Goal: Task Accomplishment & Management: Manage account settings

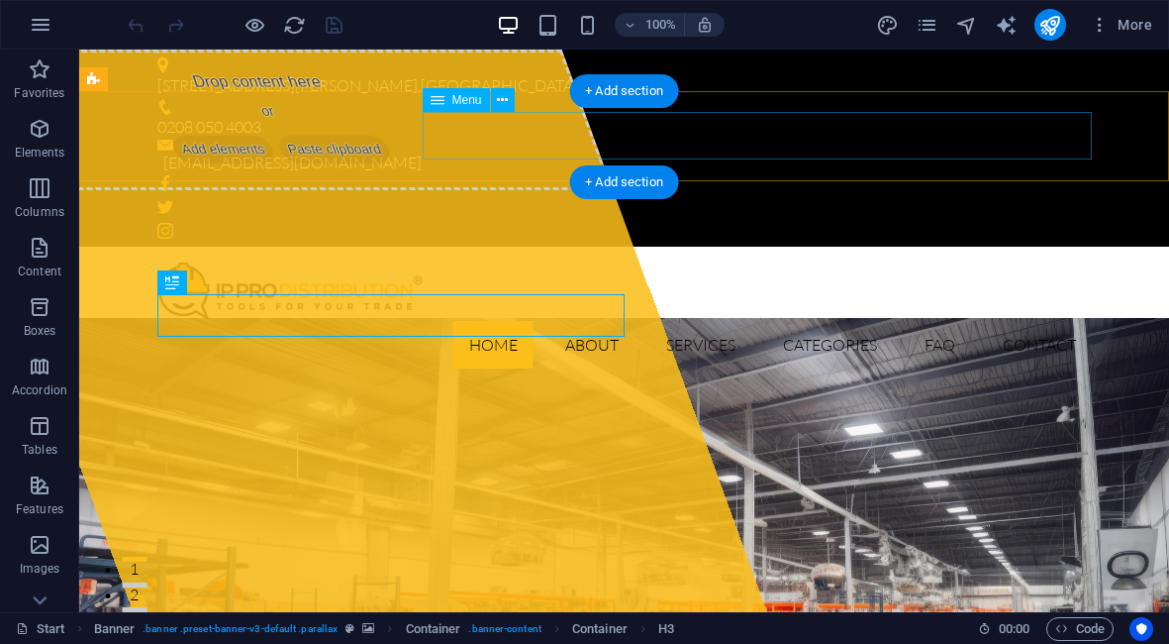
scroll to position [1400, 0]
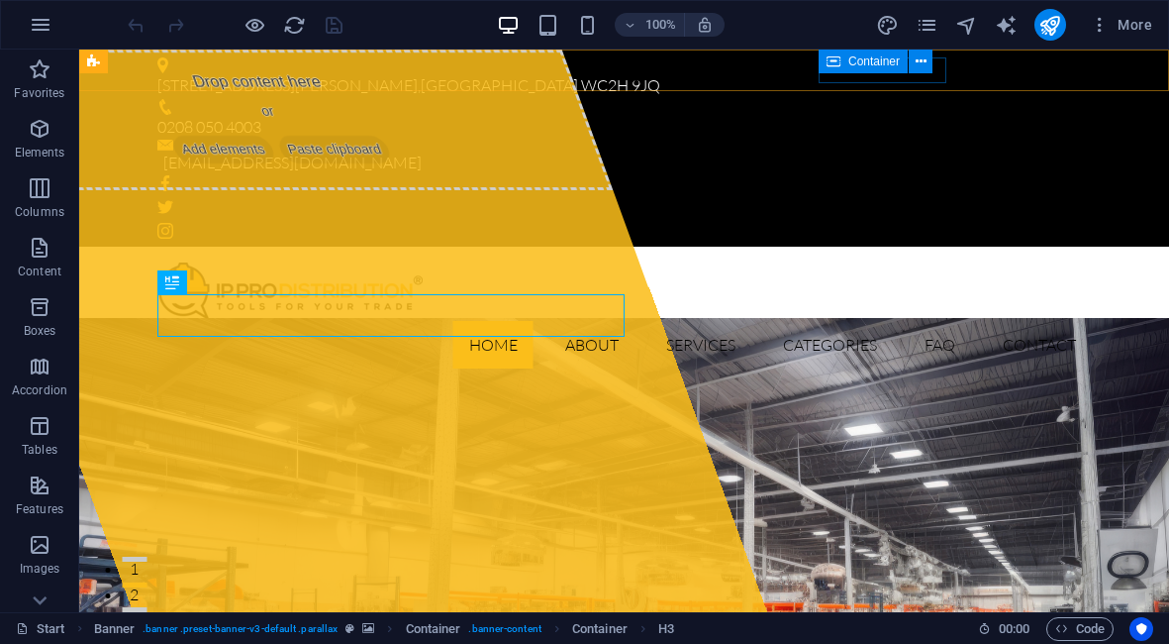
click at [881, 66] on span "Container" at bounding box center [874, 61] width 51 height 12
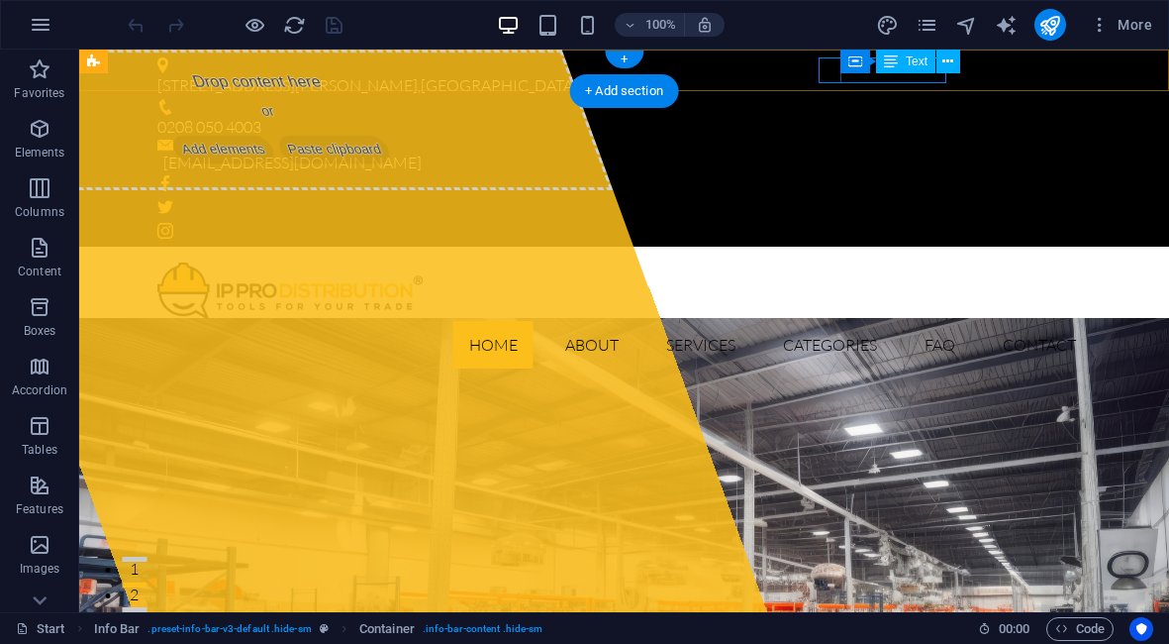
click at [914, 151] on div "info@ippro.com" at bounding box center [619, 164] width 913 height 26
click at [909, 151] on div "info@ippro.com" at bounding box center [619, 164] width 913 height 26
click at [722, 86] on div "71-75 Shelton Street, Covent Garden , London WC2H 9JQ 0208 050 4003 info@ippro.…" at bounding box center [624, 148] width 1090 height 197
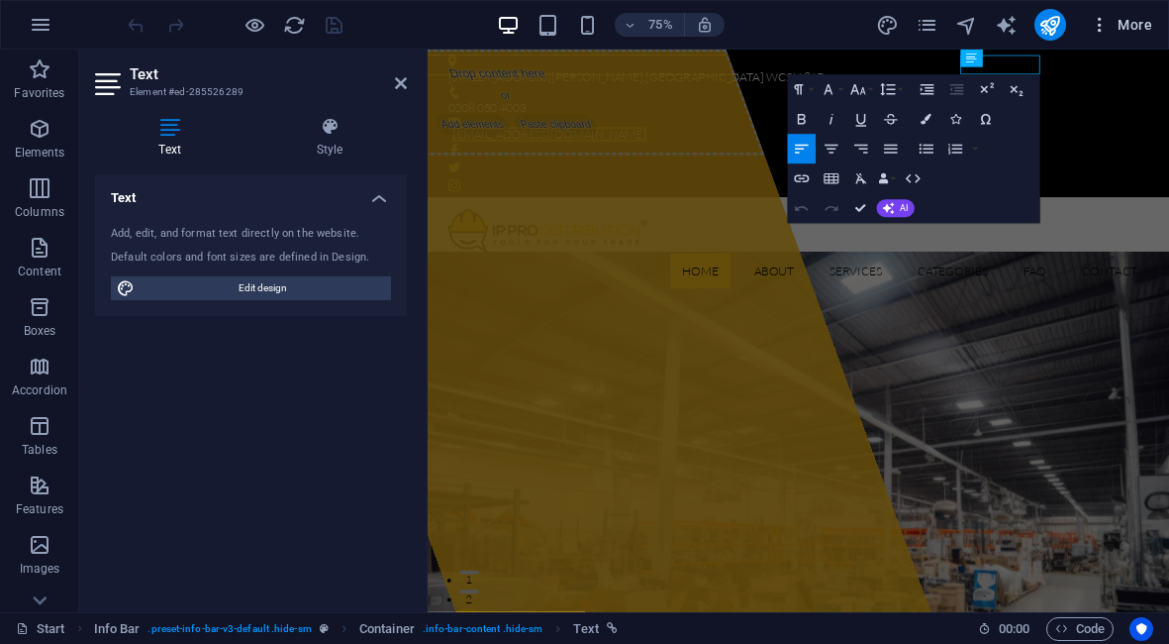
click at [1113, 17] on span "More" at bounding box center [1121, 25] width 62 height 20
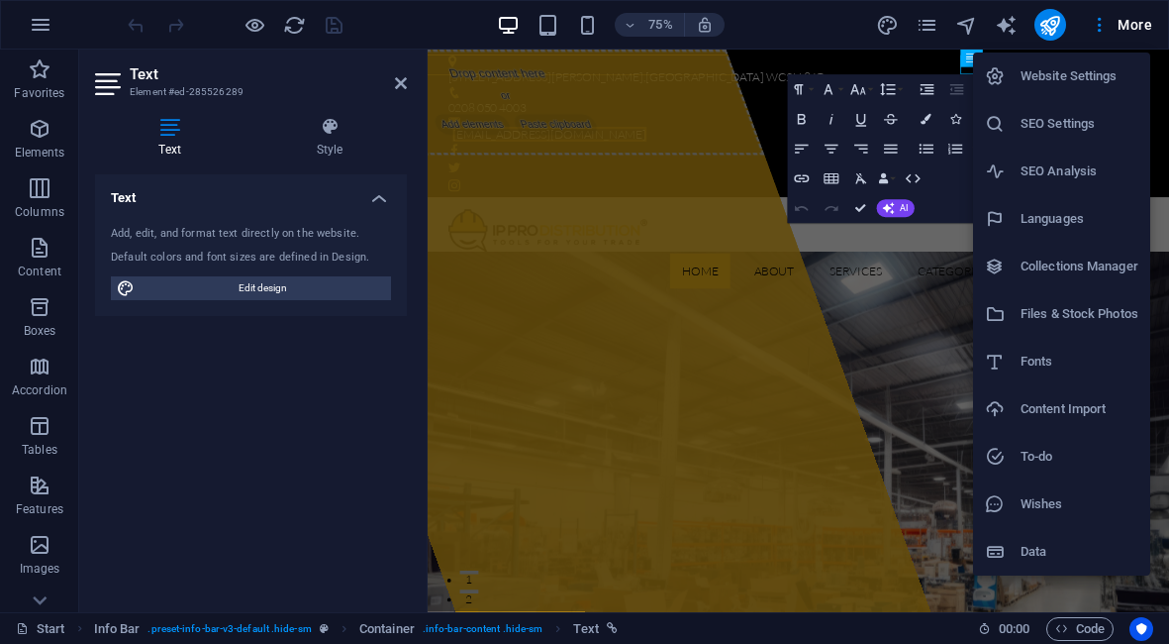
click at [1073, 83] on h6 "Website Settings" at bounding box center [1080, 76] width 118 height 24
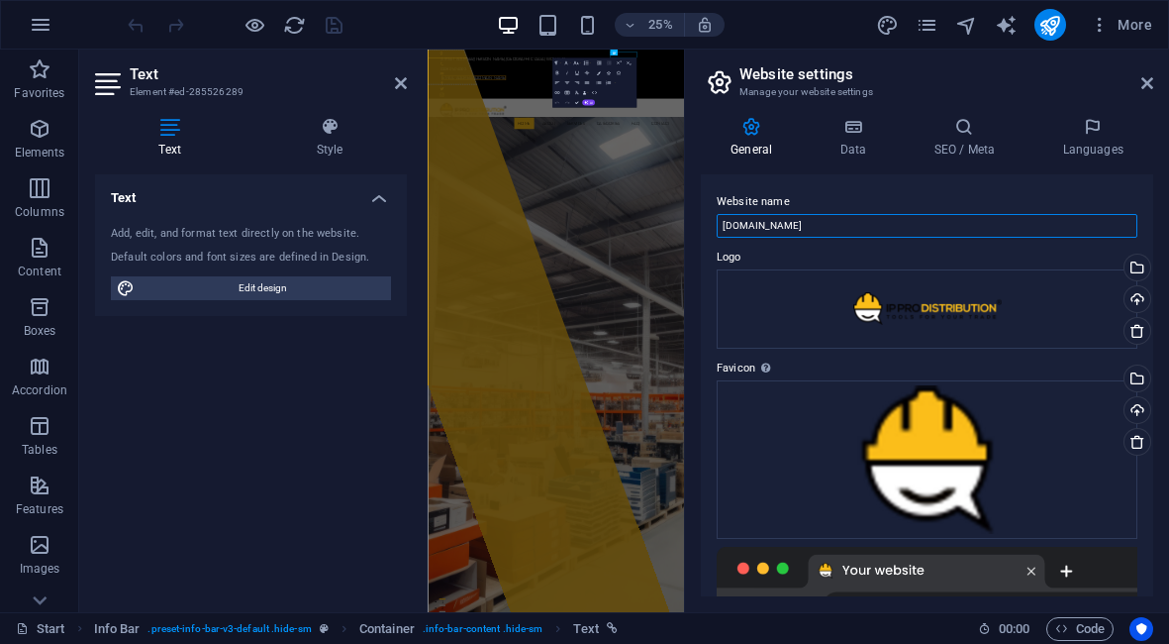
drag, startPoint x: 807, startPoint y: 227, endPoint x: 750, endPoint y: 229, distance: 57.5
click at [749, 229] on input "www.ippro.com" at bounding box center [927, 226] width 421 height 24
drag, startPoint x: 828, startPoint y: 220, endPoint x: 746, endPoint y: 227, distance: 82.5
click at [746, 227] on input "[DOMAIN_NAME]" at bounding box center [927, 226] width 421 height 24
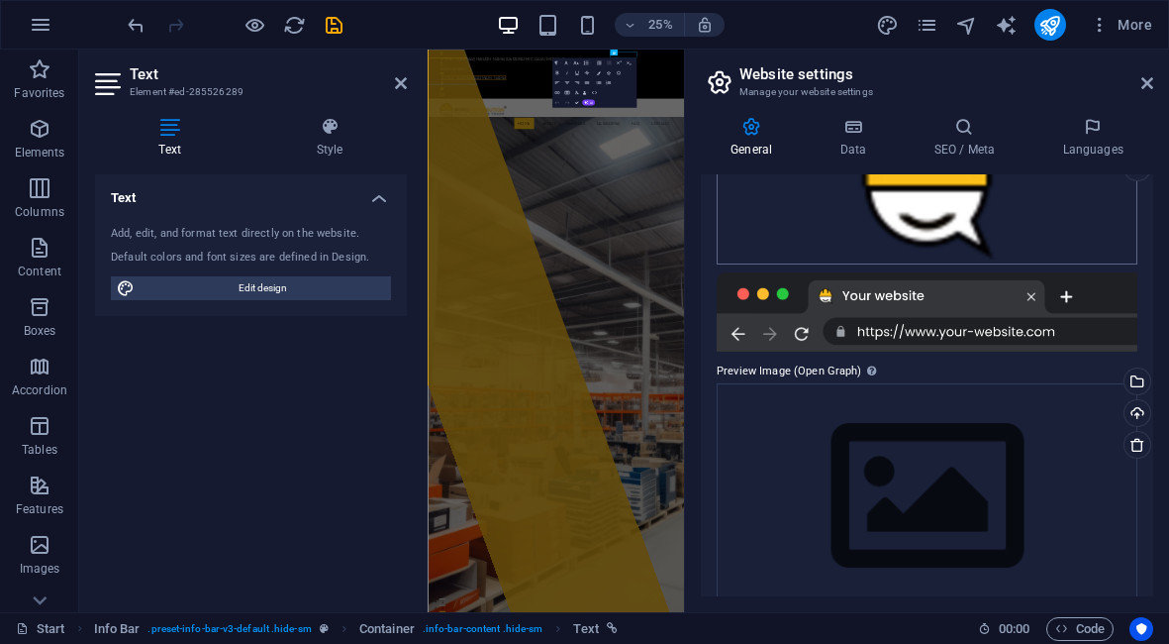
scroll to position [277, 0]
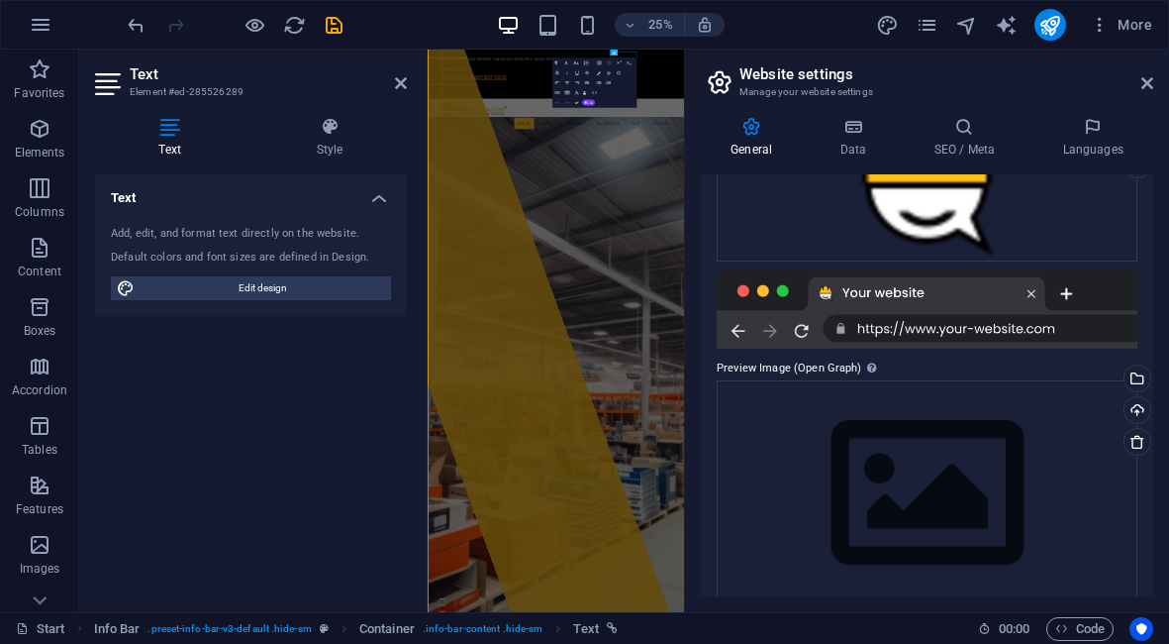
type input "[DOMAIN_NAME]"
click at [1087, 318] on div at bounding box center [927, 308] width 421 height 79
click at [1053, 326] on div at bounding box center [927, 308] width 421 height 79
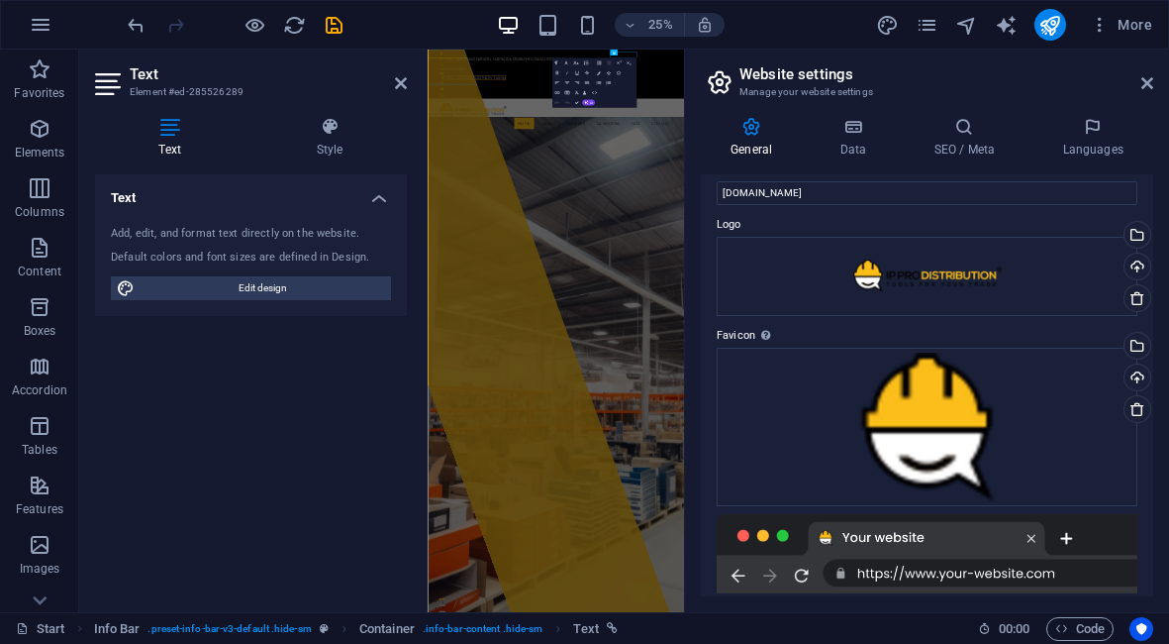
scroll to position [37, 0]
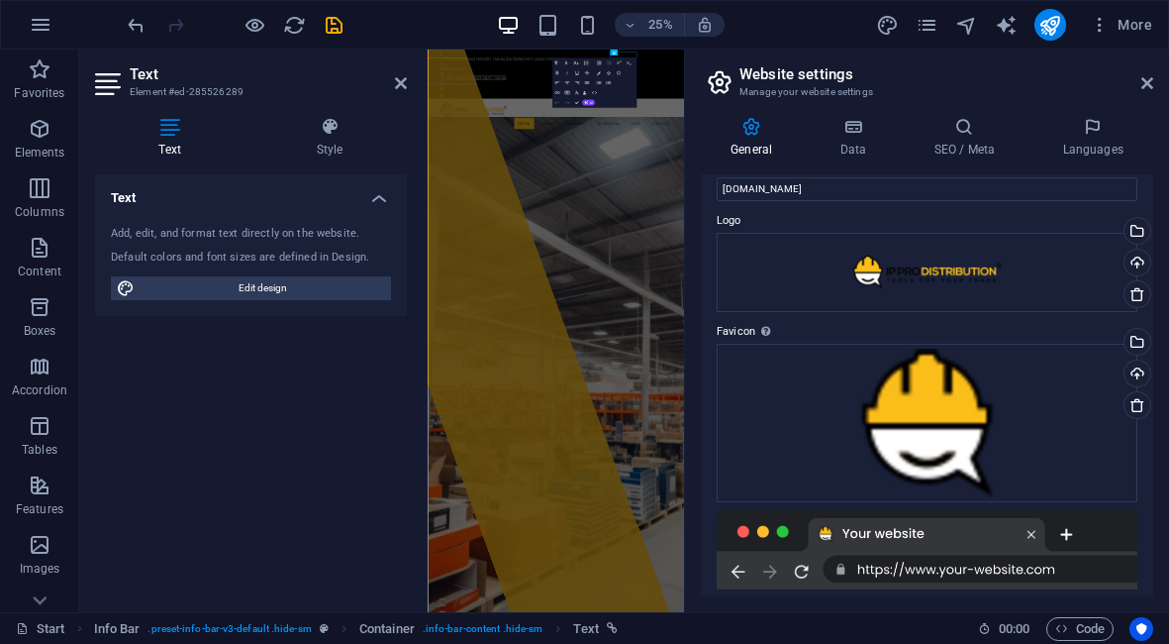
click at [963, 541] on div at bounding box center [927, 549] width 421 height 79
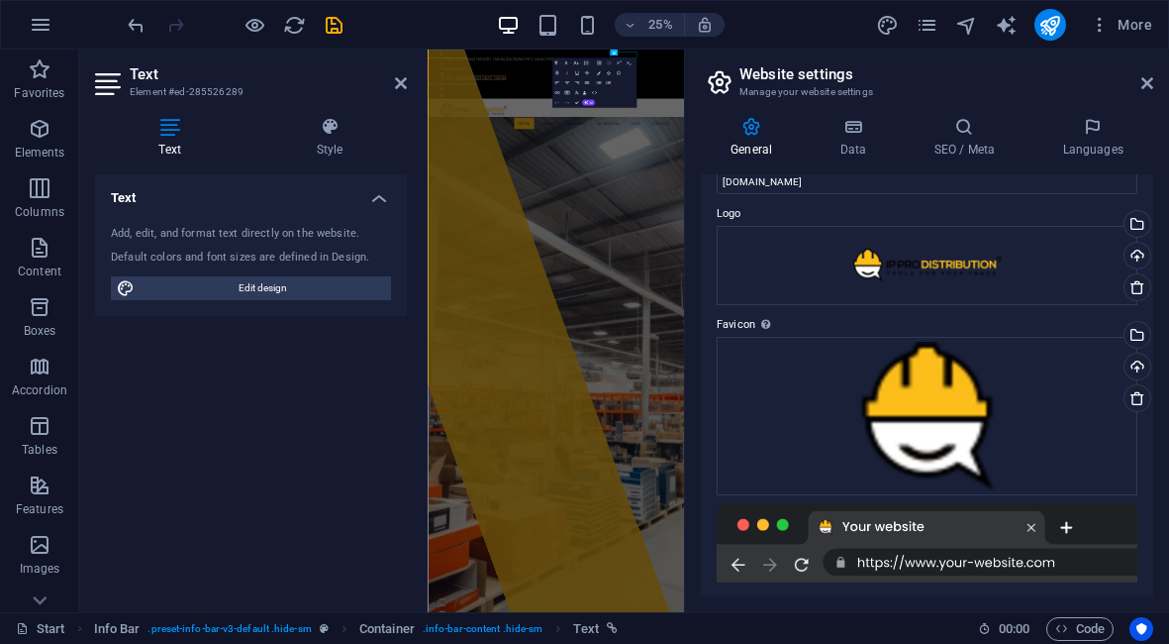
scroll to position [0, 0]
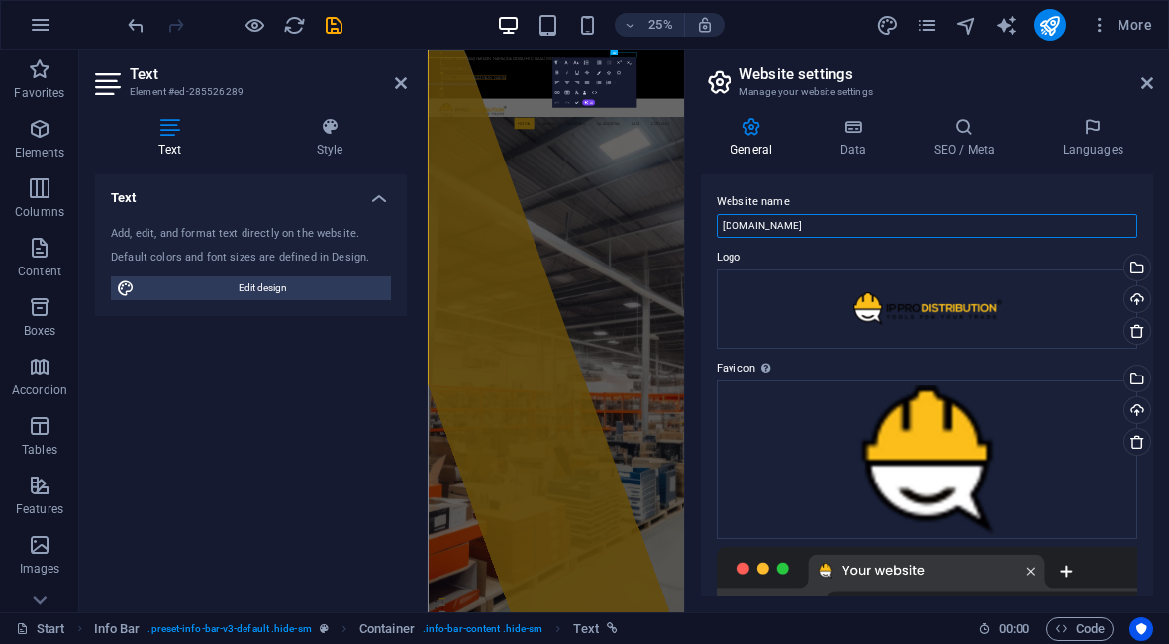
click at [844, 228] on input "[DOMAIN_NAME]" at bounding box center [927, 226] width 421 height 24
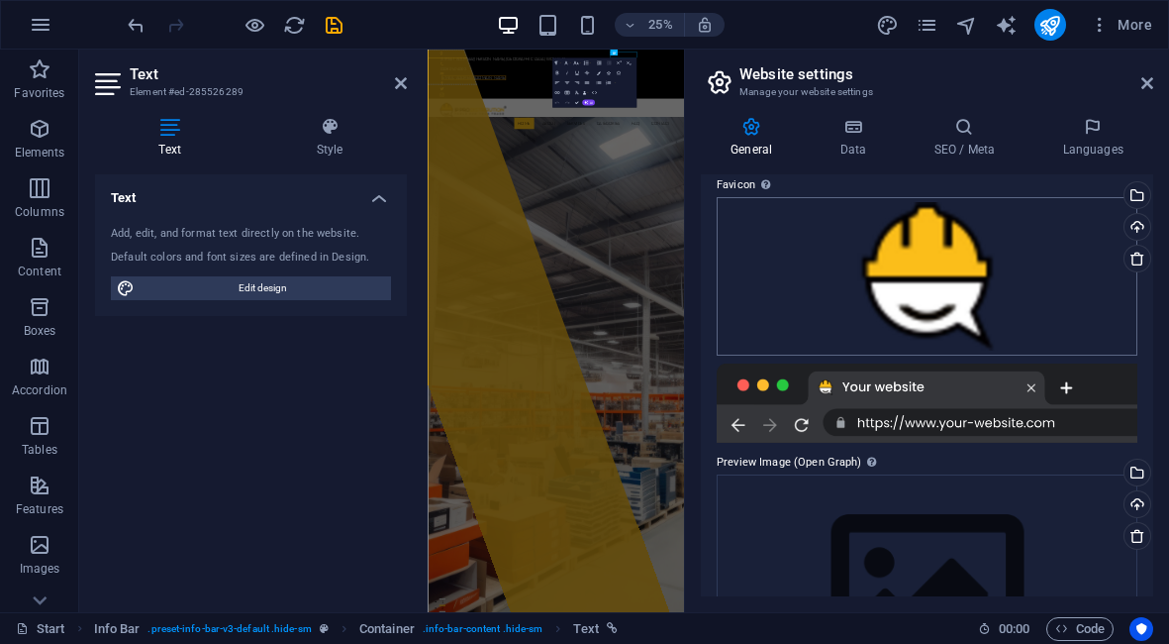
scroll to position [304, 0]
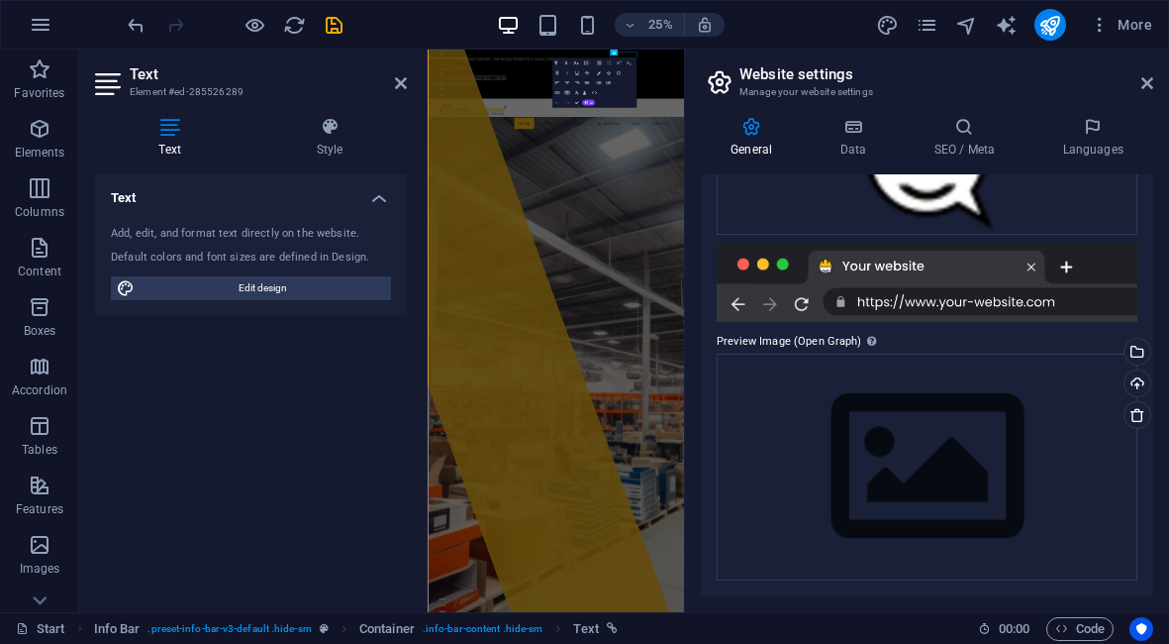
click at [903, 312] on div at bounding box center [927, 282] width 421 height 79
click at [903, 297] on div at bounding box center [927, 282] width 421 height 79
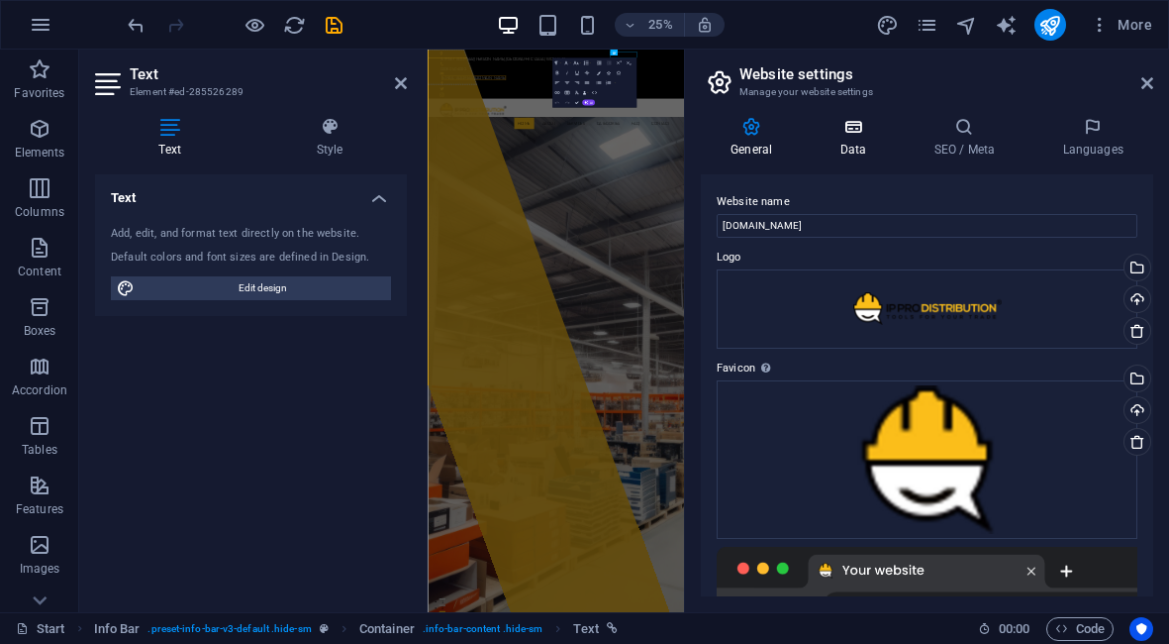
click at [867, 131] on icon at bounding box center [853, 127] width 86 height 20
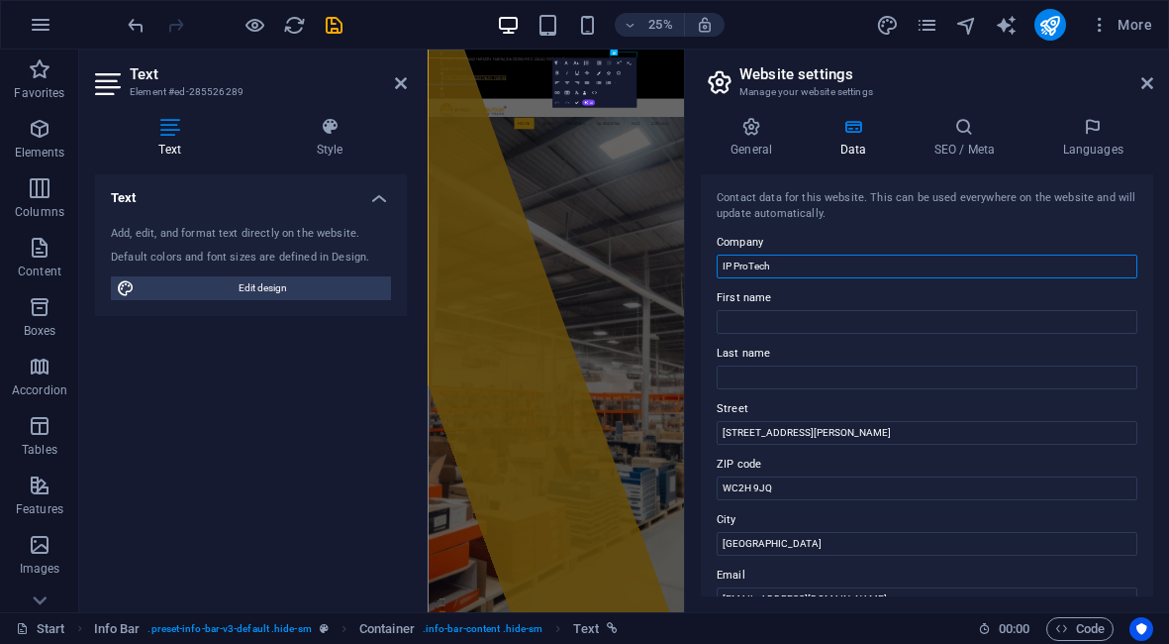
click at [795, 268] on input "IP ProTech" at bounding box center [927, 266] width 421 height 24
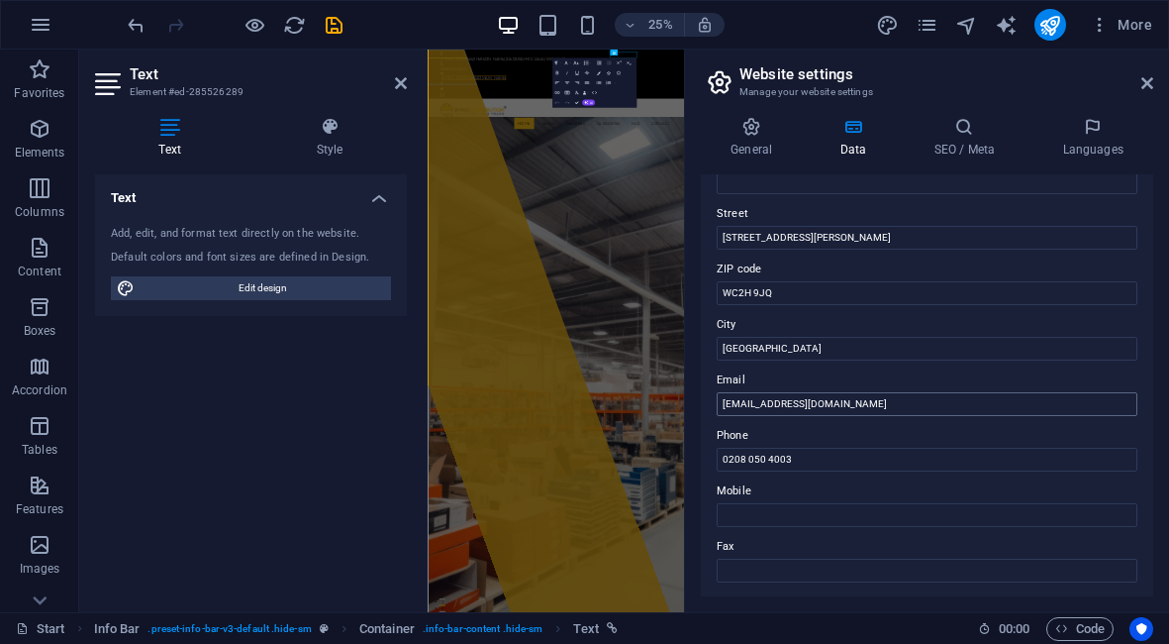
scroll to position [201, 0]
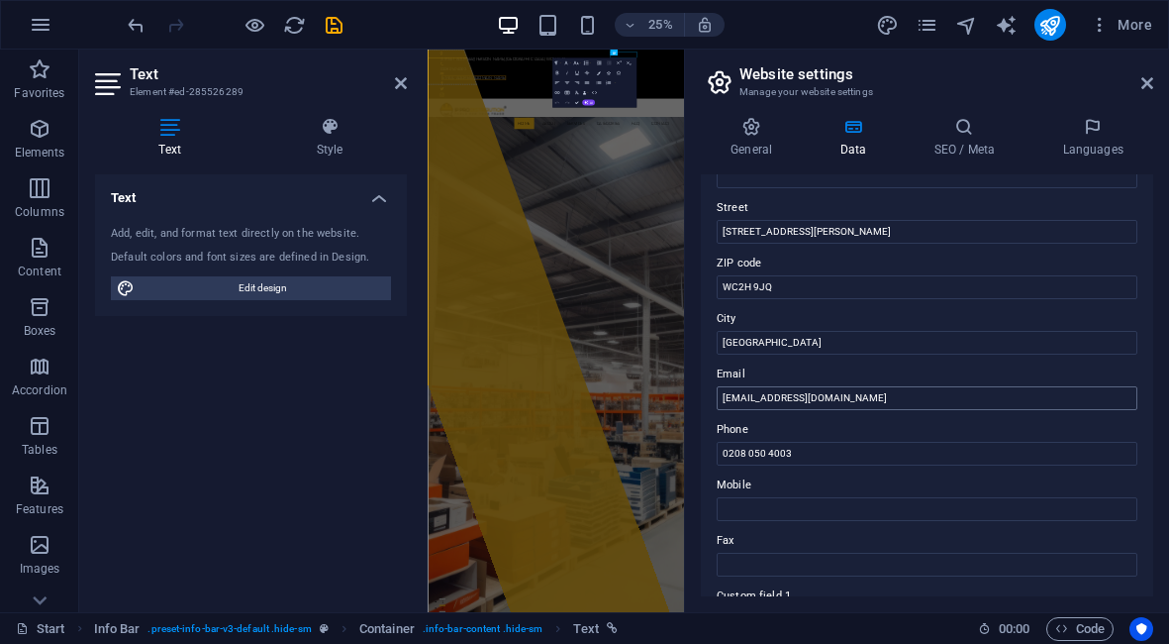
type input "IP ProTech Ltd"
drag, startPoint x: 808, startPoint y: 395, endPoint x: 748, endPoint y: 398, distance: 60.5
click at [748, 398] on input "info@ippro.com" at bounding box center [927, 398] width 421 height 24
paste input ".ipprotech.co.uk"
click at [753, 401] on input "info@.ipprotech.co.uk" at bounding box center [927, 398] width 421 height 24
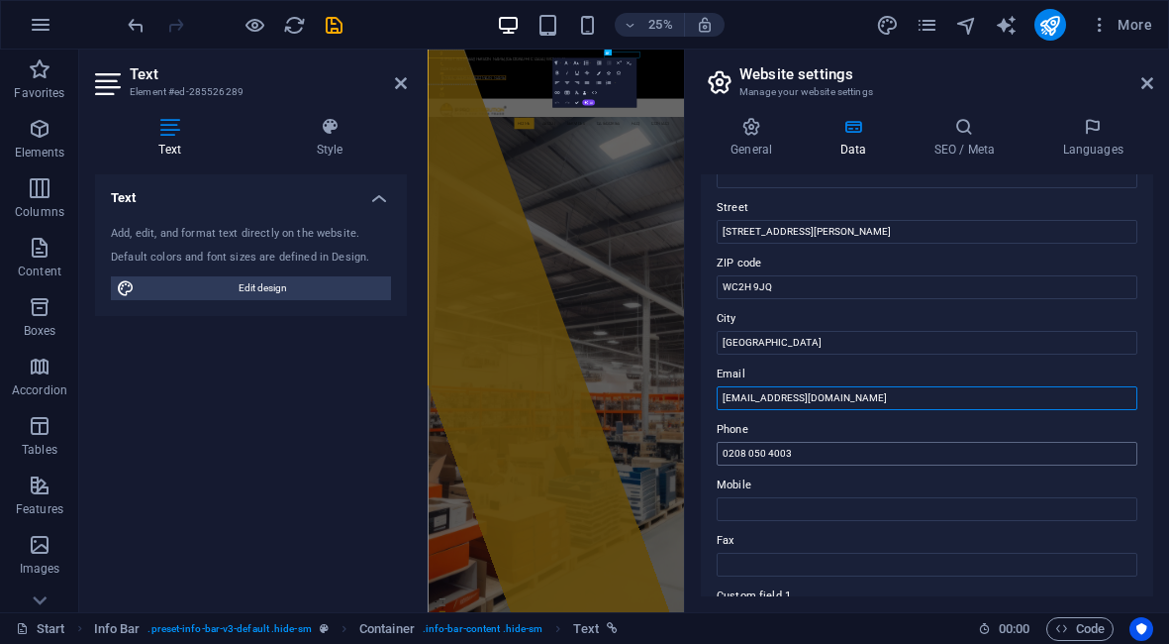
type input "[EMAIL_ADDRESS][DOMAIN_NAME]"
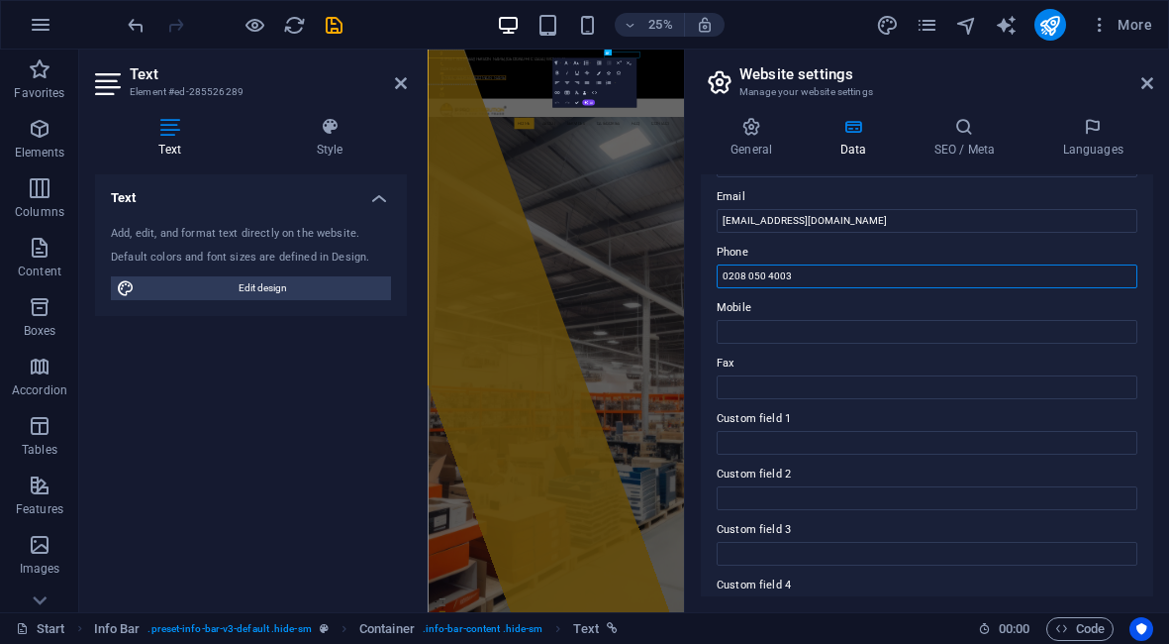
scroll to position [529, 0]
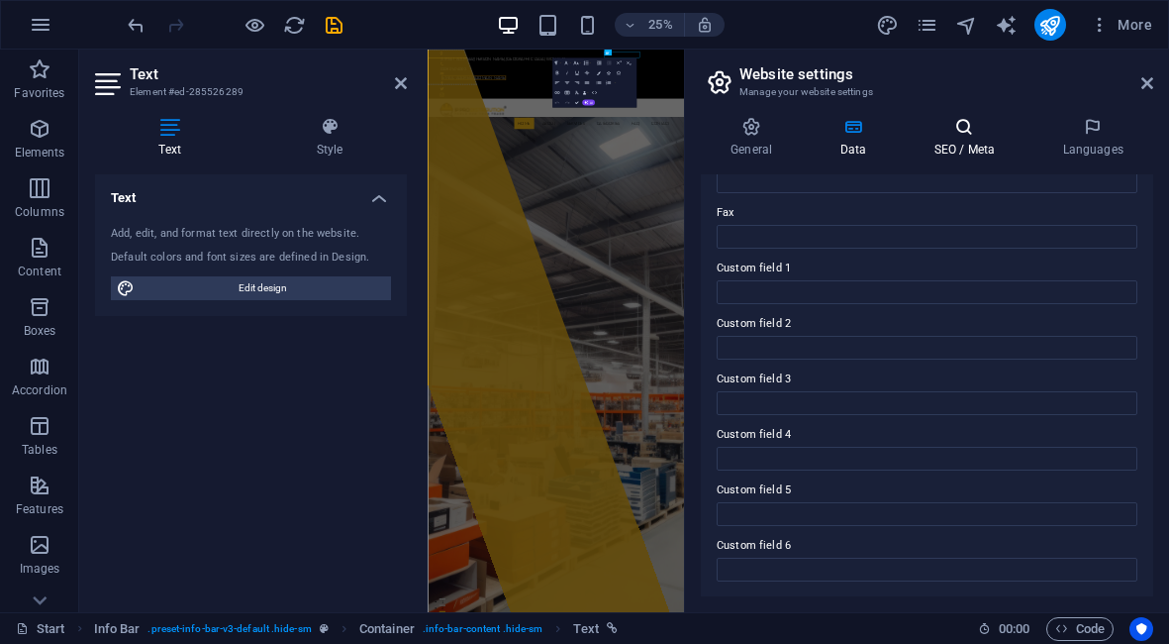
click at [973, 129] on icon at bounding box center [964, 127] width 121 height 20
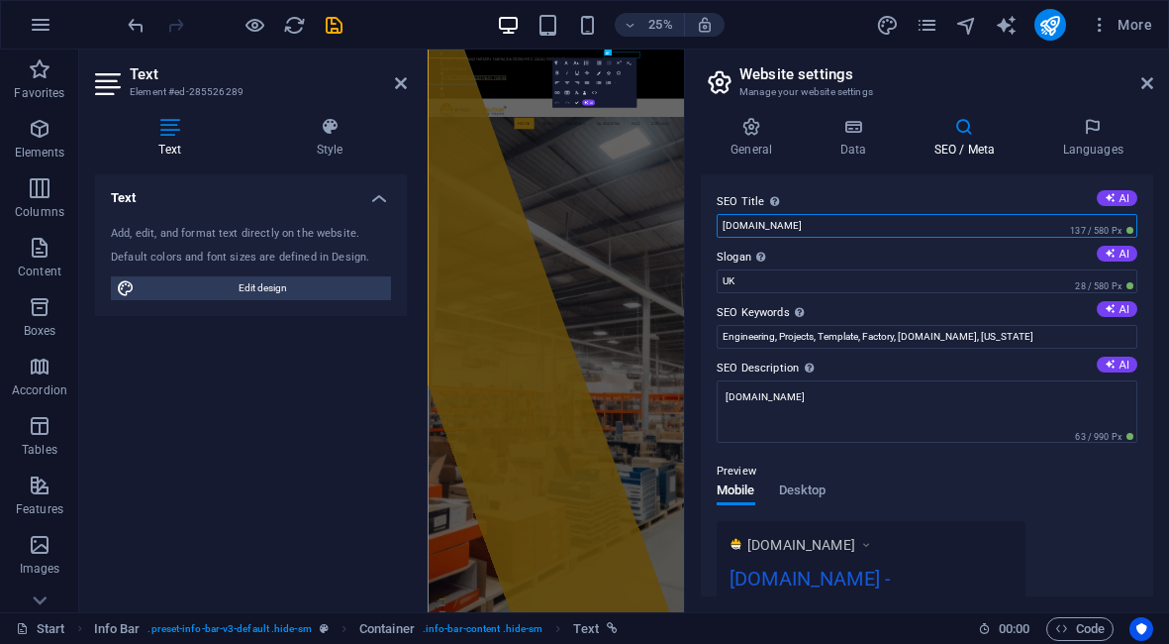
drag, startPoint x: 748, startPoint y: 225, endPoint x: 814, endPoint y: 227, distance: 66.4
click at [814, 227] on input "www.ippro.com" at bounding box center [927, 226] width 421 height 24
drag, startPoint x: 810, startPoint y: 227, endPoint x: 753, endPoint y: 228, distance: 56.4
click at [753, 228] on input "www.ippro.com" at bounding box center [927, 226] width 421 height 24
type input "[DOMAIN_NAME]"
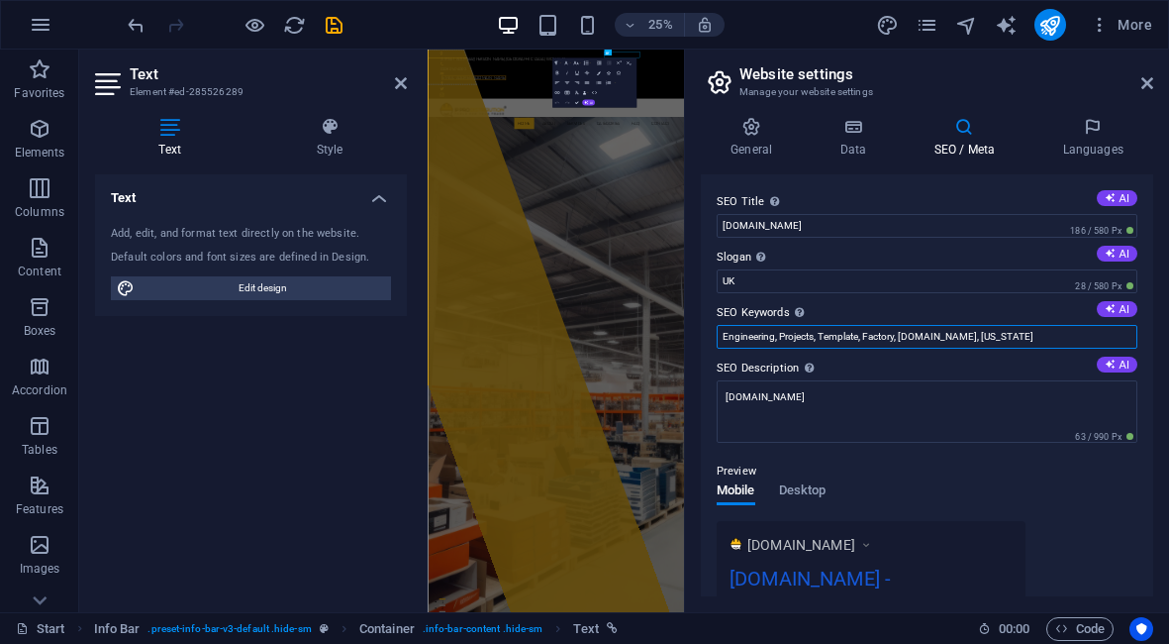
drag, startPoint x: 945, startPoint y: 333, endPoint x: 898, endPoint y: 336, distance: 46.6
click at [898, 336] on input "Engineering, Projects, Template, Factory, ippro.com, Florida" at bounding box center [927, 337] width 421 height 24
type input "Engineering, Projects, Template, Factory, [US_STATE]"
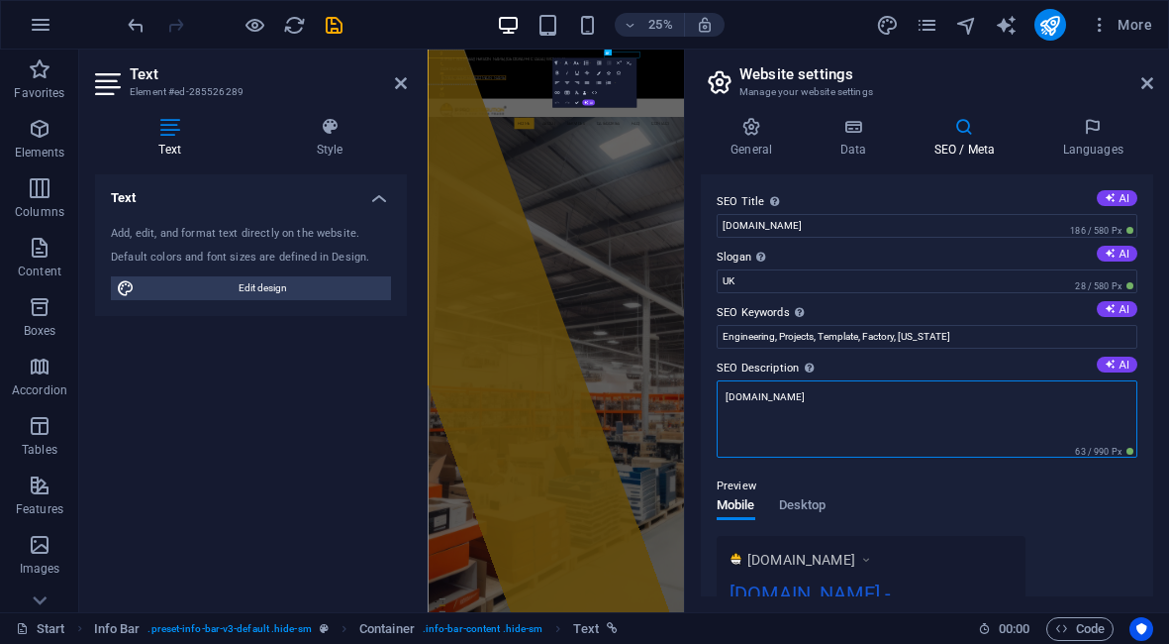
drag, startPoint x: 802, startPoint y: 402, endPoint x: 712, endPoint y: 400, distance: 90.1
click at [712, 400] on div "SEO Title The title of your website - make it something that stands out in sear…" at bounding box center [927, 385] width 452 height 422
paste textarea ".ipprotech.co.uk"
click at [725, 397] on textarea ".ipprotech.co.uk" at bounding box center [927, 418] width 421 height 77
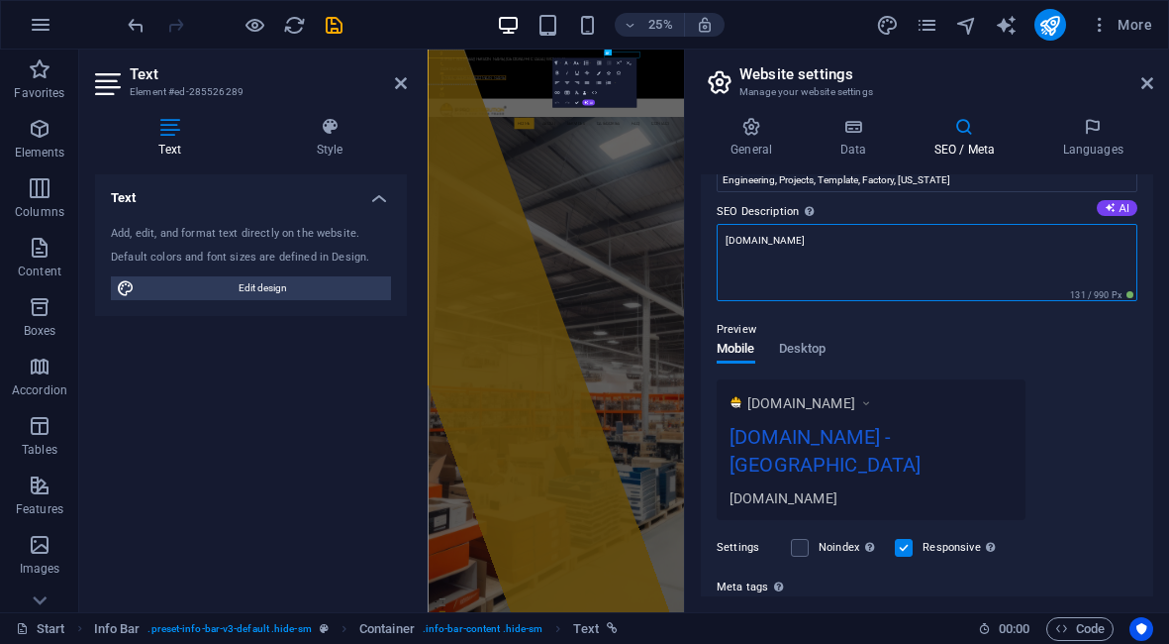
scroll to position [165, 0]
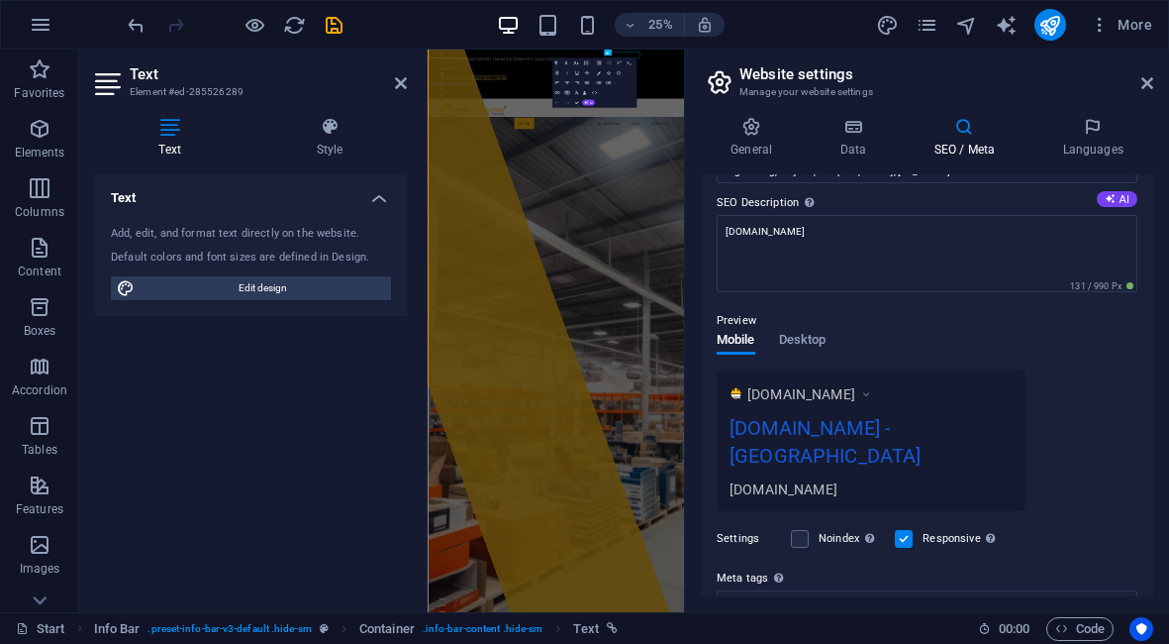
click at [942, 324] on div "Preview Mobile Desktop www.example.com www.ipprotech.co.uk - UK www.ipprotech.c…" at bounding box center [927, 402] width 421 height 218
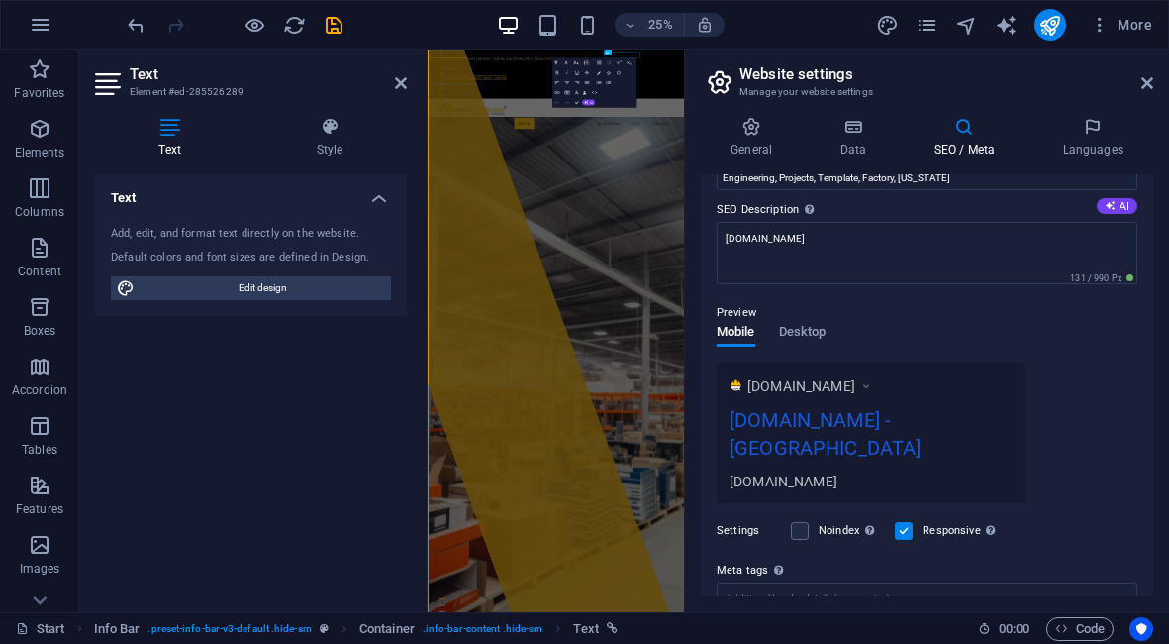
scroll to position [150, 0]
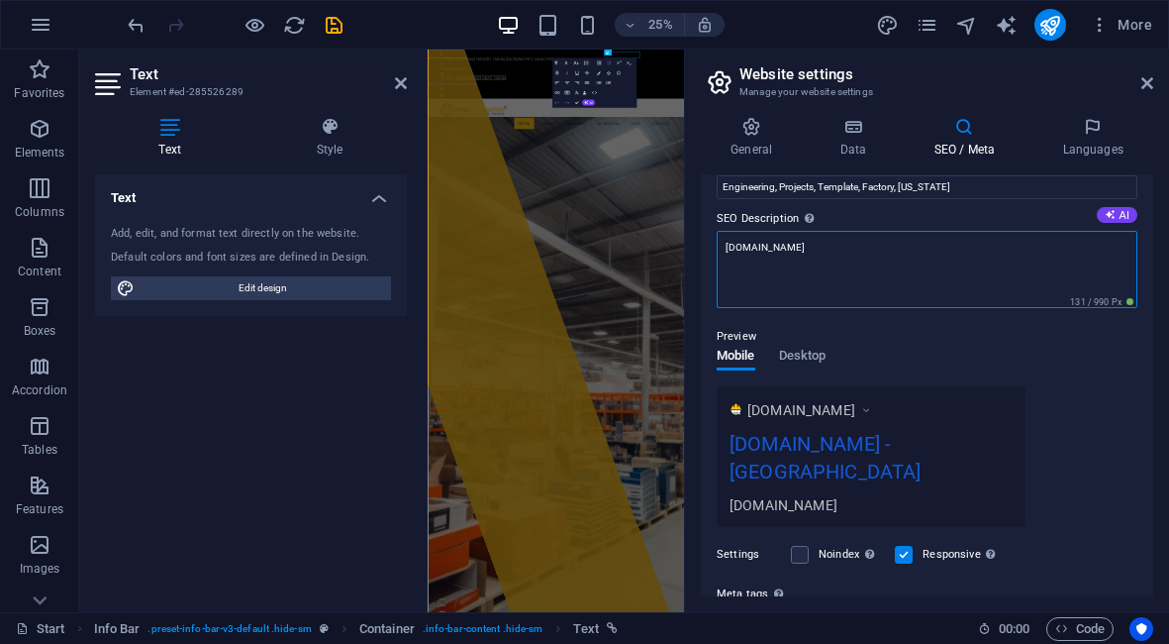
click at [753, 247] on textarea "[DOMAIN_NAME]" at bounding box center [927, 269] width 421 height 77
type textarea "[DOMAIN_NAME]"
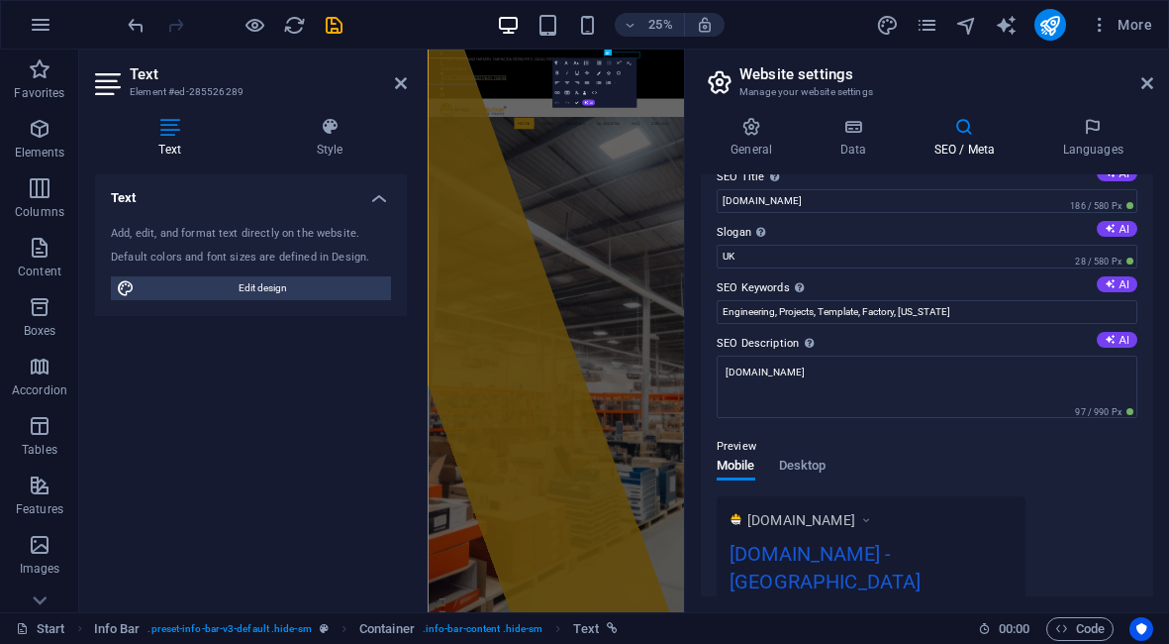
scroll to position [0, 0]
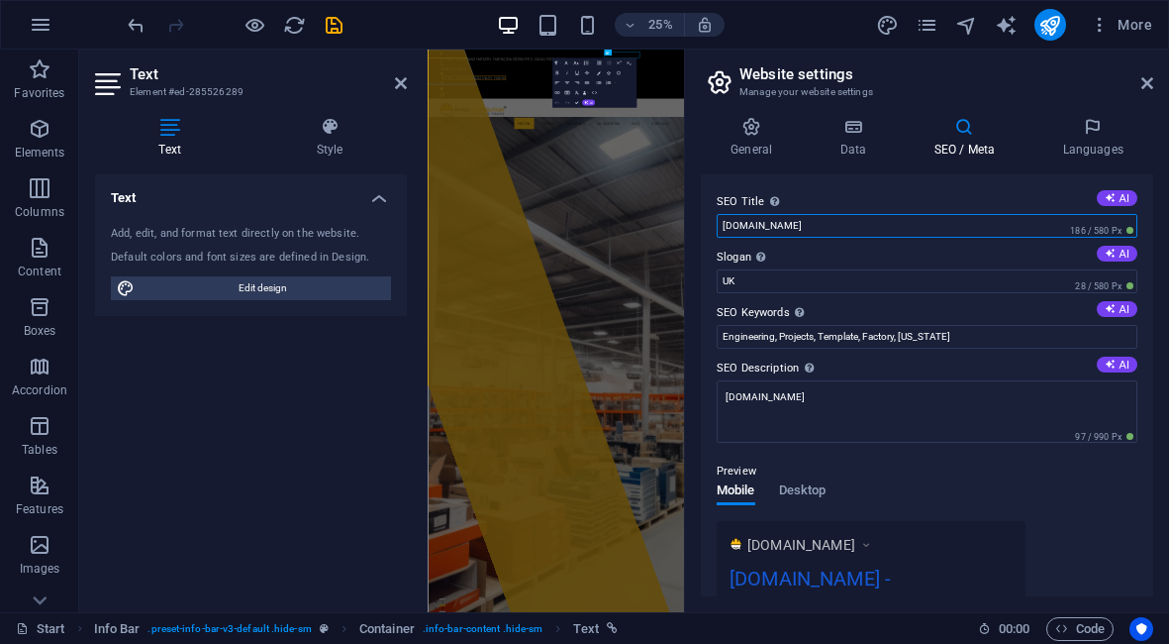
click at [750, 228] on input "[DOMAIN_NAME]" at bounding box center [927, 226] width 421 height 24
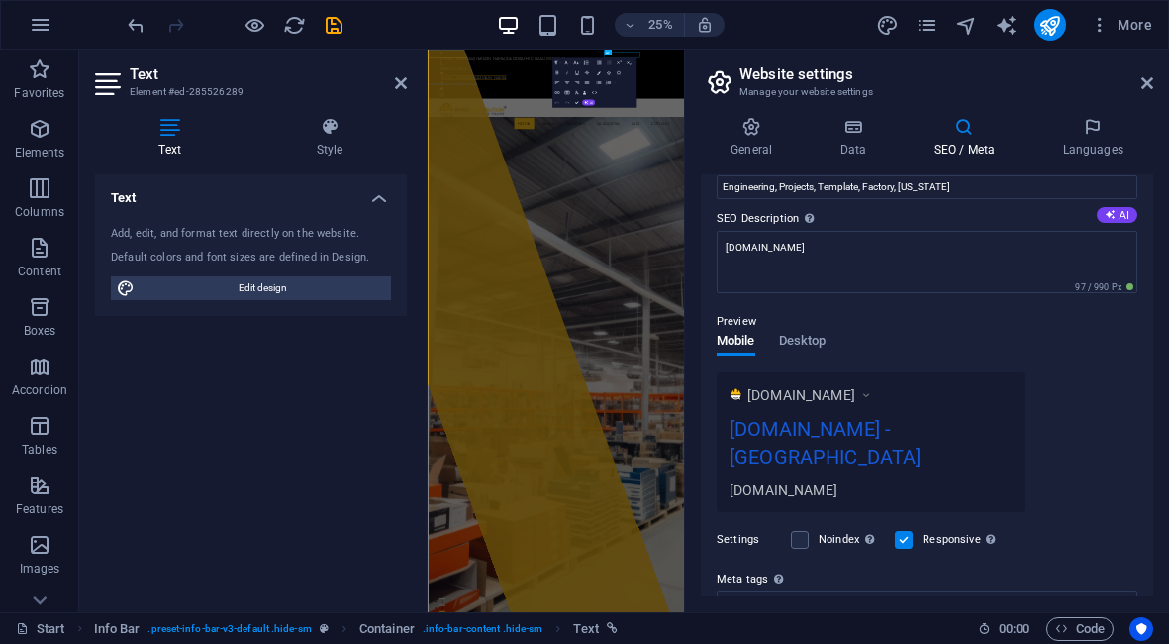
scroll to position [306, 0]
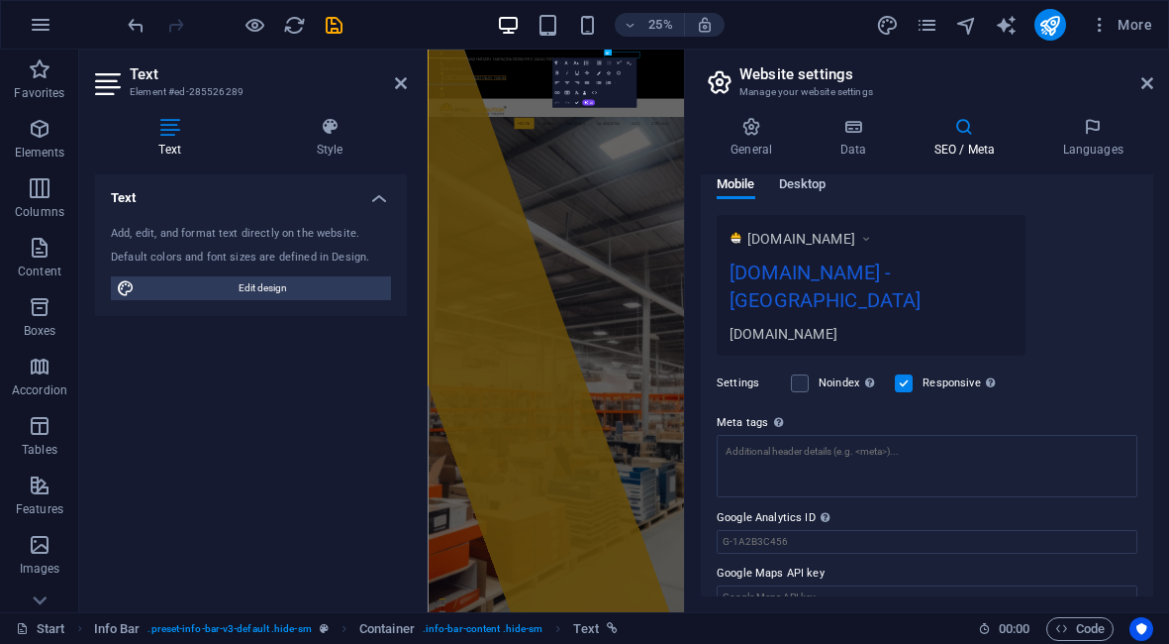
type input "[DOMAIN_NAME]"
click at [807, 187] on span "Desktop" at bounding box center [803, 186] width 48 height 28
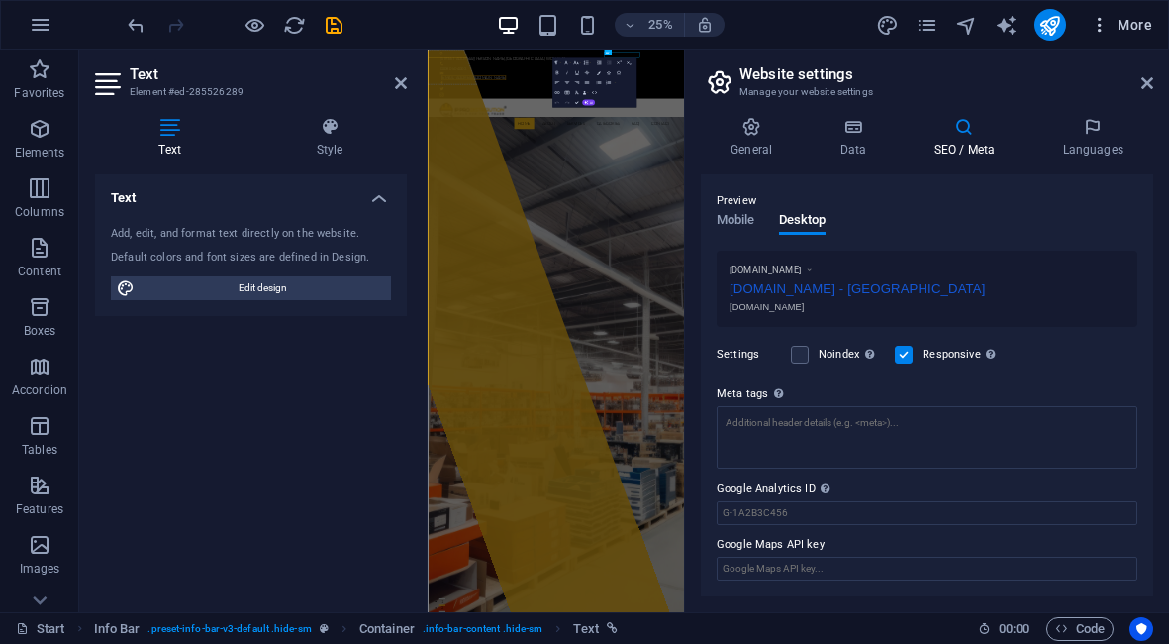
click at [1115, 20] on span "More" at bounding box center [1121, 25] width 62 height 20
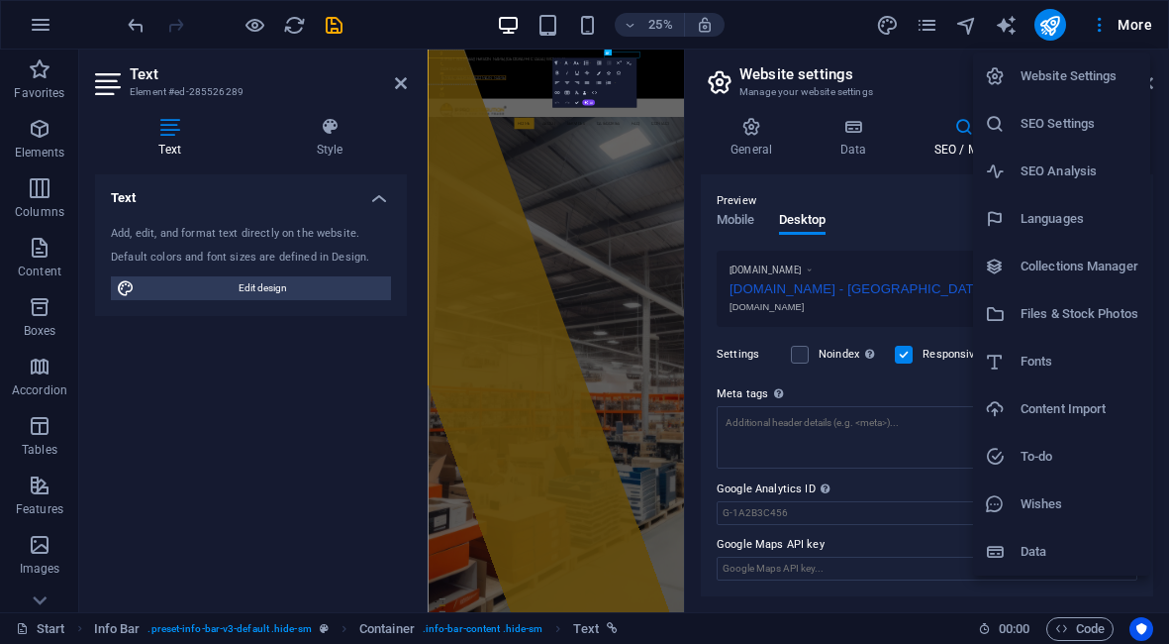
click at [871, 151] on div at bounding box center [584, 322] width 1169 height 644
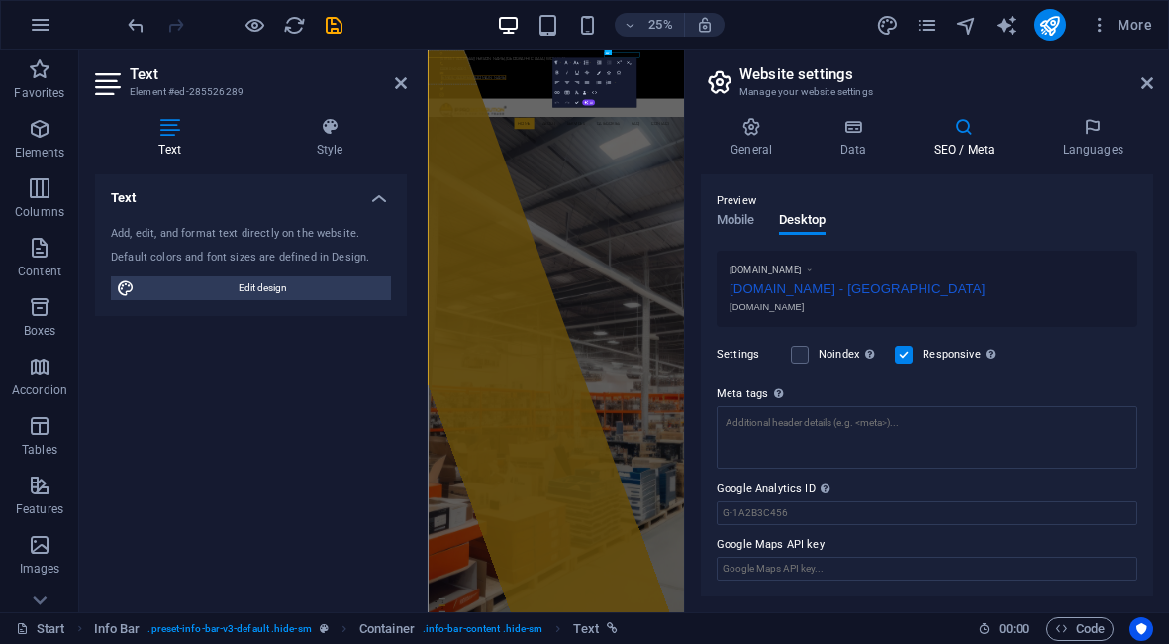
click at [839, 147] on h4 "Data" at bounding box center [857, 138] width 94 height 42
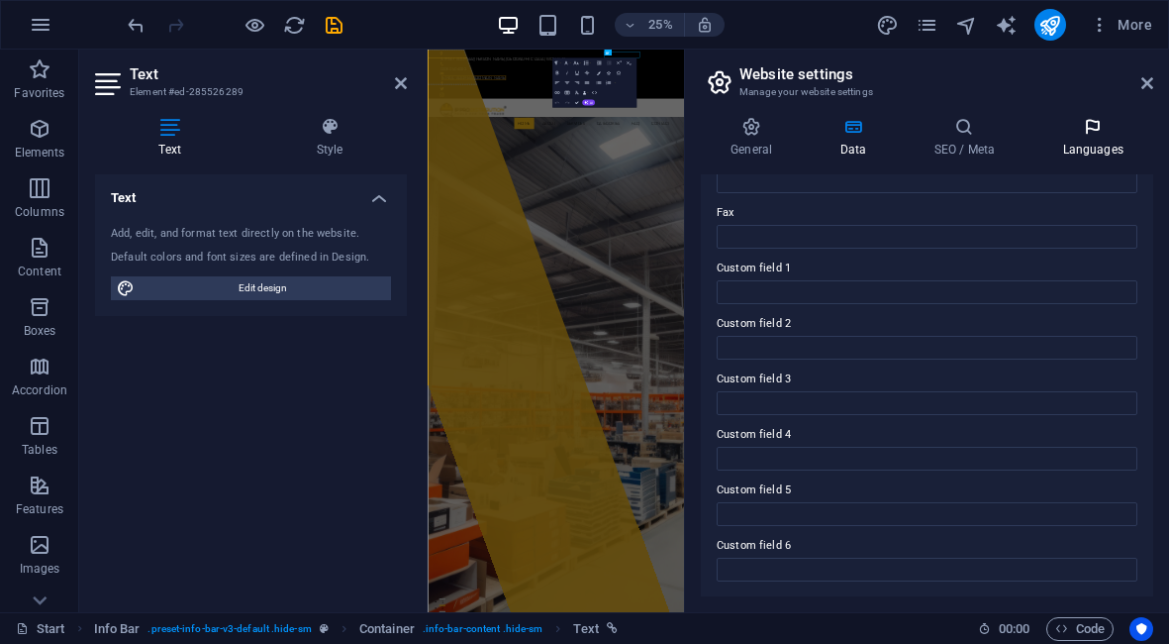
click at [1074, 138] on h4 "Languages" at bounding box center [1093, 138] width 121 height 42
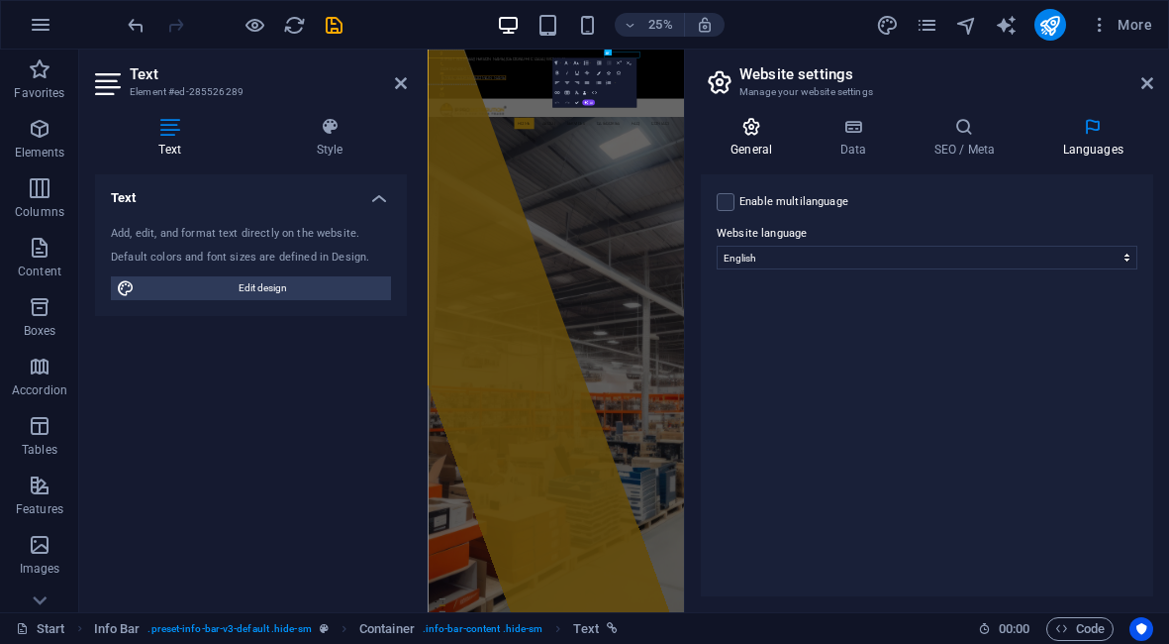
click at [744, 129] on icon at bounding box center [751, 127] width 101 height 20
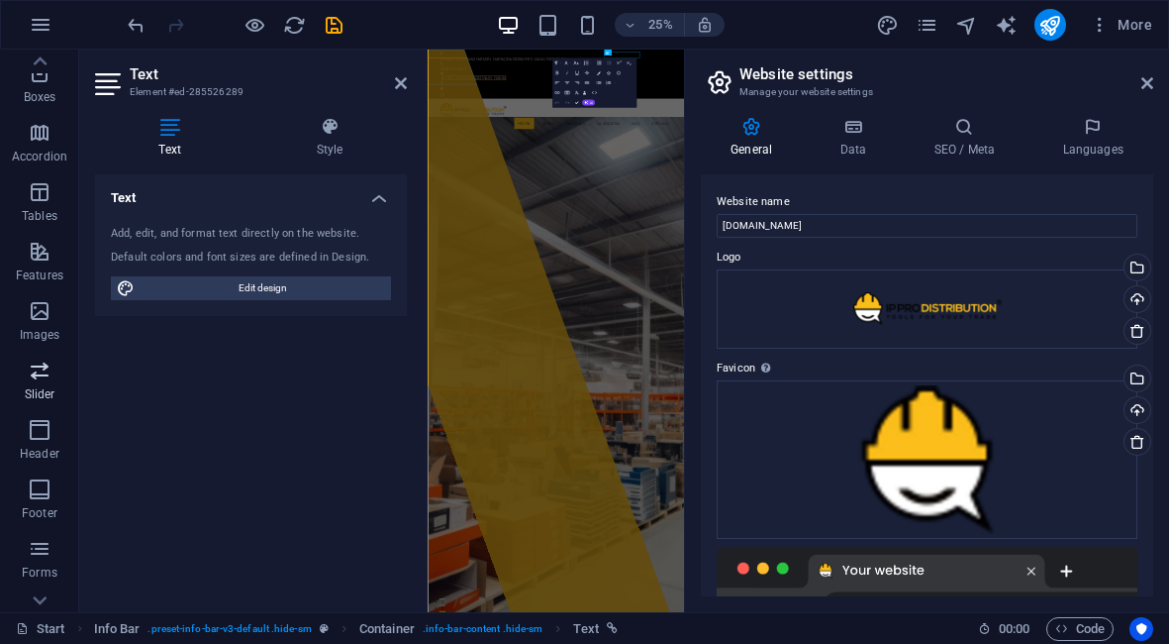
scroll to position [329, 0]
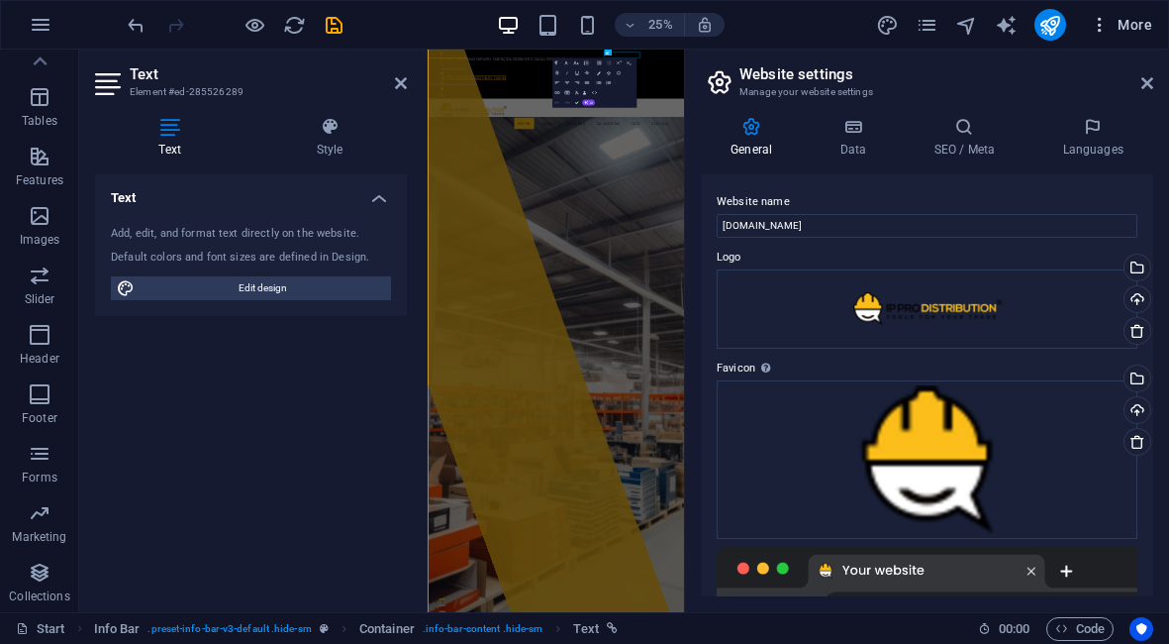
click at [1104, 24] on icon "button" at bounding box center [1100, 25] width 20 height 20
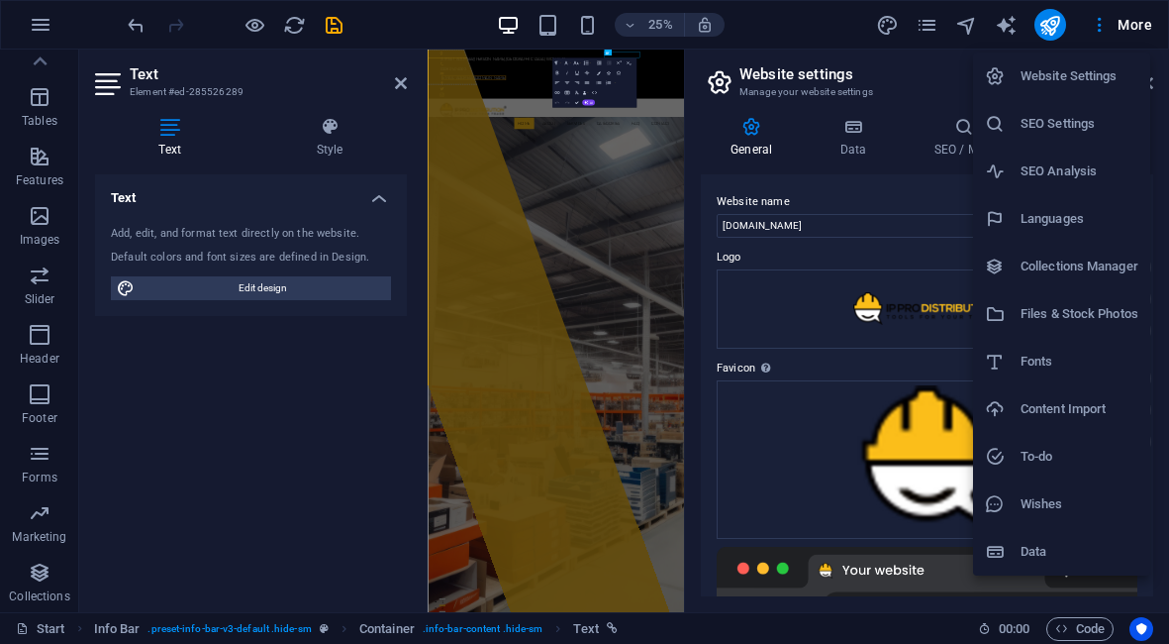
click at [1093, 554] on h6 "Data" at bounding box center [1080, 552] width 118 height 24
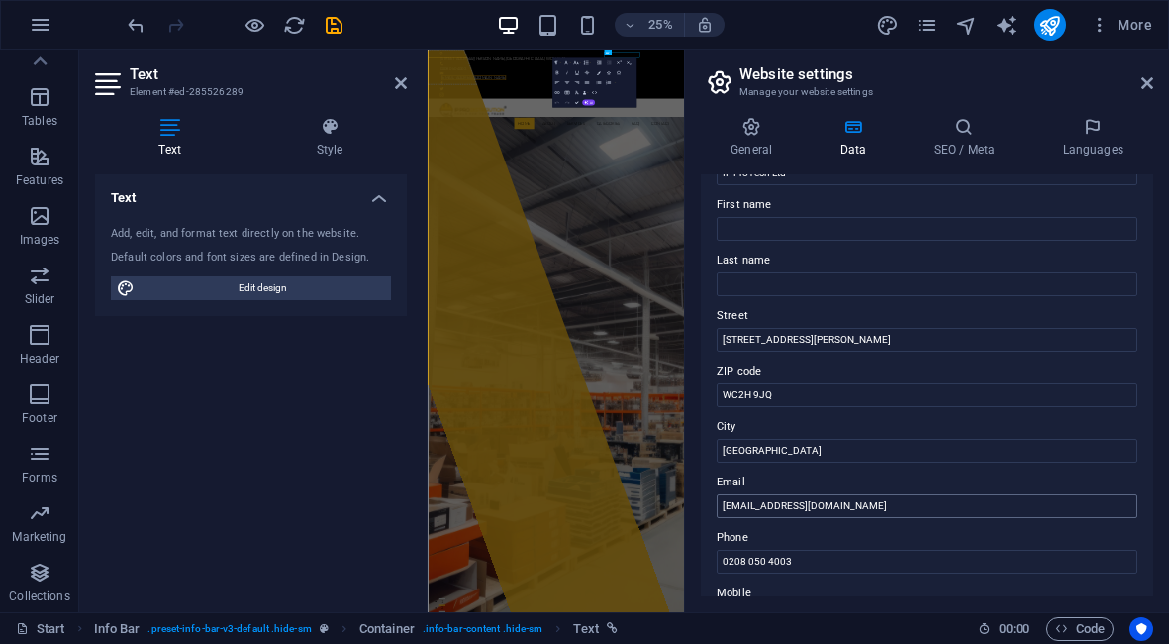
scroll to position [90, 0]
click at [855, 145] on h4 "Data" at bounding box center [857, 138] width 94 height 42
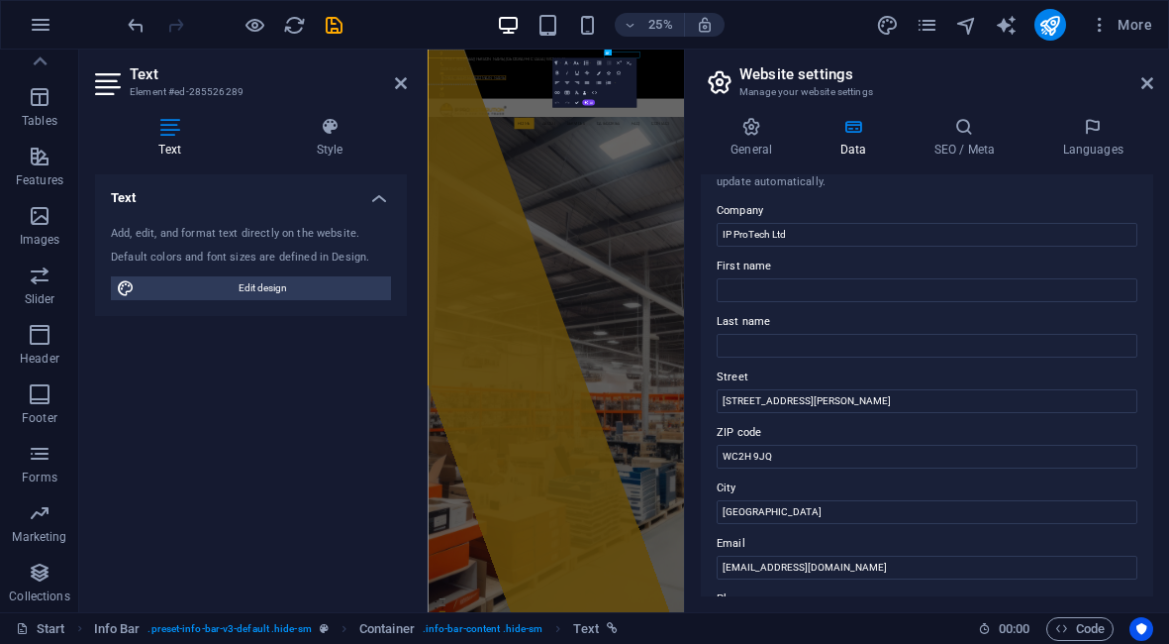
scroll to position [0, 0]
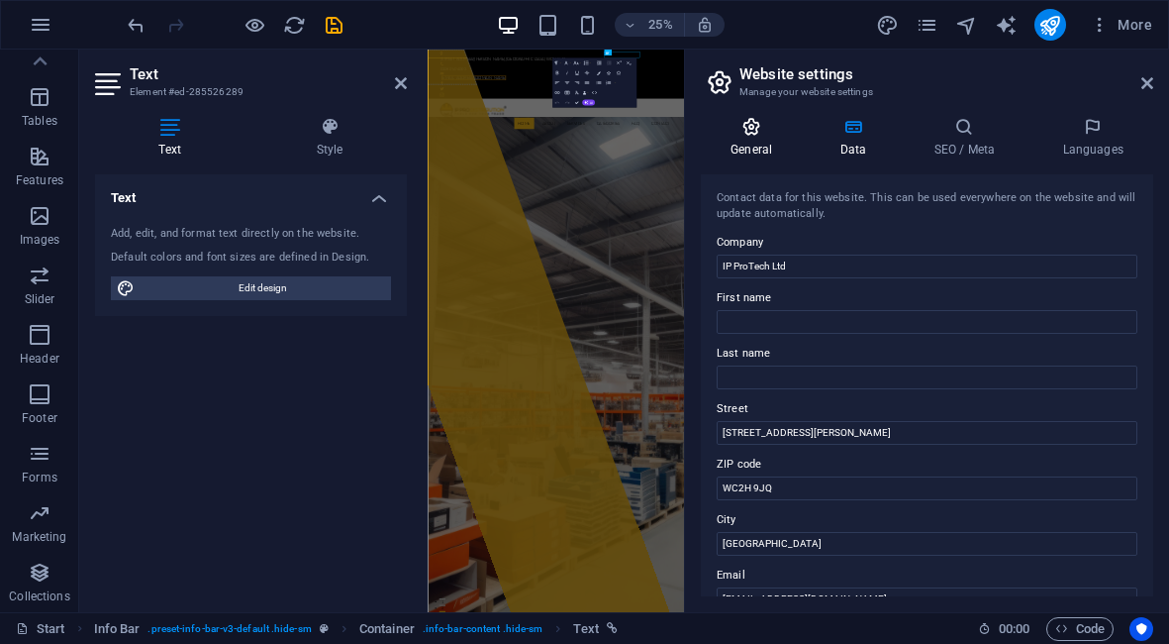
click at [752, 132] on icon at bounding box center [751, 127] width 101 height 20
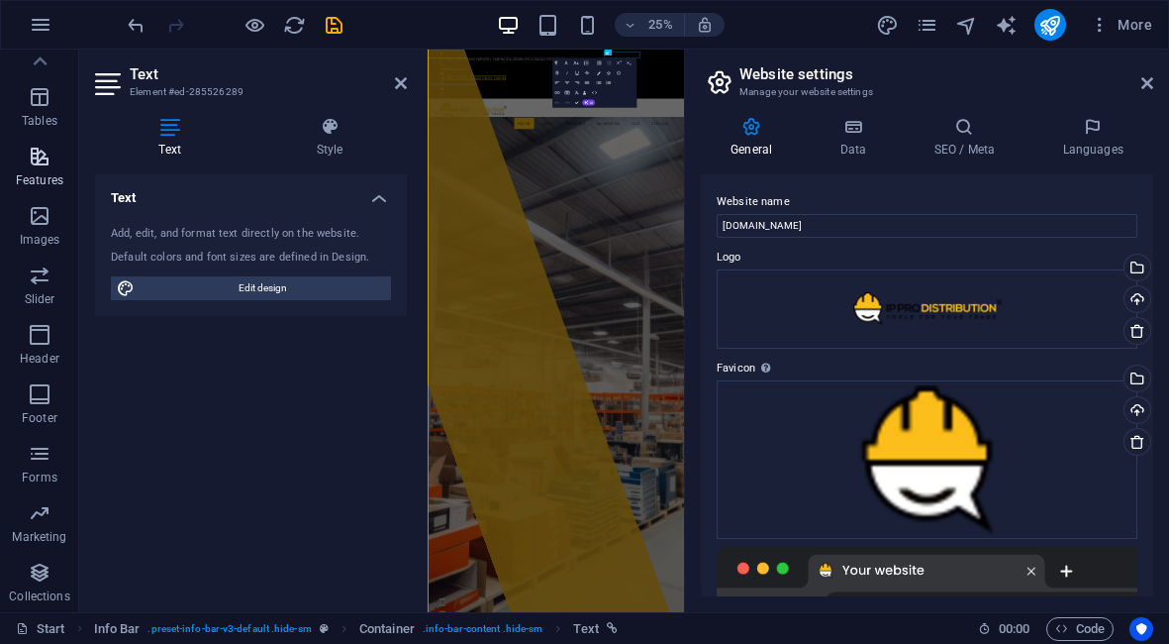
click at [39, 154] on icon "button" at bounding box center [40, 157] width 24 height 24
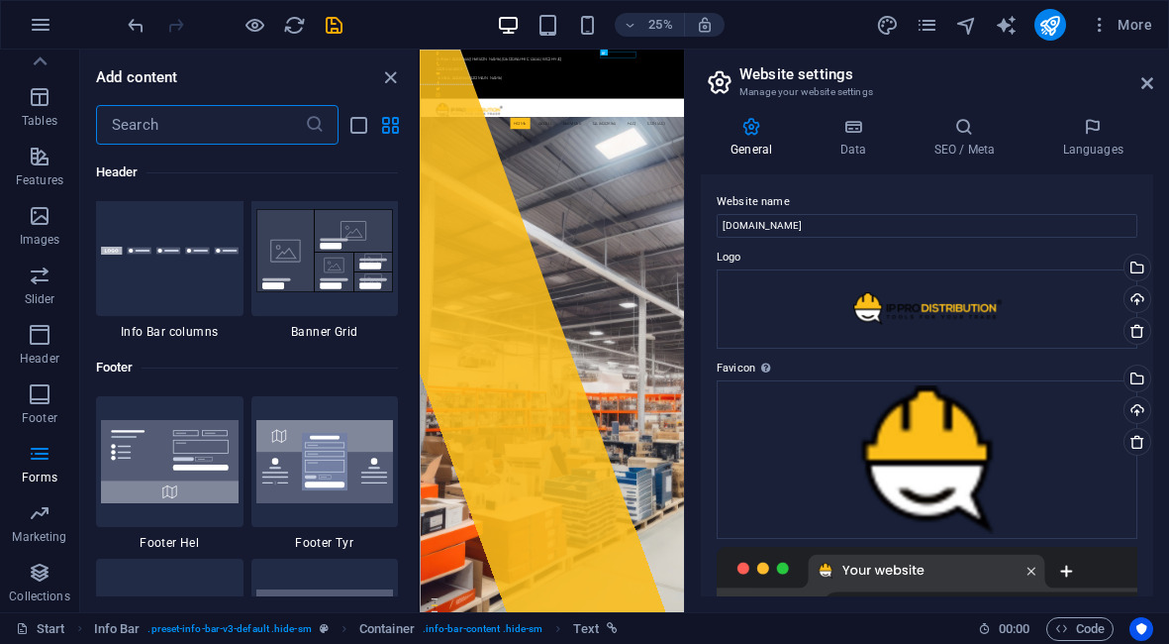
scroll to position [12193, 0]
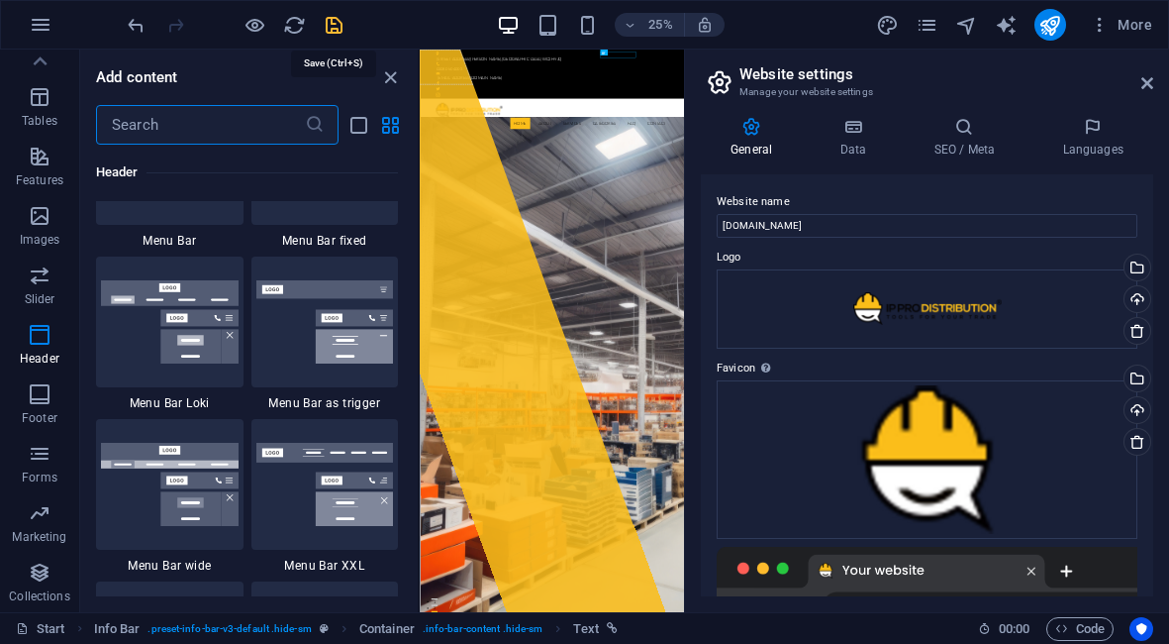
click at [341, 21] on icon "save" at bounding box center [334, 25] width 23 height 23
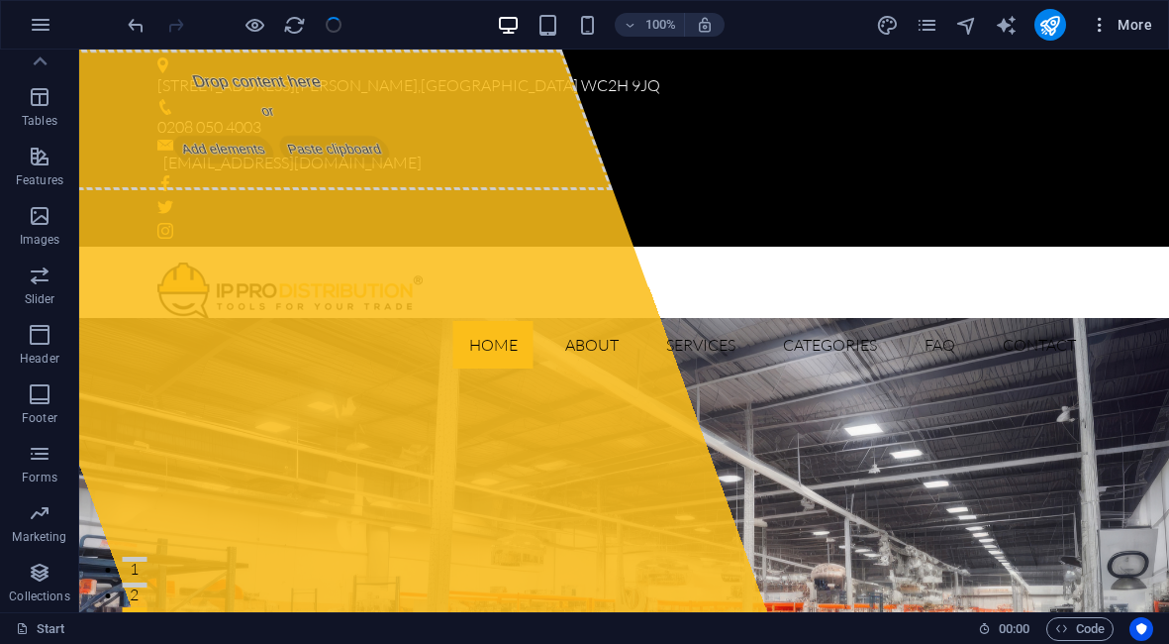
click at [1129, 22] on span "More" at bounding box center [1121, 25] width 62 height 20
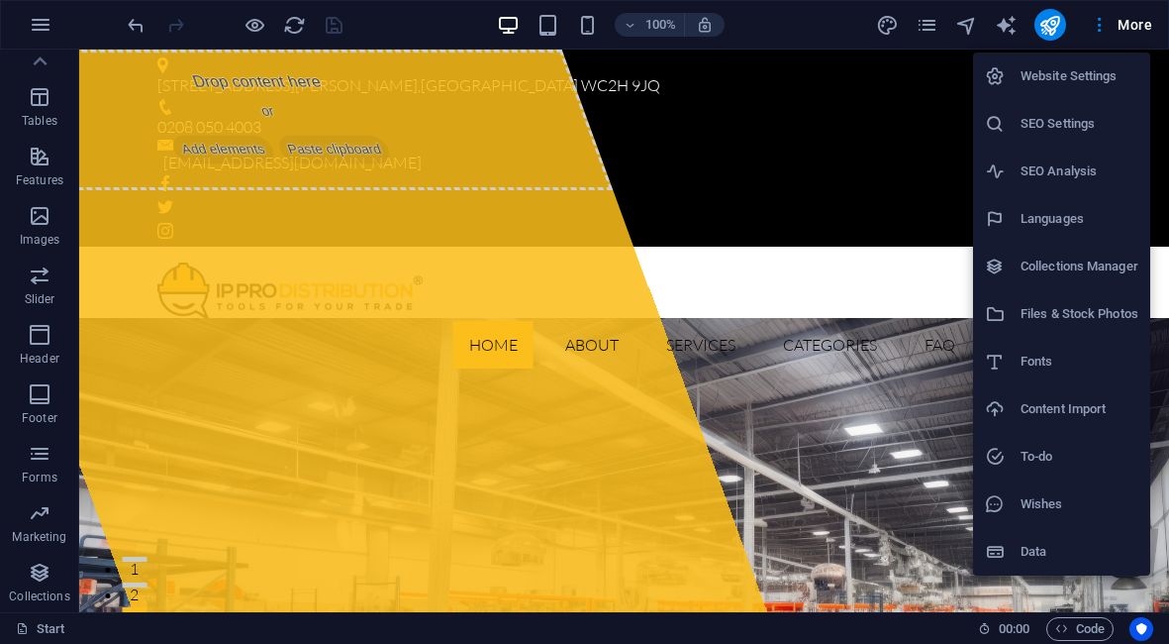
click at [1062, 23] on div at bounding box center [584, 322] width 1169 height 644
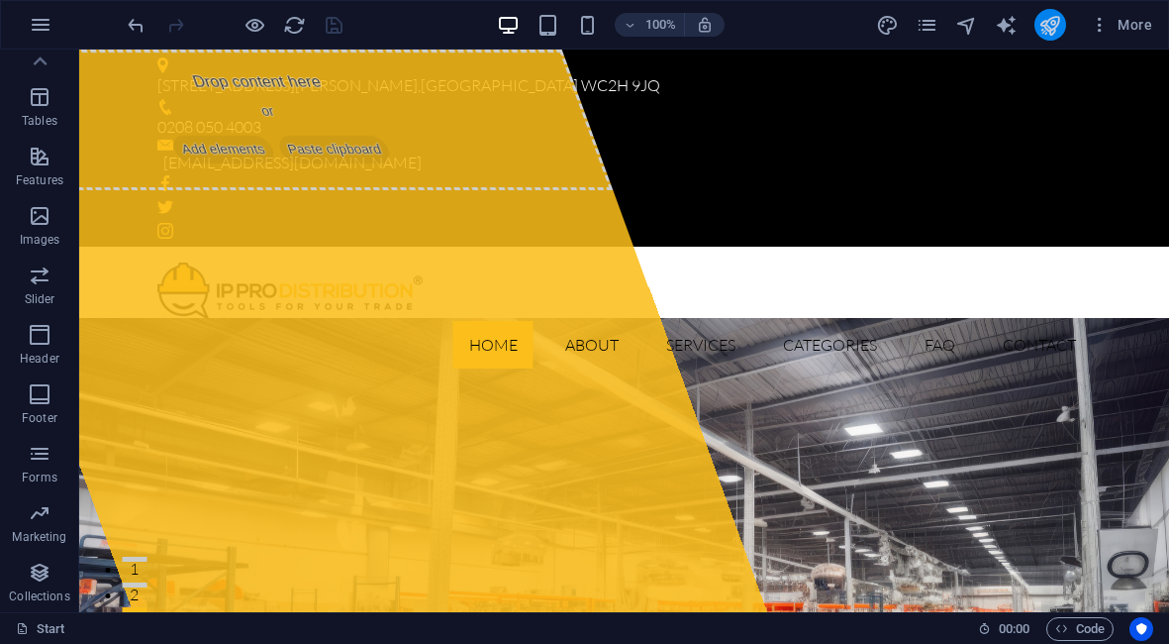
click at [1057, 23] on icon "publish" at bounding box center [1050, 25] width 23 height 23
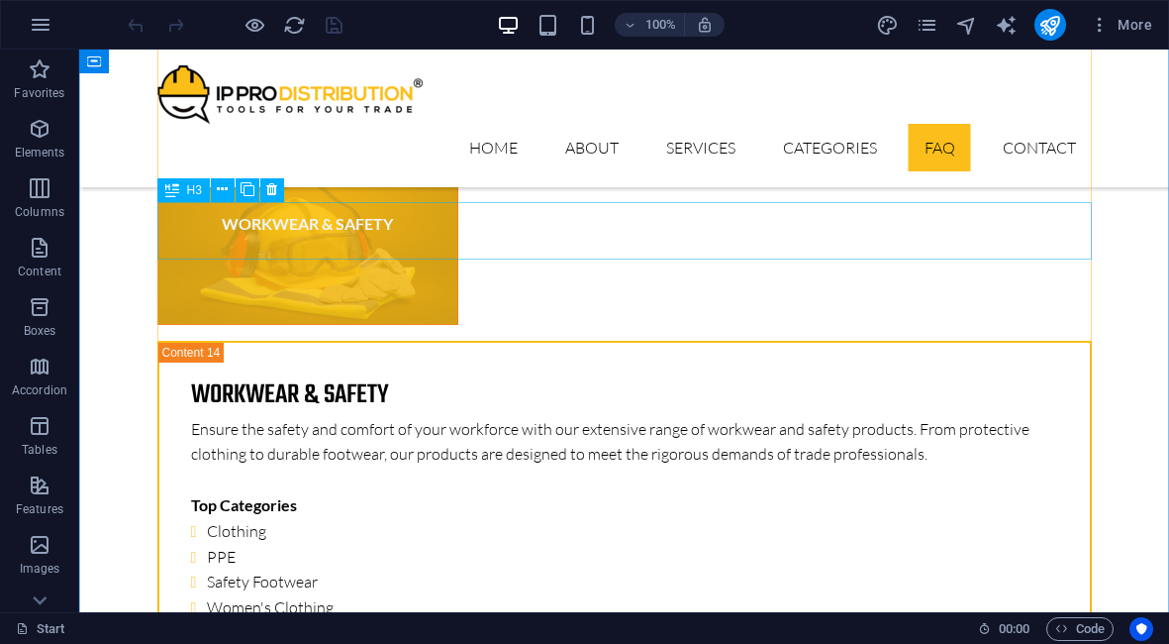
scroll to position [16141, 0]
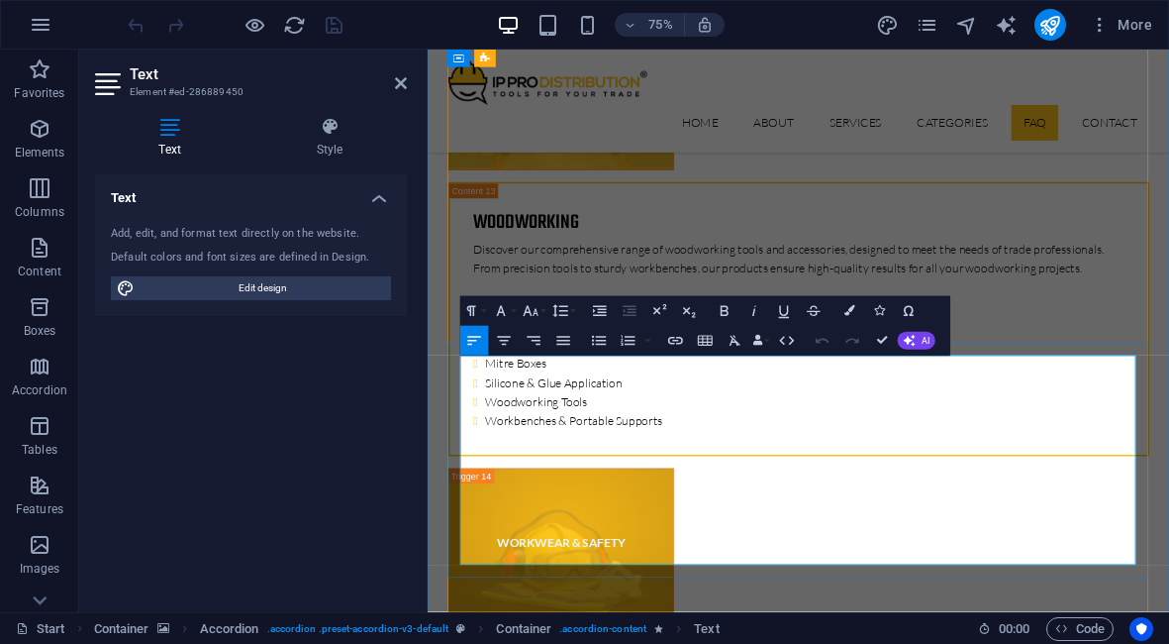
drag, startPoint x: 808, startPoint y: 695, endPoint x: 722, endPoint y: 699, distance: 86.2
drag, startPoint x: 825, startPoint y: 704, endPoint x: 674, endPoint y: 704, distance: 150.5
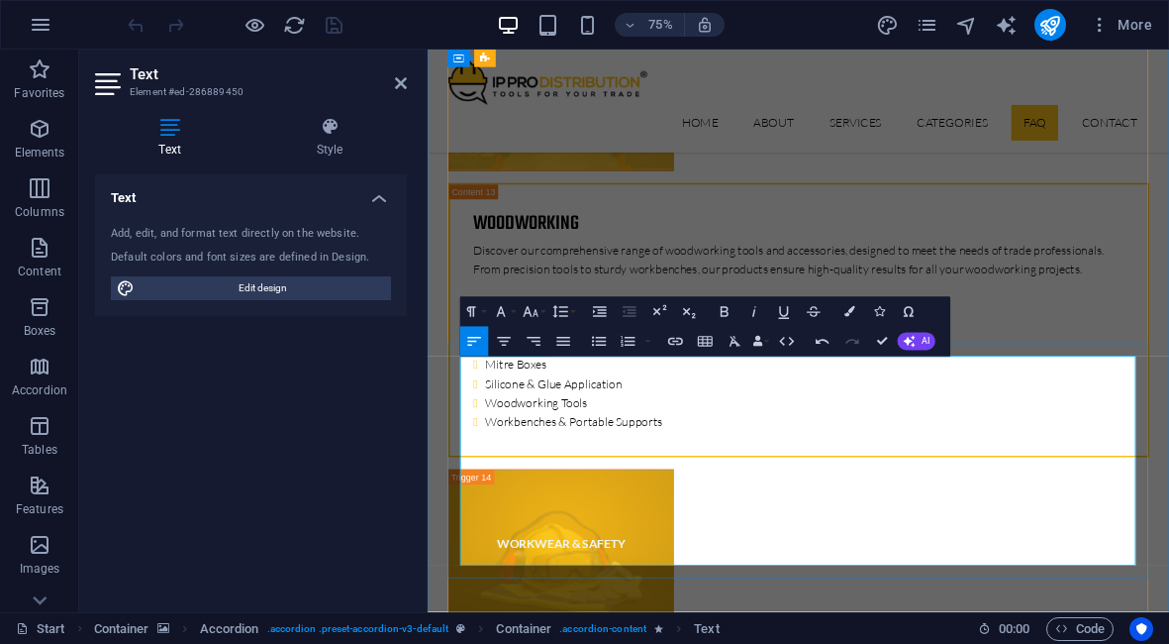
copy p "sales@ ipprotech.co.uk"
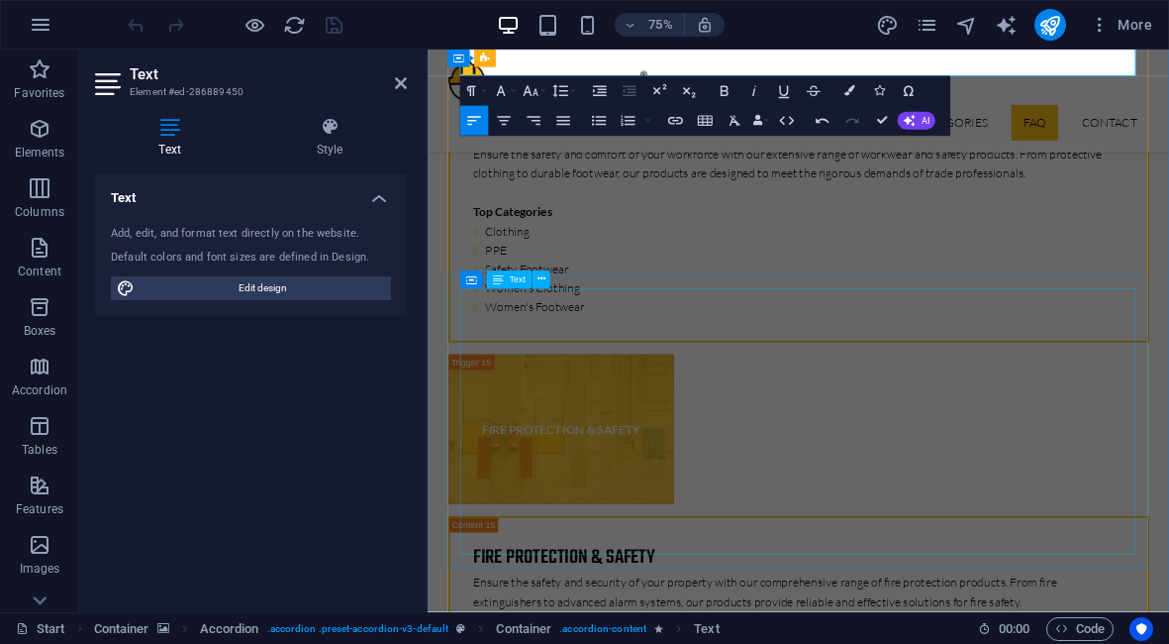
scroll to position [16878, 0]
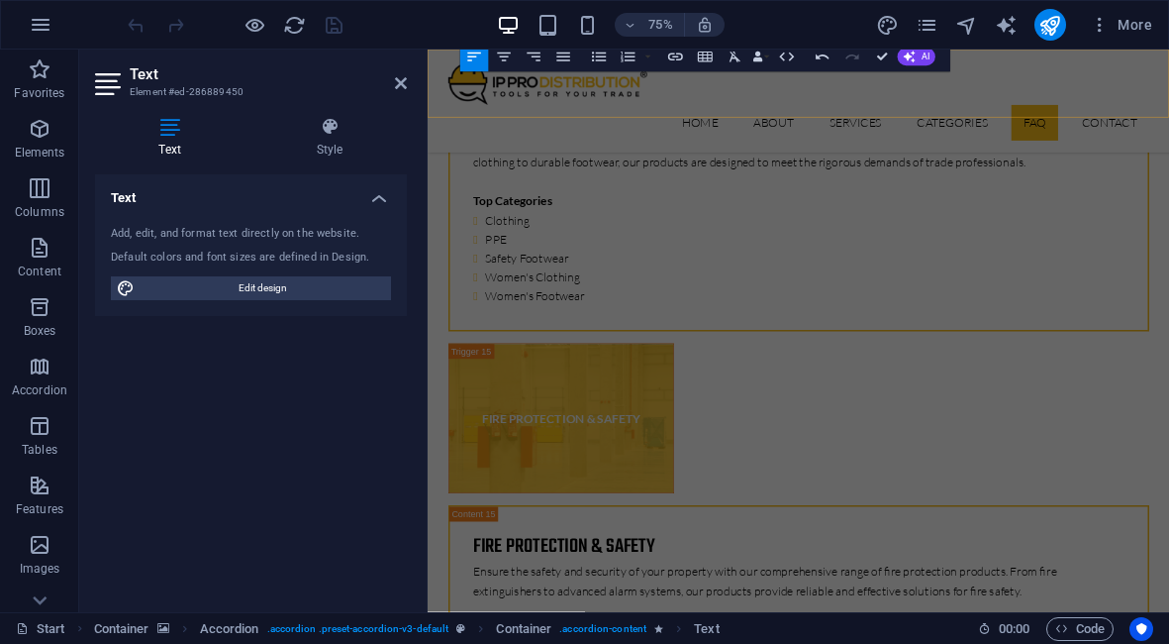
click at [908, 135] on div "Home About Services Categories FAQ Contact" at bounding box center [922, 119] width 989 height 138
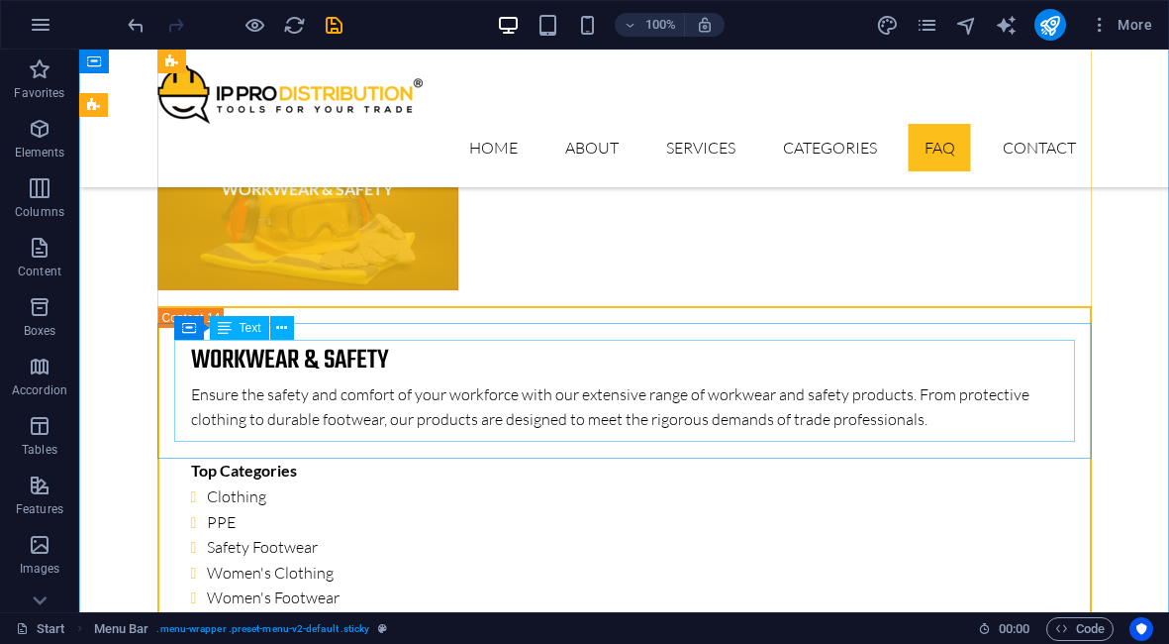
scroll to position [16203, 0]
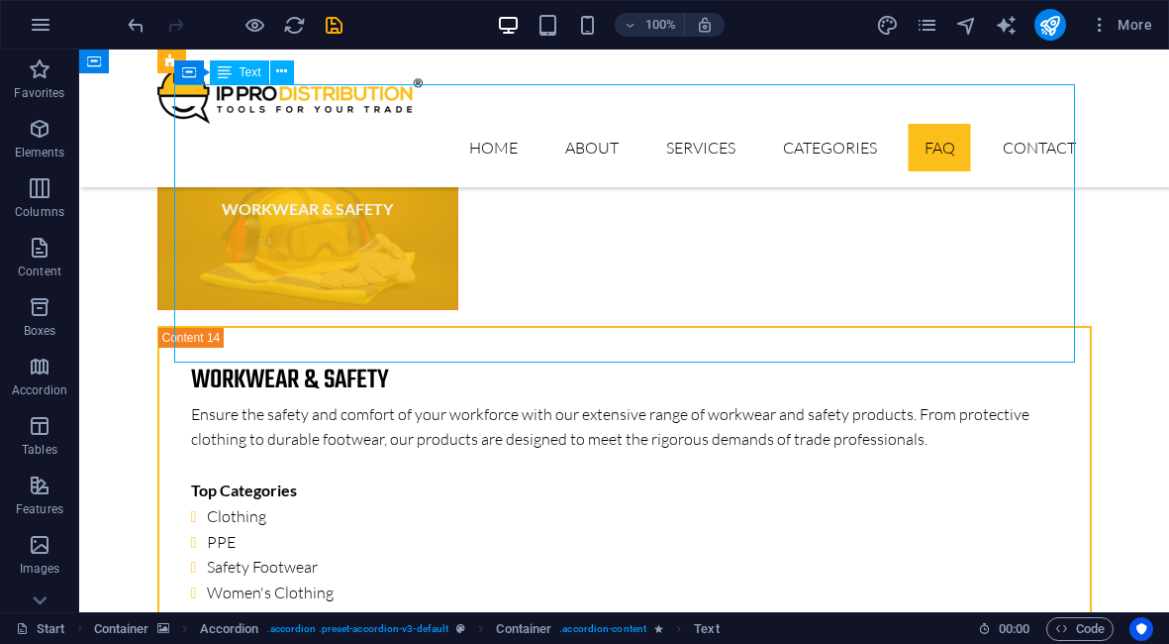
drag, startPoint x: 505, startPoint y: 324, endPoint x: 391, endPoint y: 328, distance: 113.9
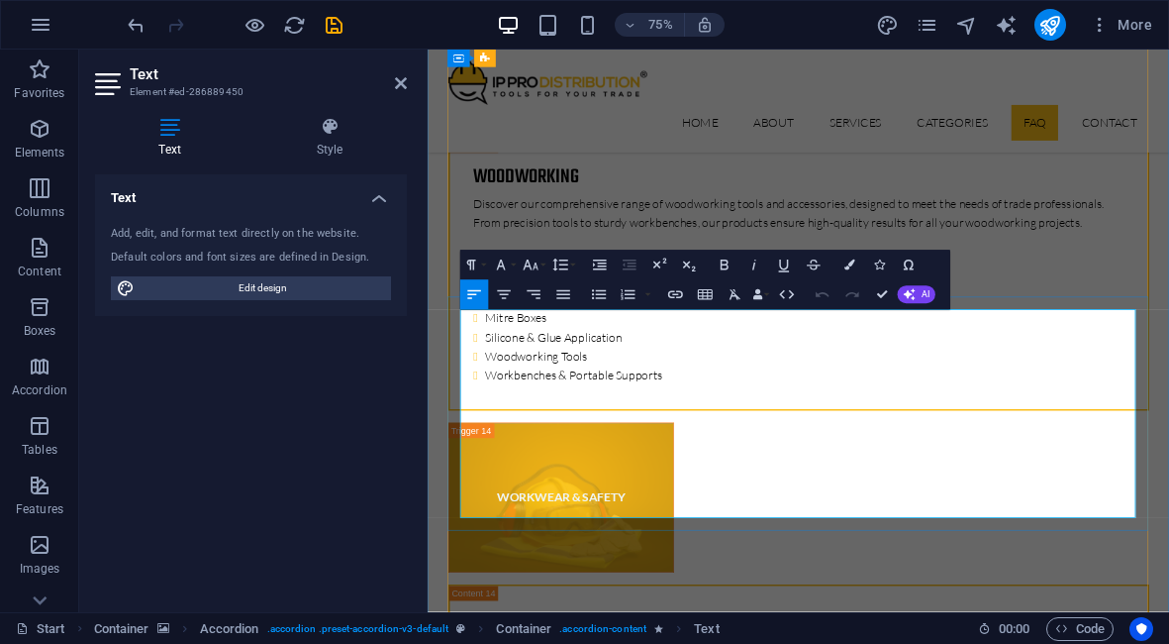
drag, startPoint x: 674, startPoint y: 640, endPoint x: 820, endPoint y: 636, distance: 145.6
drag, startPoint x: 832, startPoint y: 639, endPoint x: 679, endPoint y: 637, distance: 152.5
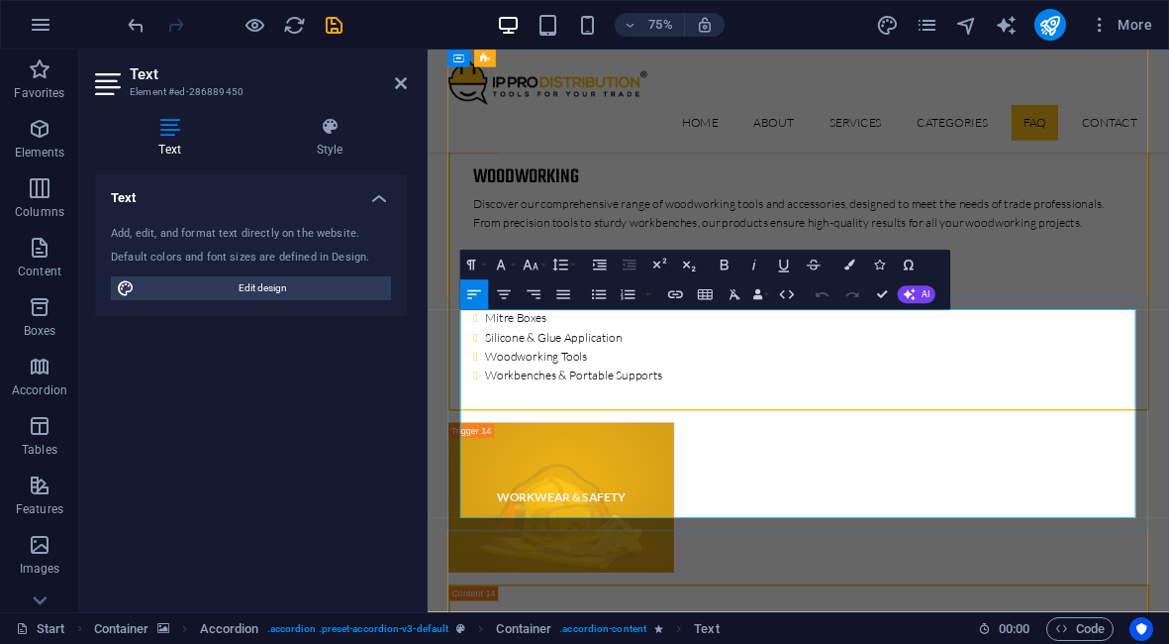
copy p "sales@ ipprotech.co.uk"
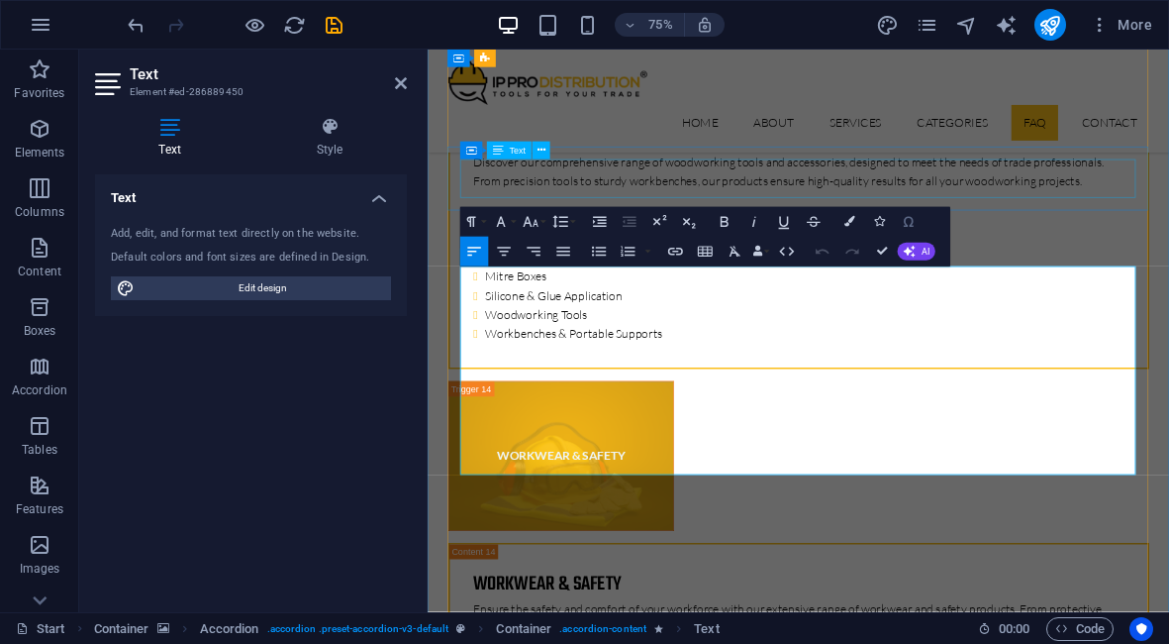
scroll to position [16260, 0]
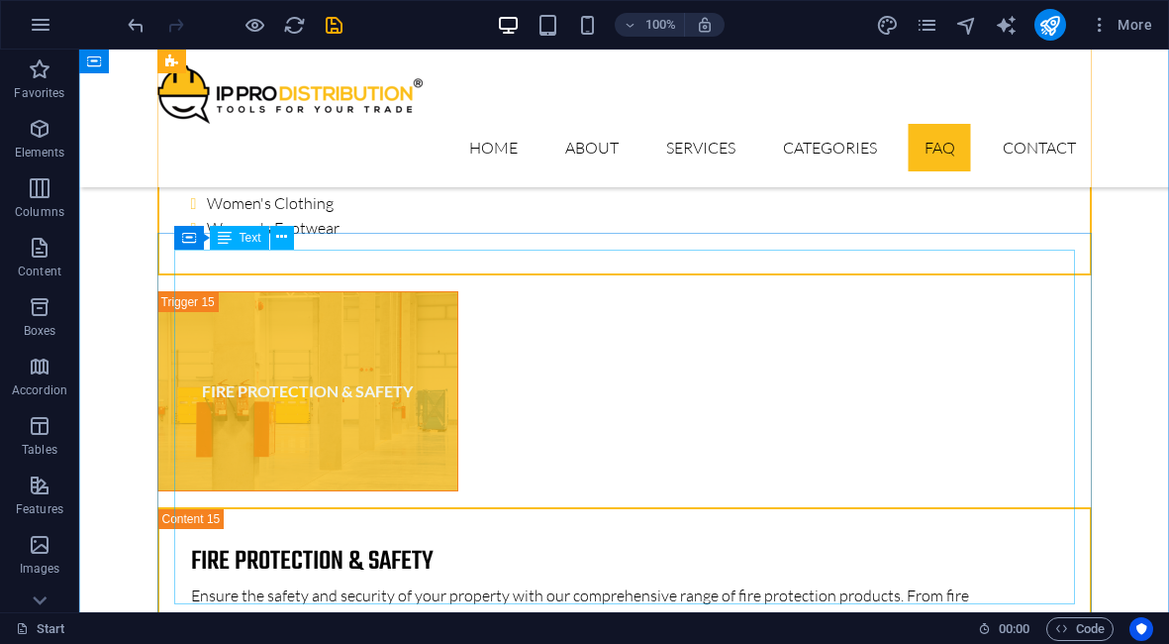
scroll to position [16602, 0]
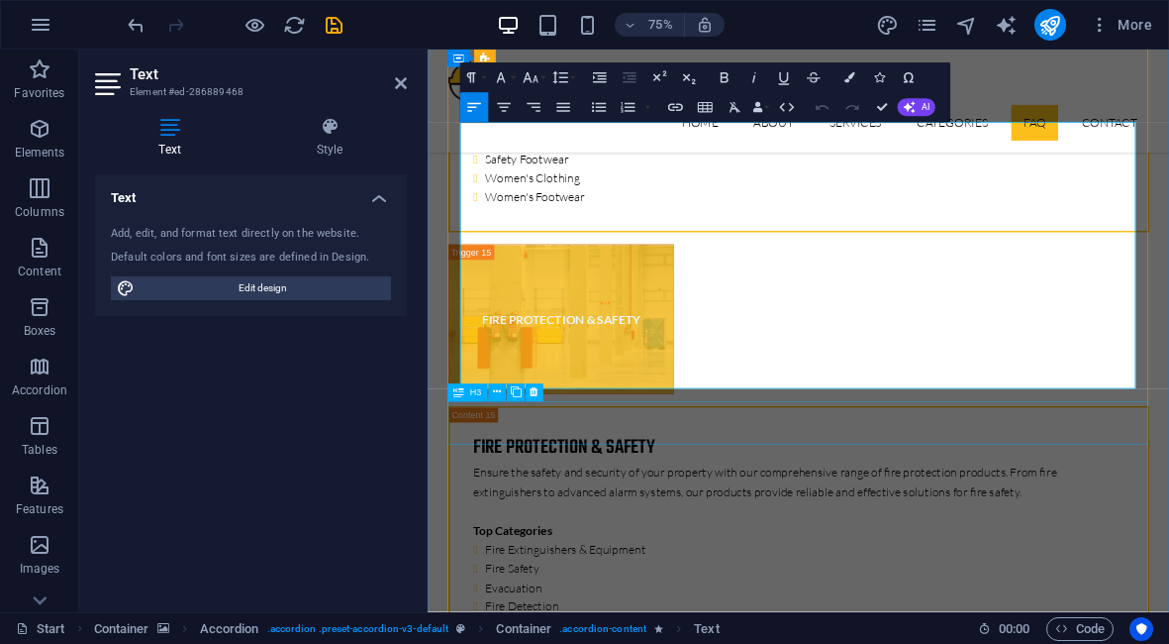
scroll to position [17014, 0]
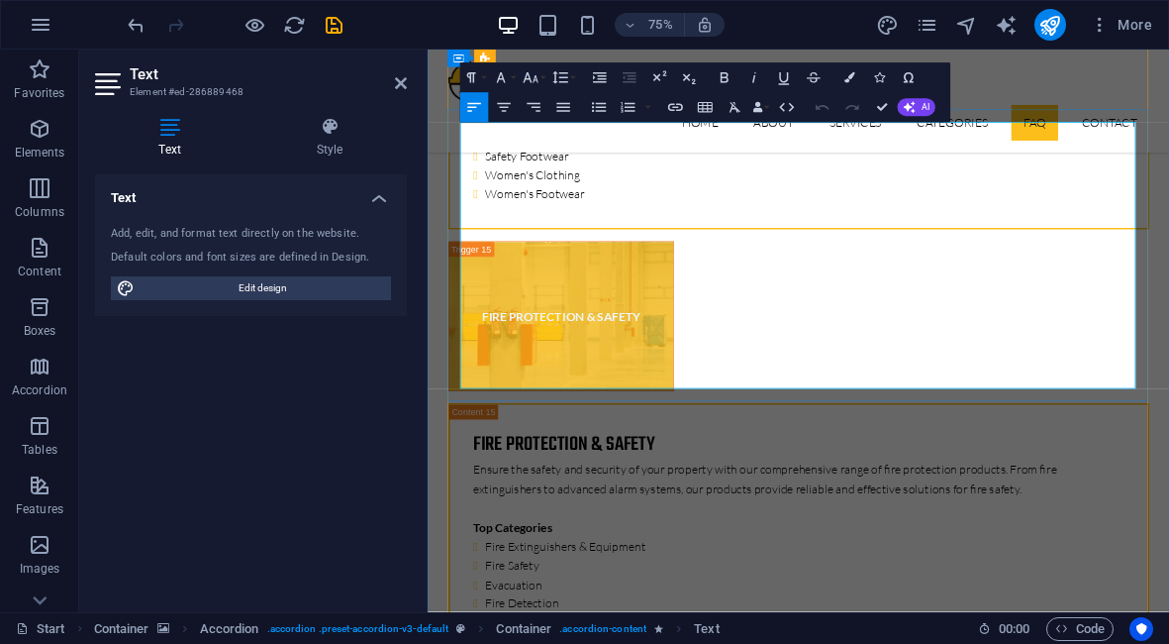
drag, startPoint x: 941, startPoint y: 260, endPoint x: 1055, endPoint y: 263, distance: 114.9
click p "Where orders are dispatched by pallets which are shrink-wrapped and complete wi…"
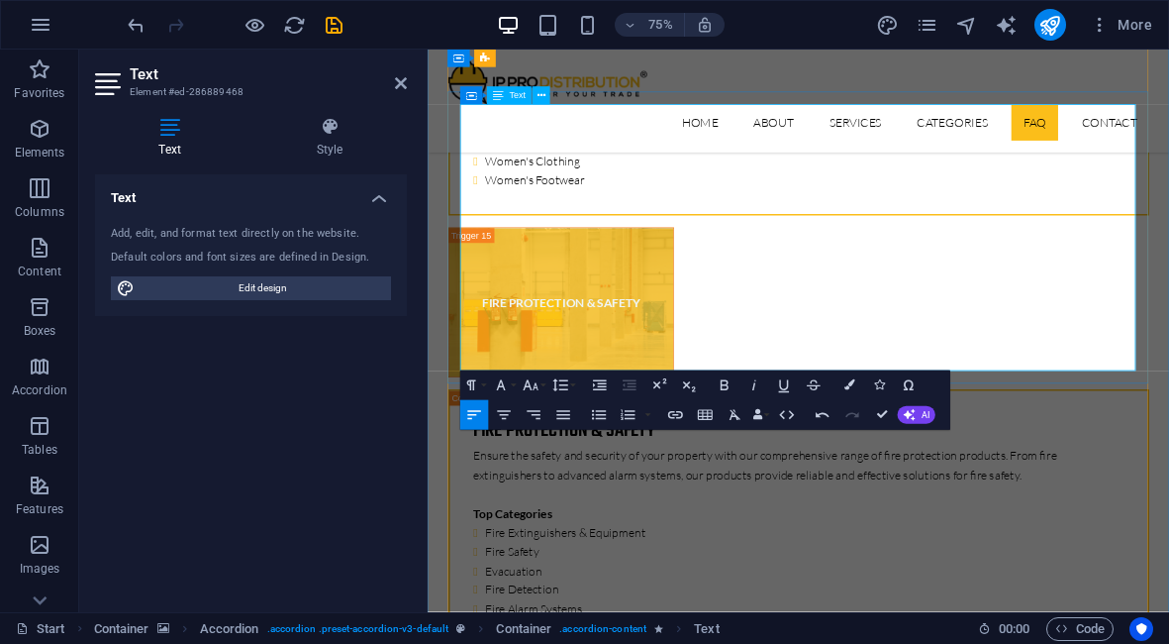
scroll to position [17039, 0]
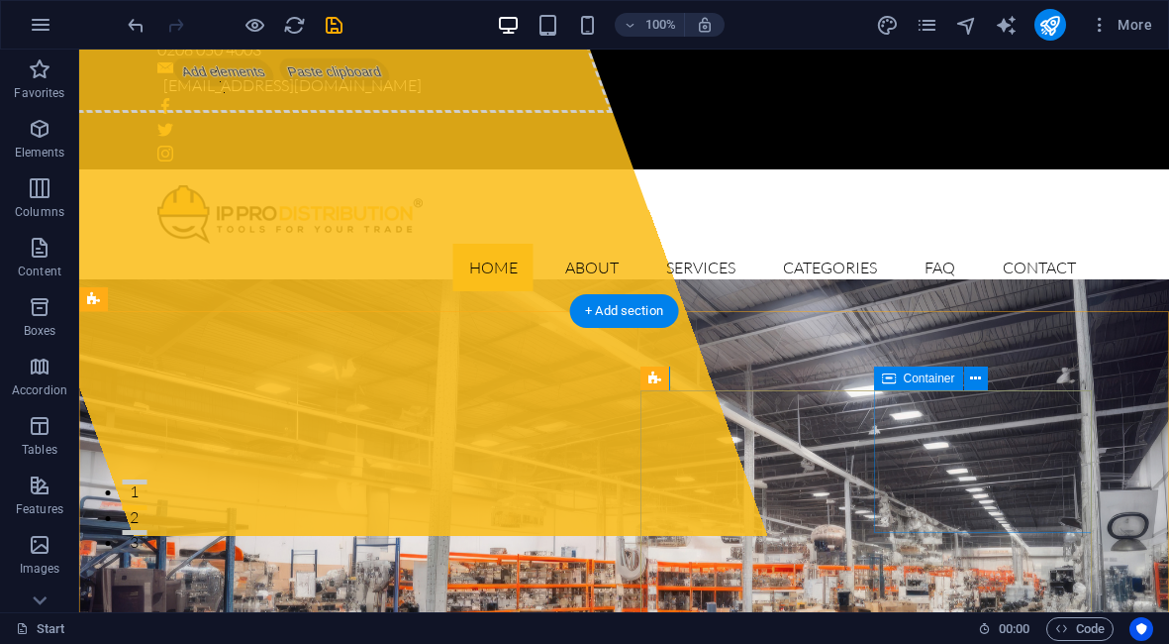
scroll to position [0, 0]
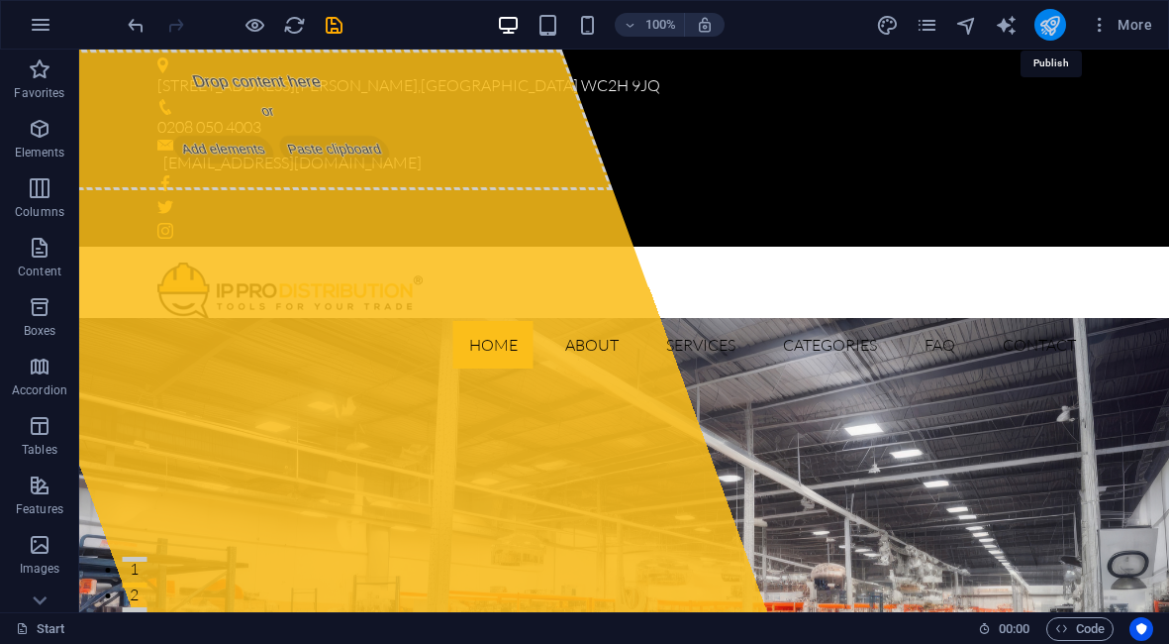
click at [1056, 20] on icon "publish" at bounding box center [1050, 25] width 23 height 23
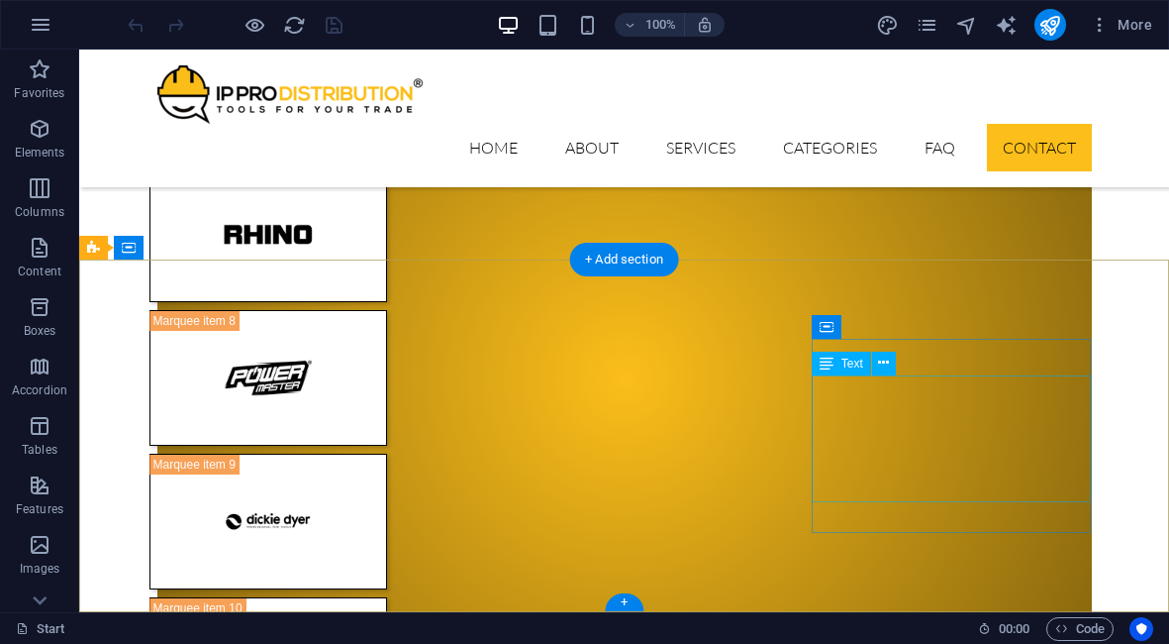
scroll to position [18960, 0]
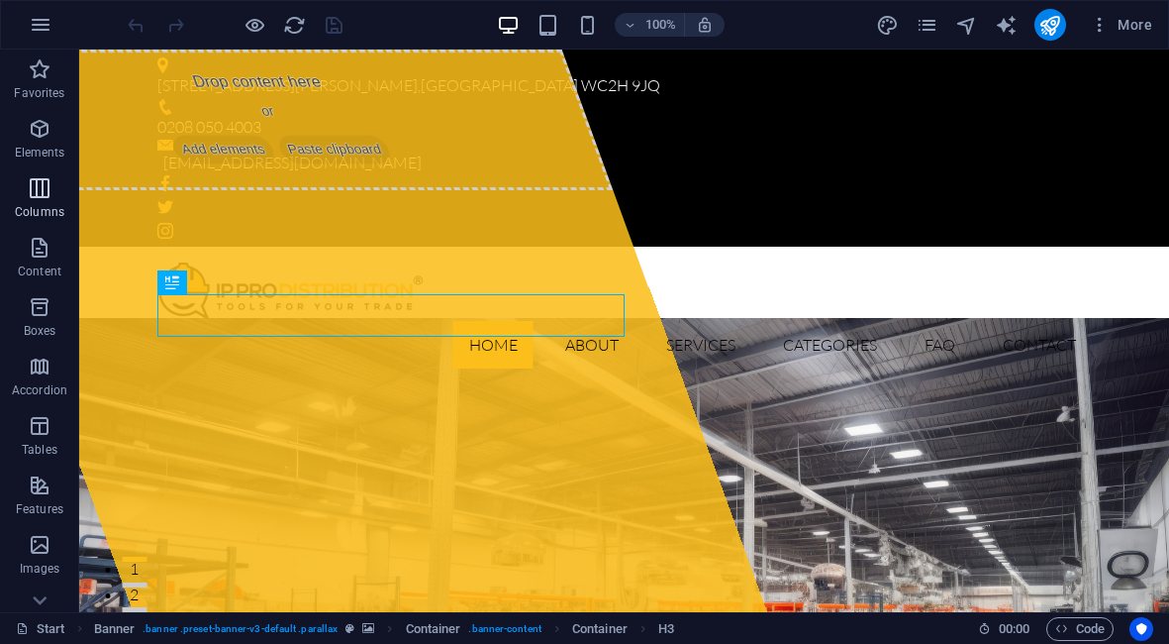
scroll to position [1400, 0]
click at [36, 140] on icon "button" at bounding box center [40, 129] width 24 height 24
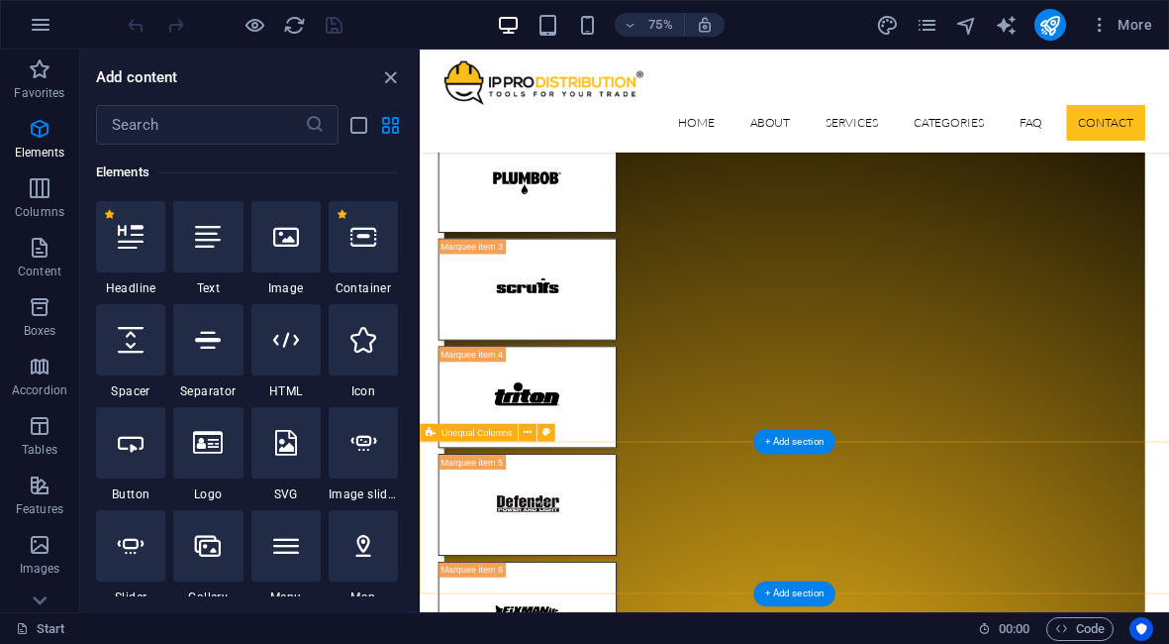
scroll to position [18673, 0]
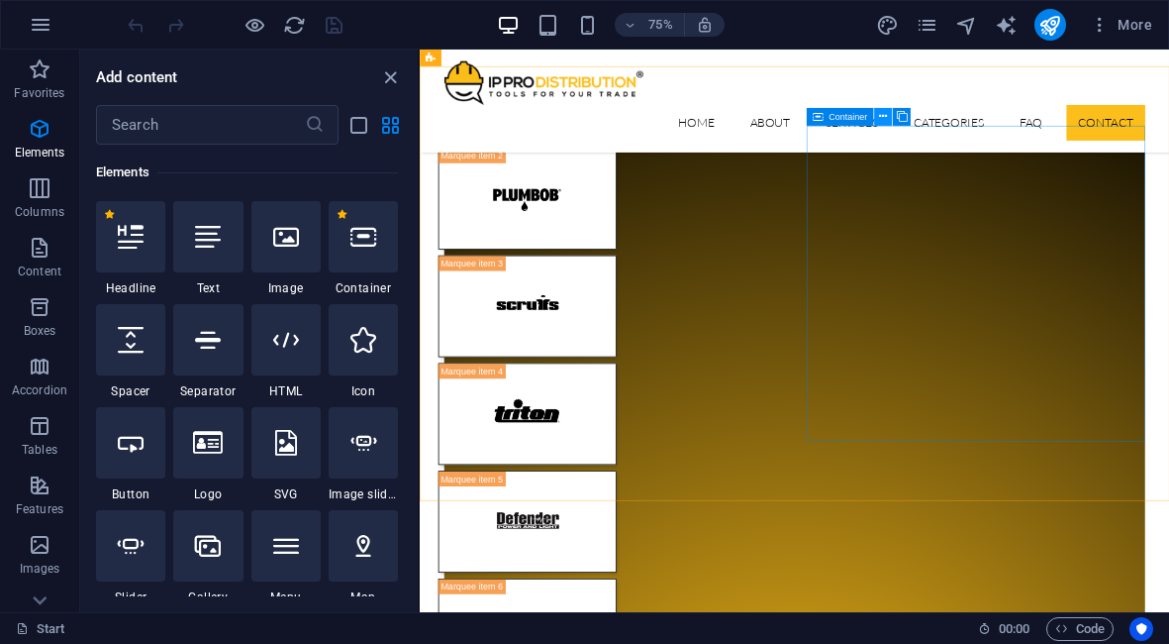
click at [879, 117] on icon at bounding box center [883, 117] width 8 height 16
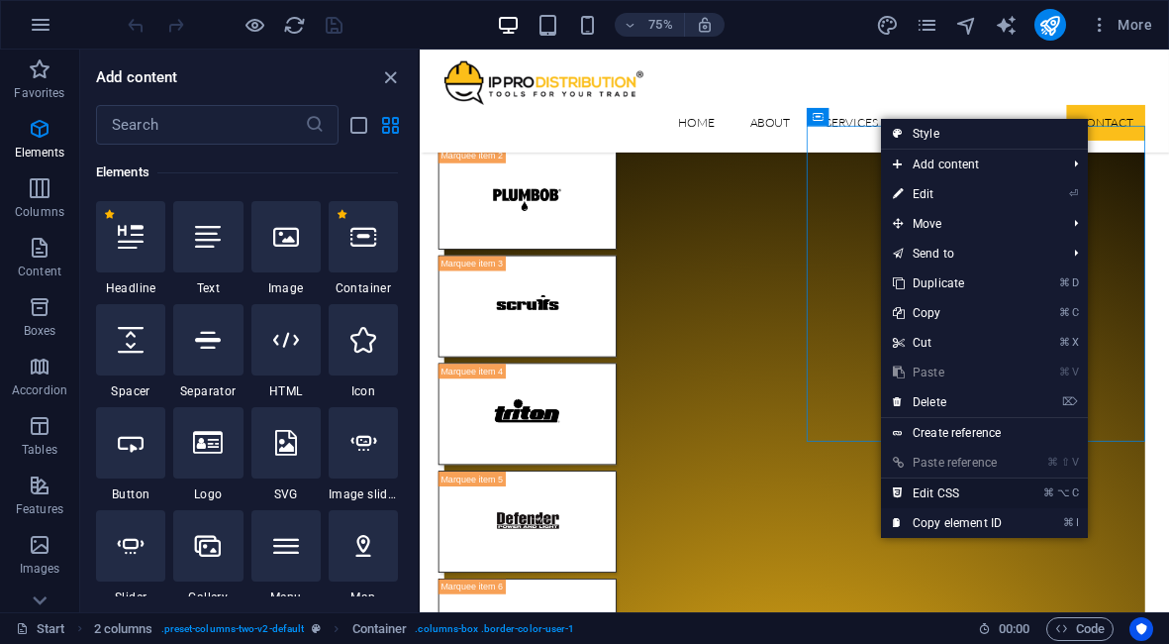
click at [949, 495] on link "⌘ ⌥ C Edit CSS" at bounding box center [947, 493] width 133 height 30
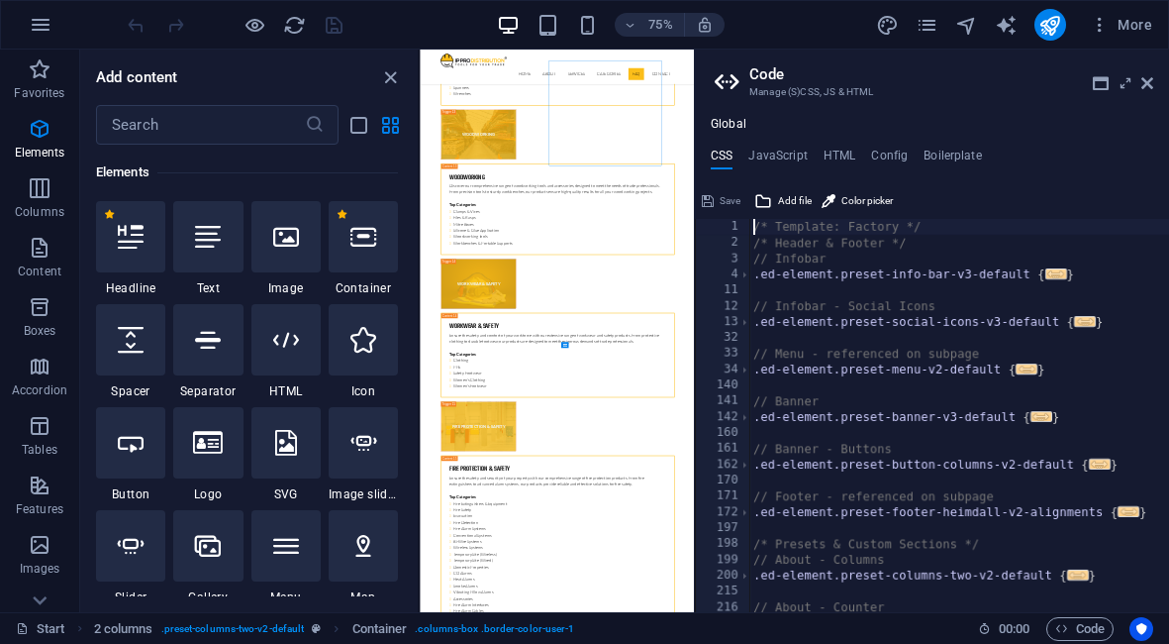
scroll to position [18729, 0]
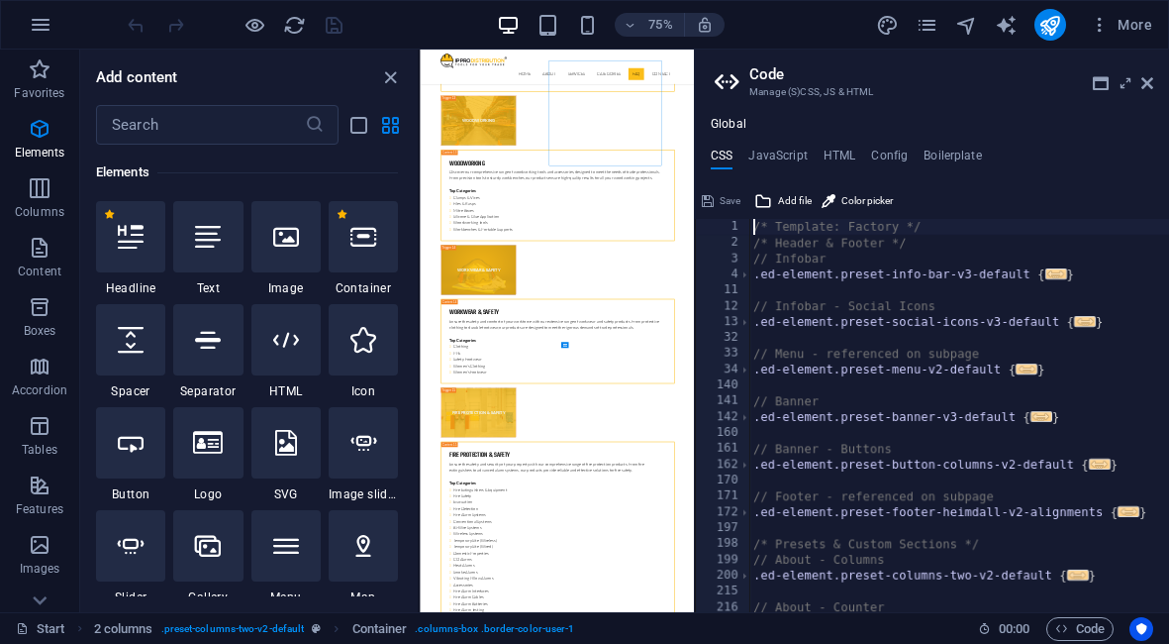
type textarea "@include contact-form-v3("
click at [842, 157] on h4 "HTML" at bounding box center [840, 160] width 33 height 22
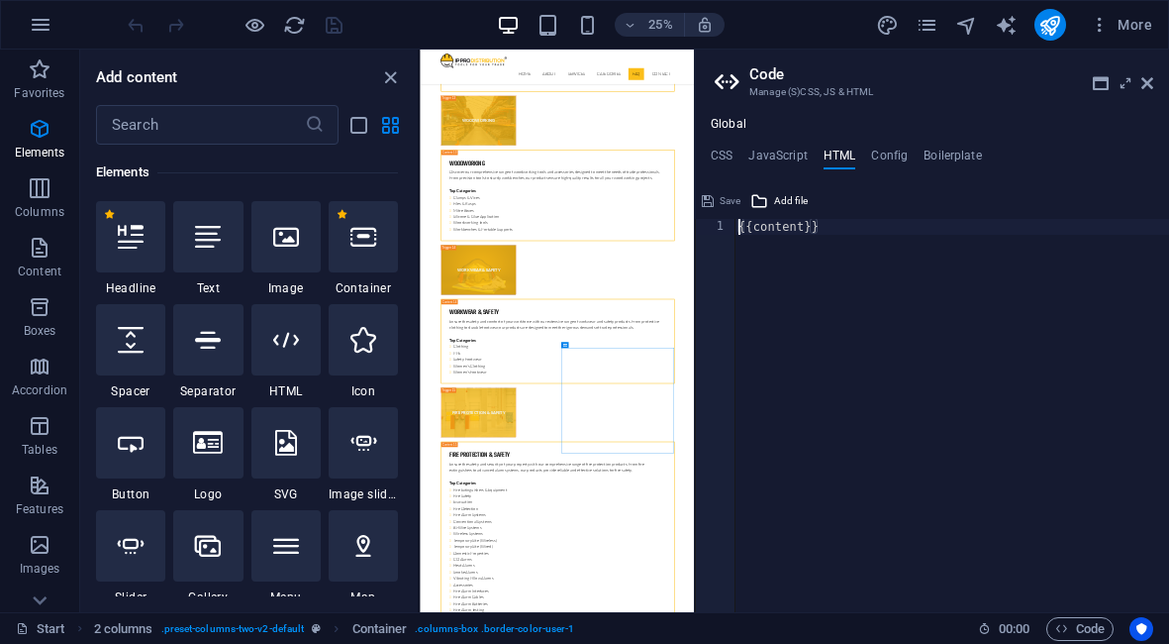
type textarea "{{content}}"
click at [890, 156] on h4 "Config" at bounding box center [889, 160] width 37 height 22
type textarea "$logo-background: rgb(7,6,8);"
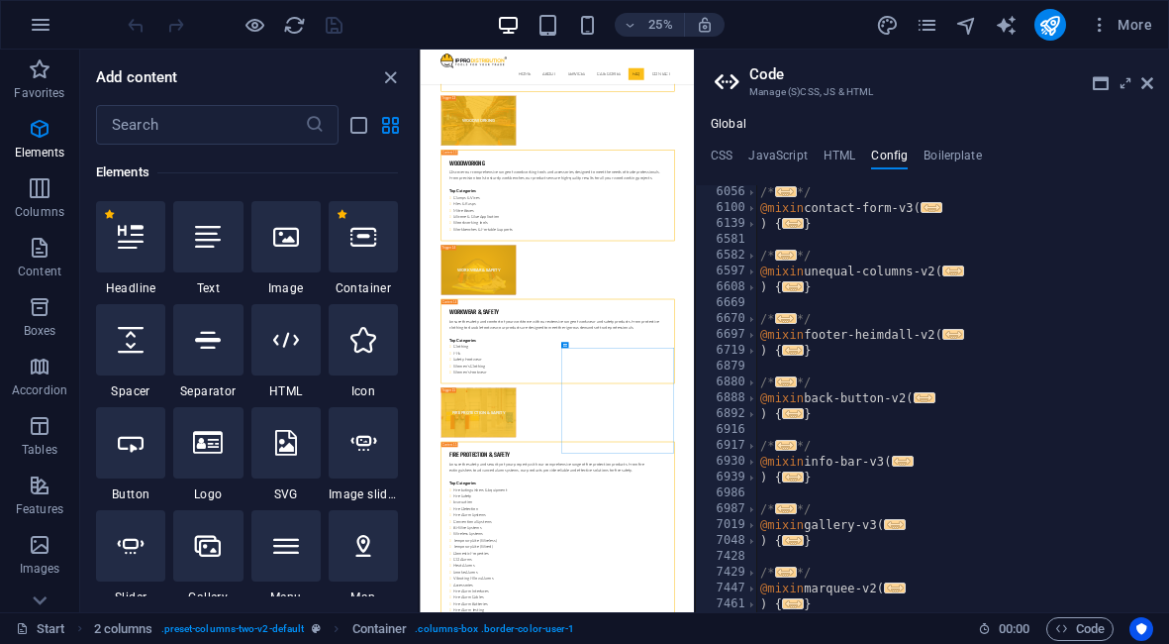
scroll to position [1554, 0]
click at [930, 153] on h4 "Boilerplate" at bounding box center [953, 160] width 58 height 22
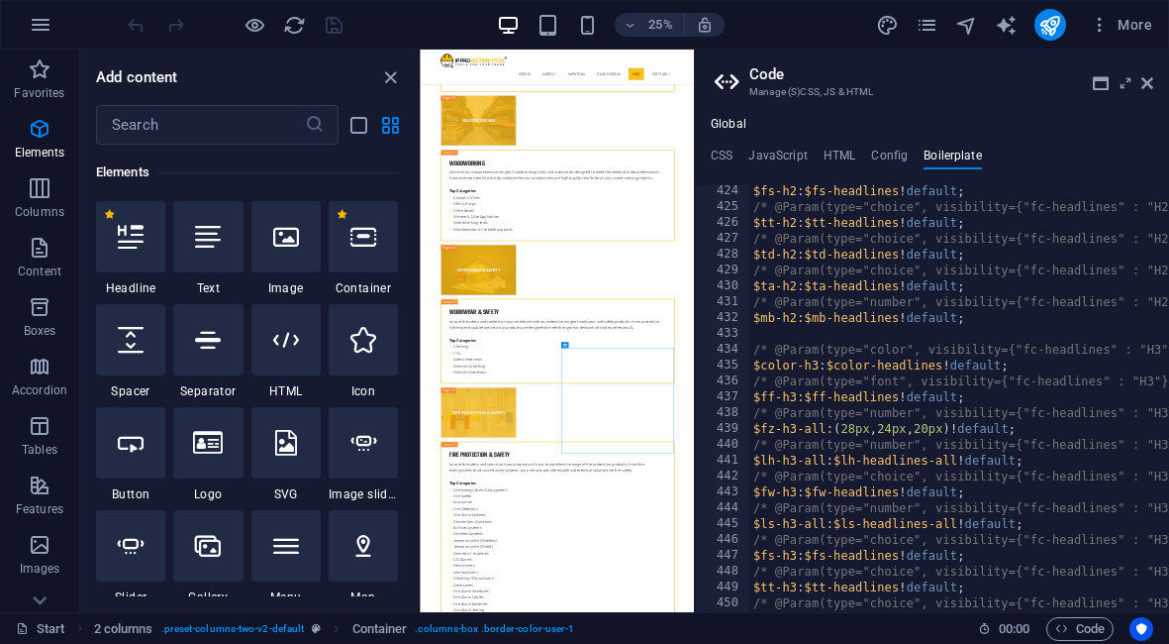
scroll to position [0, 0]
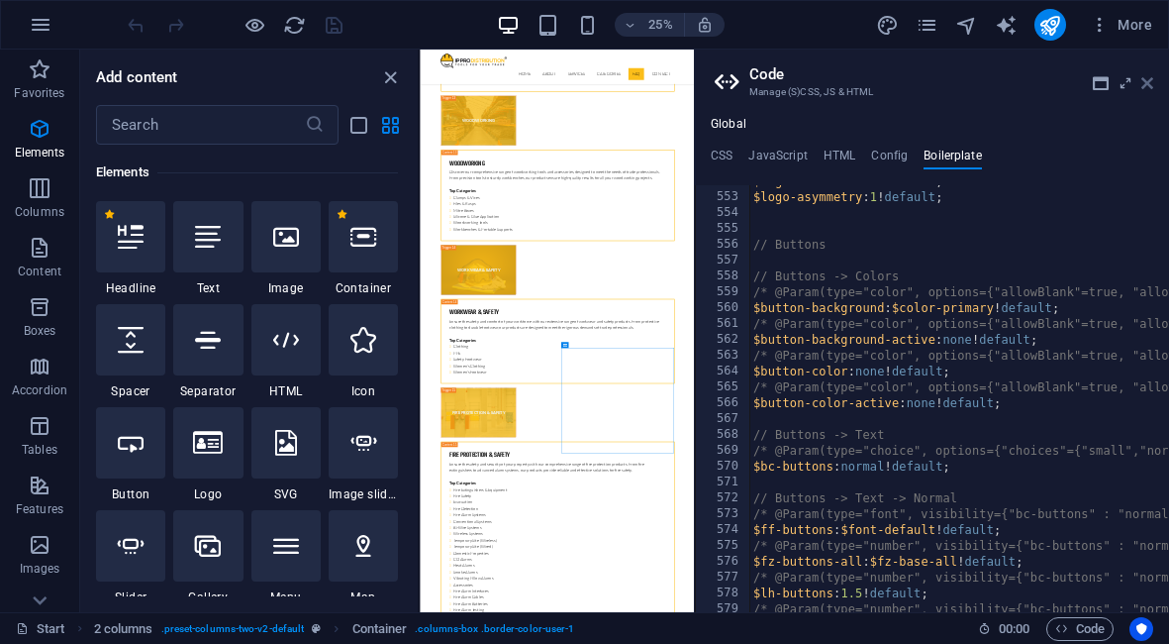
click at [1149, 85] on icon at bounding box center [1148, 83] width 12 height 16
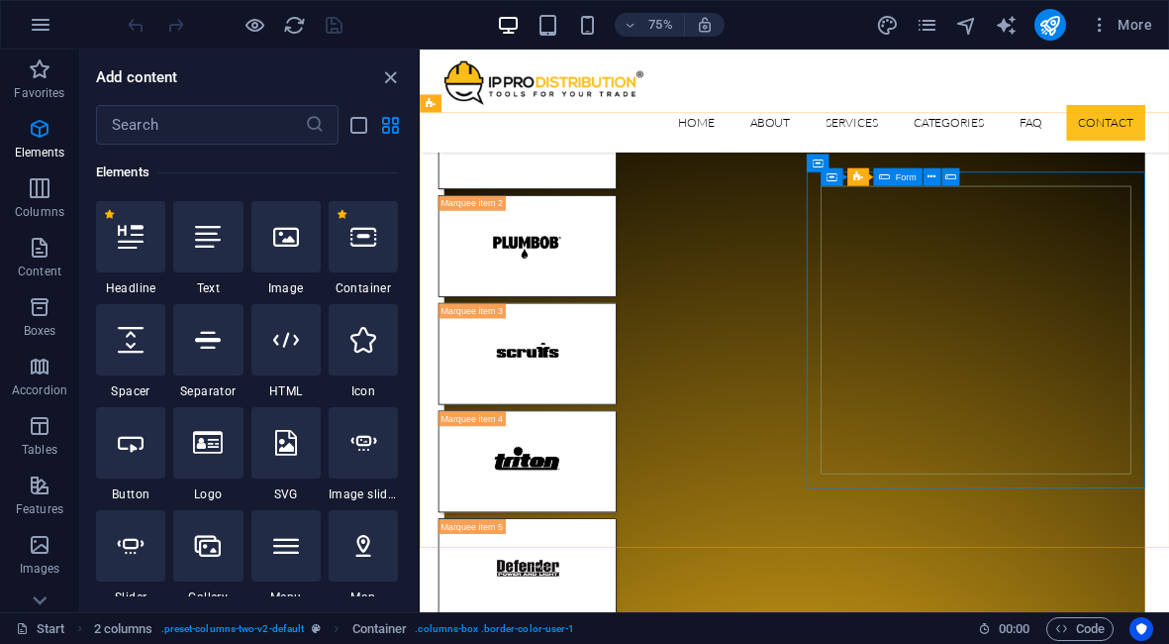
click at [906, 179] on span "Form" at bounding box center [906, 177] width 21 height 9
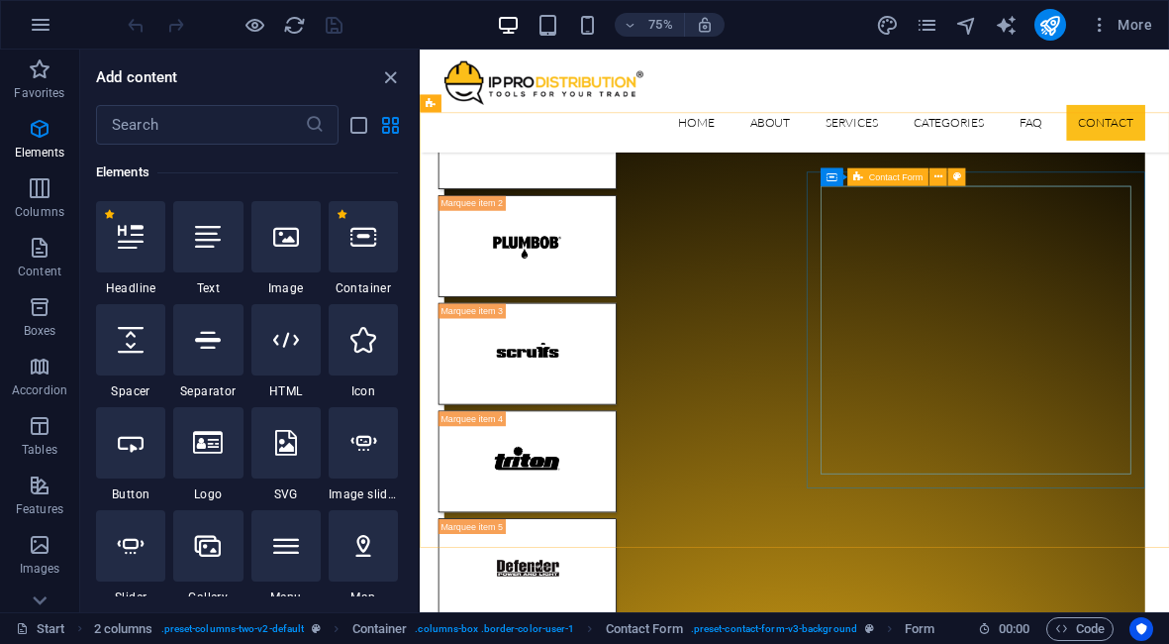
click at [866, 176] on div "Contact Form" at bounding box center [888, 177] width 81 height 18
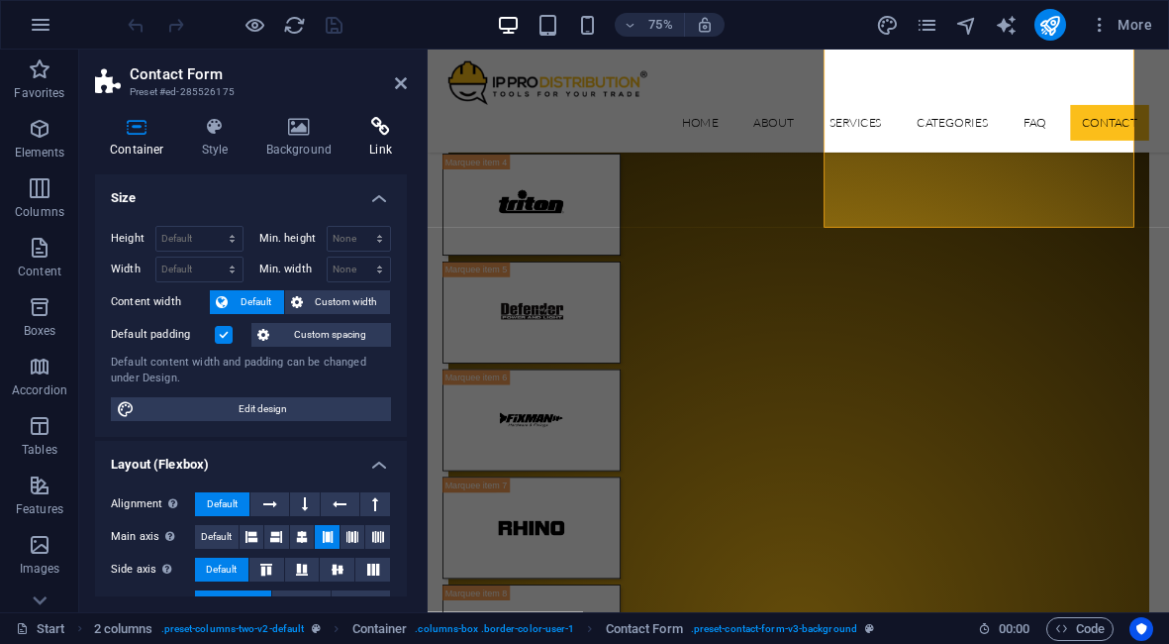
click at [379, 139] on h4 "Link" at bounding box center [380, 138] width 52 height 42
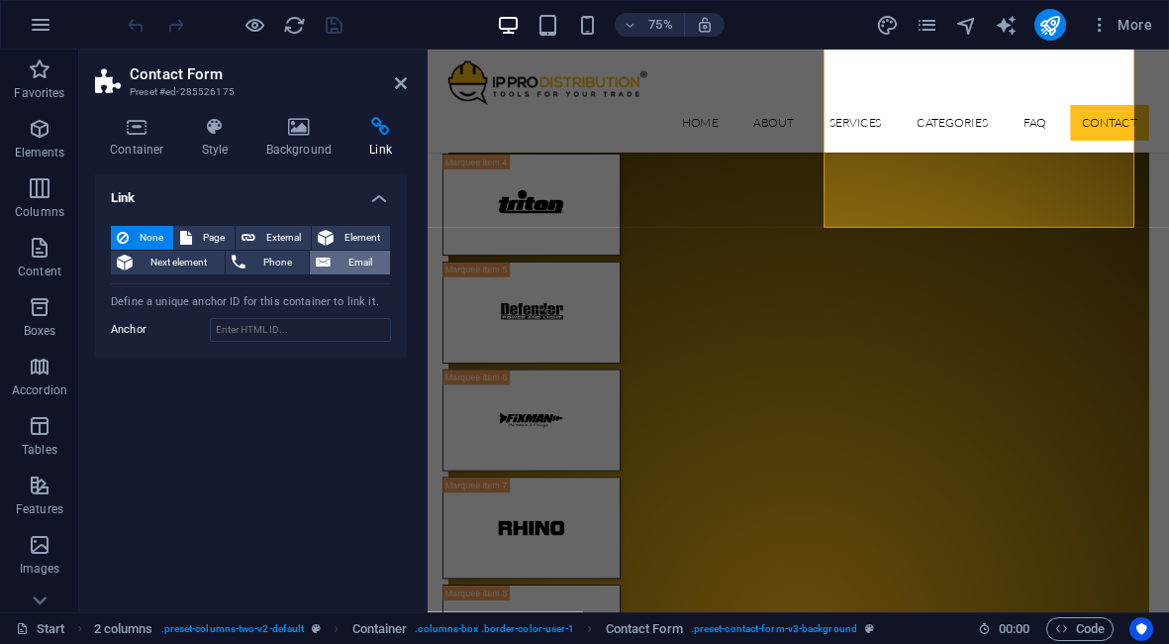
click at [358, 261] on span "Email" at bounding box center [361, 263] width 48 height 24
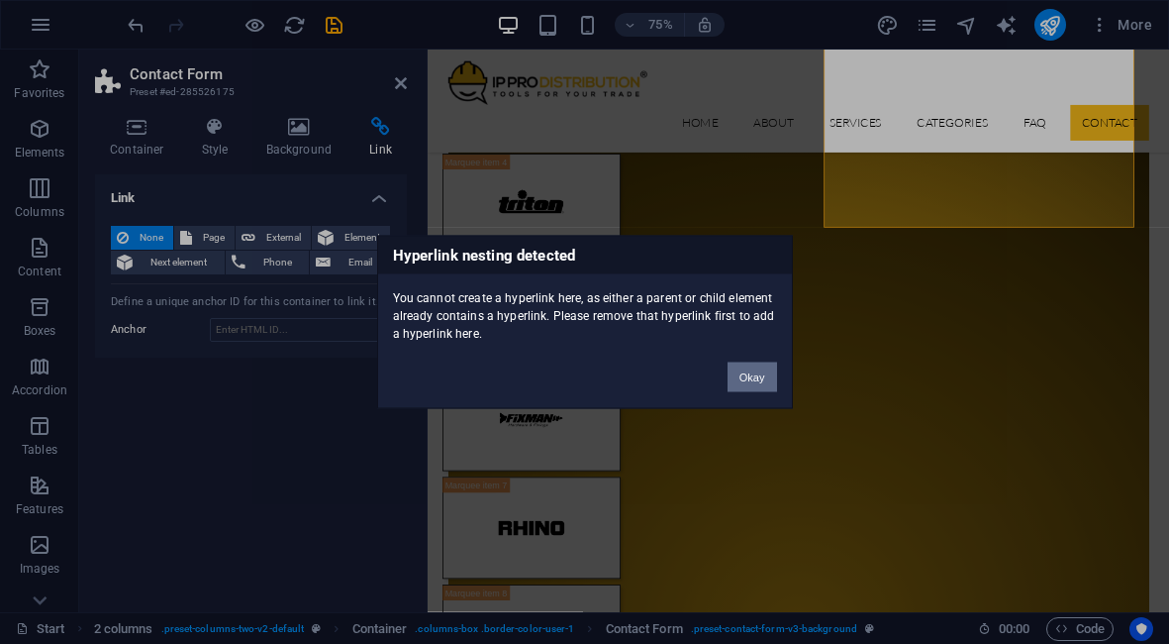
drag, startPoint x: 766, startPoint y: 382, endPoint x: 391, endPoint y: 432, distance: 378.5
click at [766, 382] on button "Okay" at bounding box center [753, 377] width 50 height 30
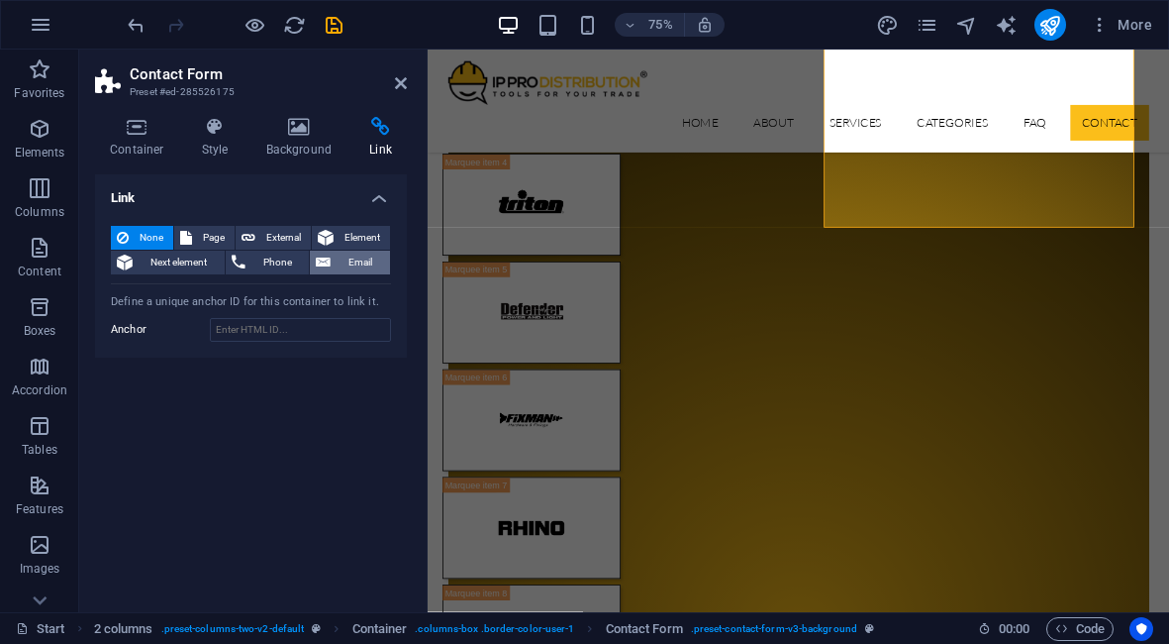
click at [366, 266] on span "Email" at bounding box center [361, 263] width 48 height 24
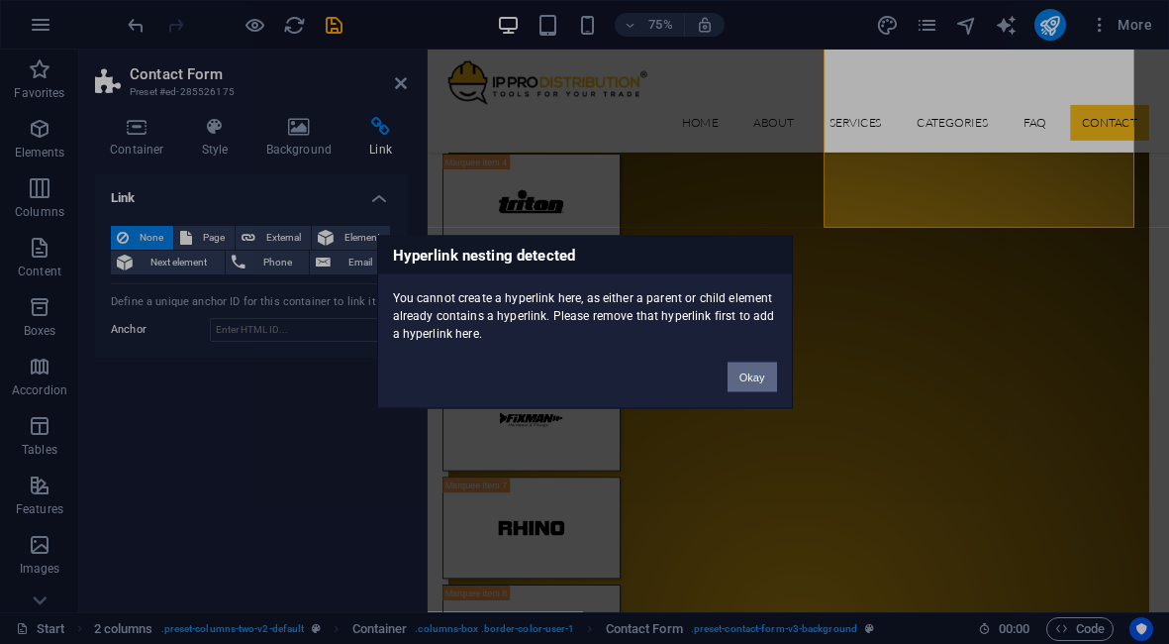
click at [757, 374] on button "Okay" at bounding box center [753, 377] width 50 height 30
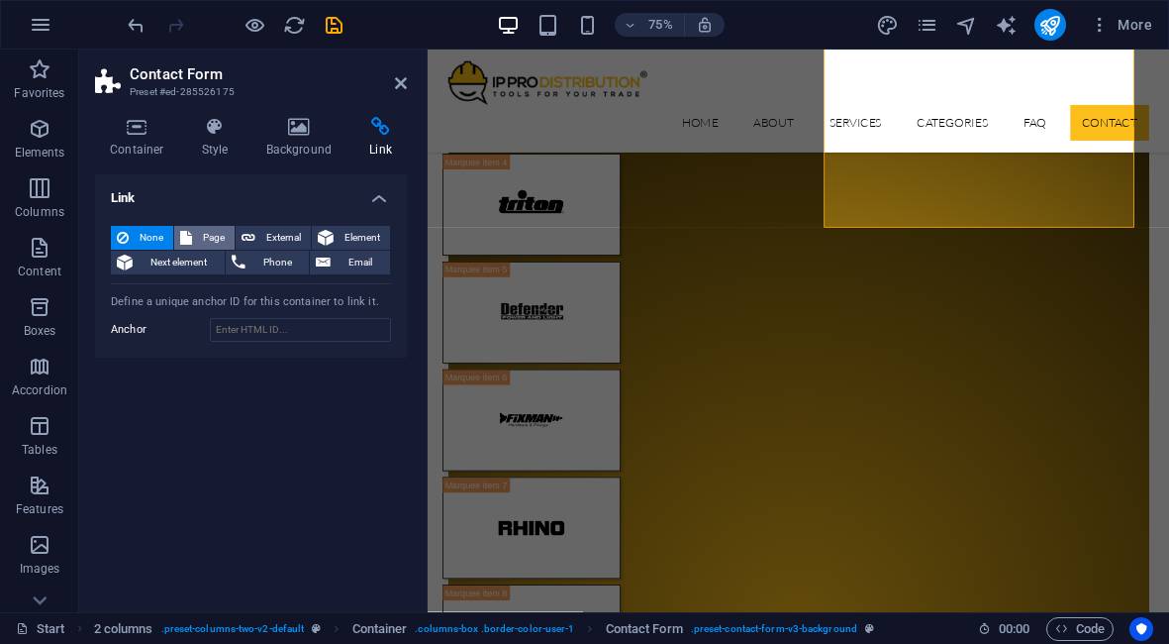
click at [202, 237] on span "Page" at bounding box center [213, 238] width 31 height 24
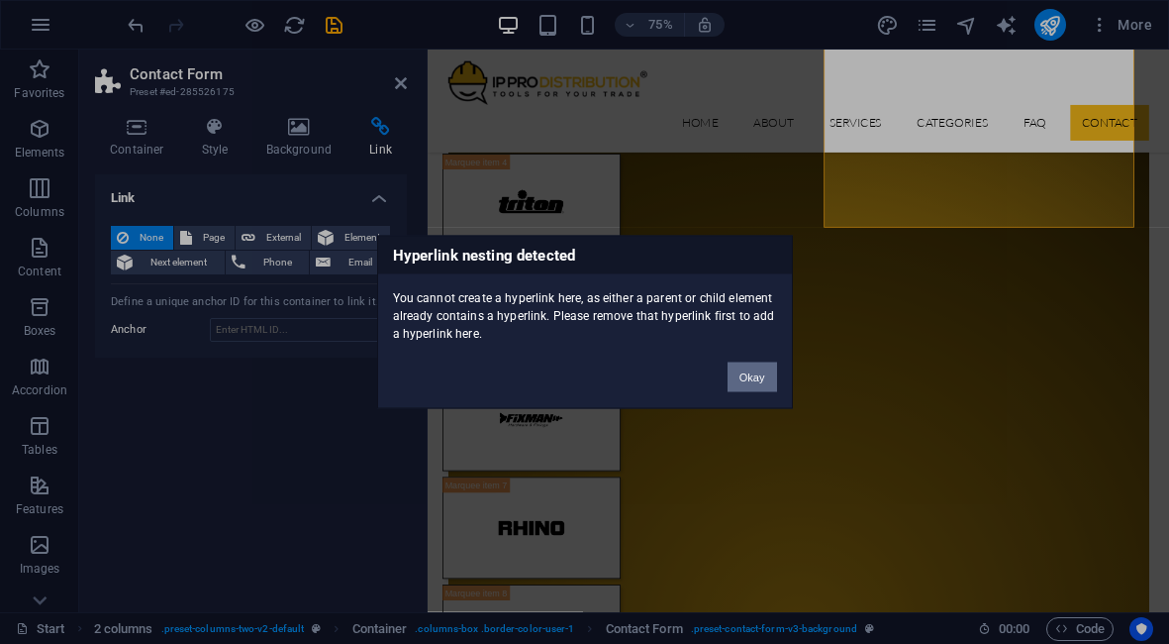
click at [760, 380] on button "Okay" at bounding box center [753, 377] width 50 height 30
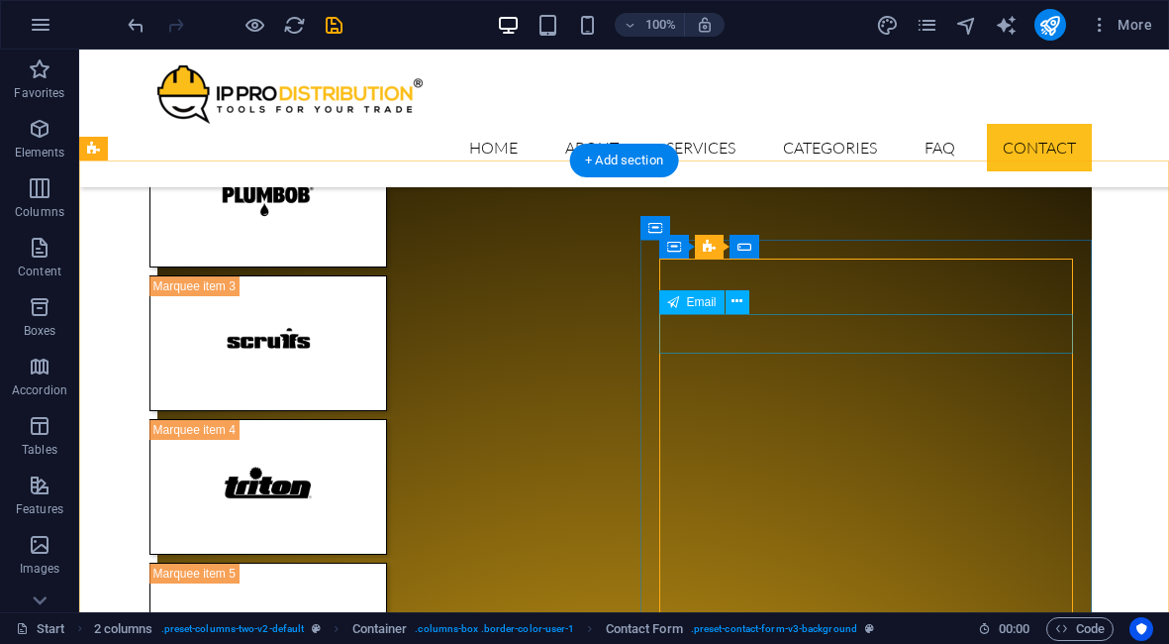
scroll to position [18297, 0]
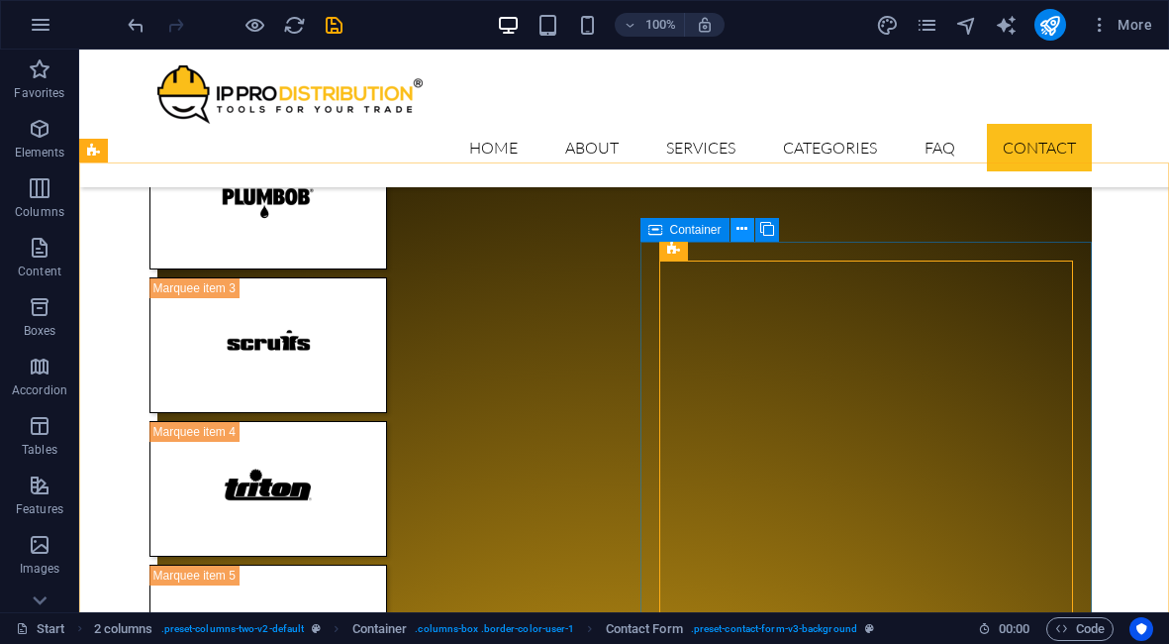
click at [741, 230] on icon at bounding box center [742, 229] width 11 height 21
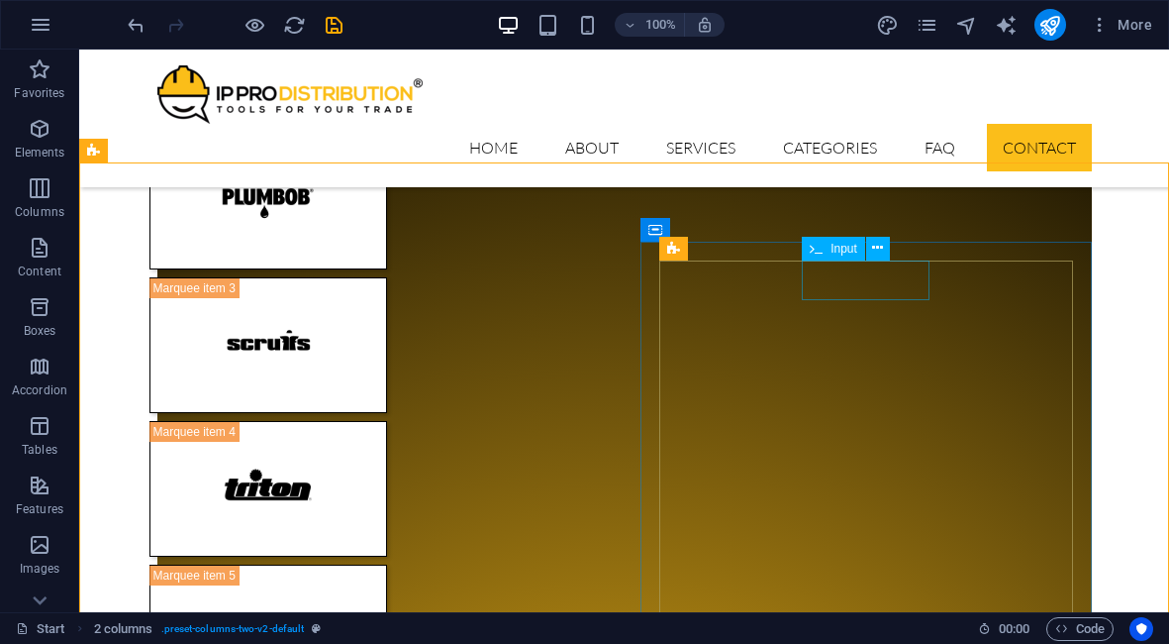
click at [847, 254] on div "Input" at bounding box center [833, 249] width 63 height 24
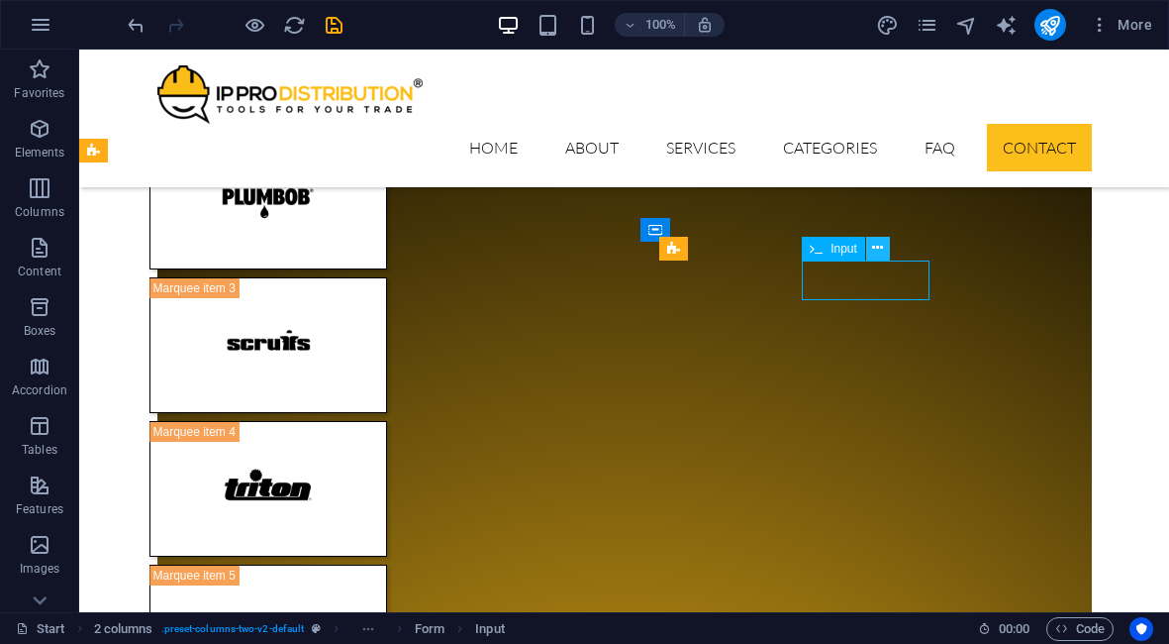
click at [880, 245] on icon at bounding box center [877, 248] width 11 height 21
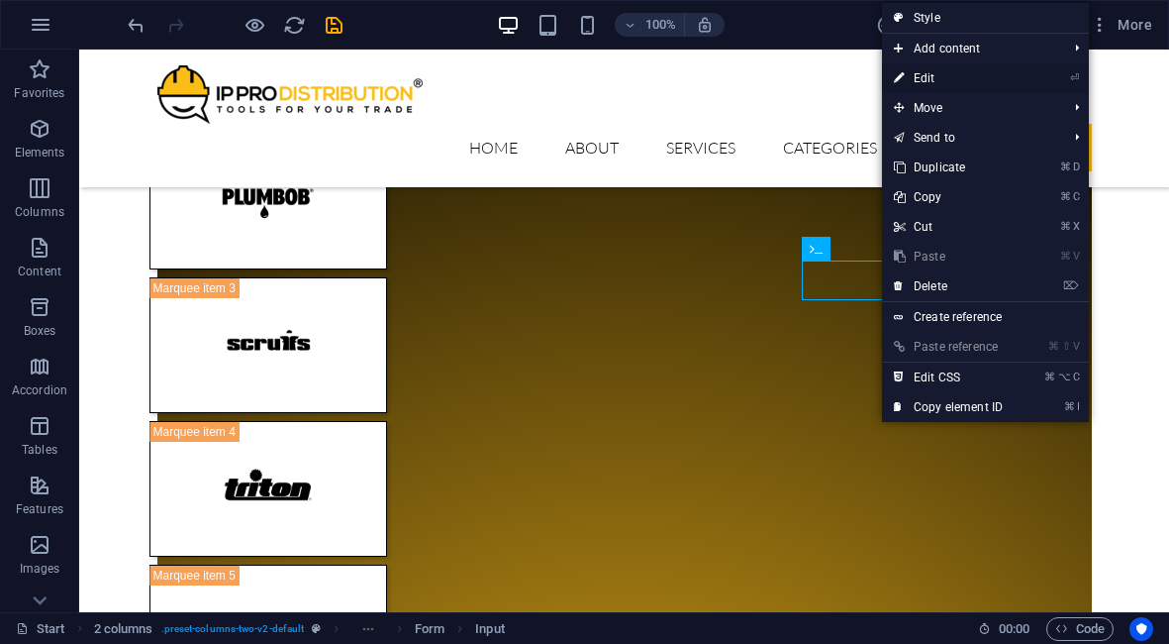
click at [926, 79] on link "⏎ Edit" at bounding box center [948, 78] width 133 height 30
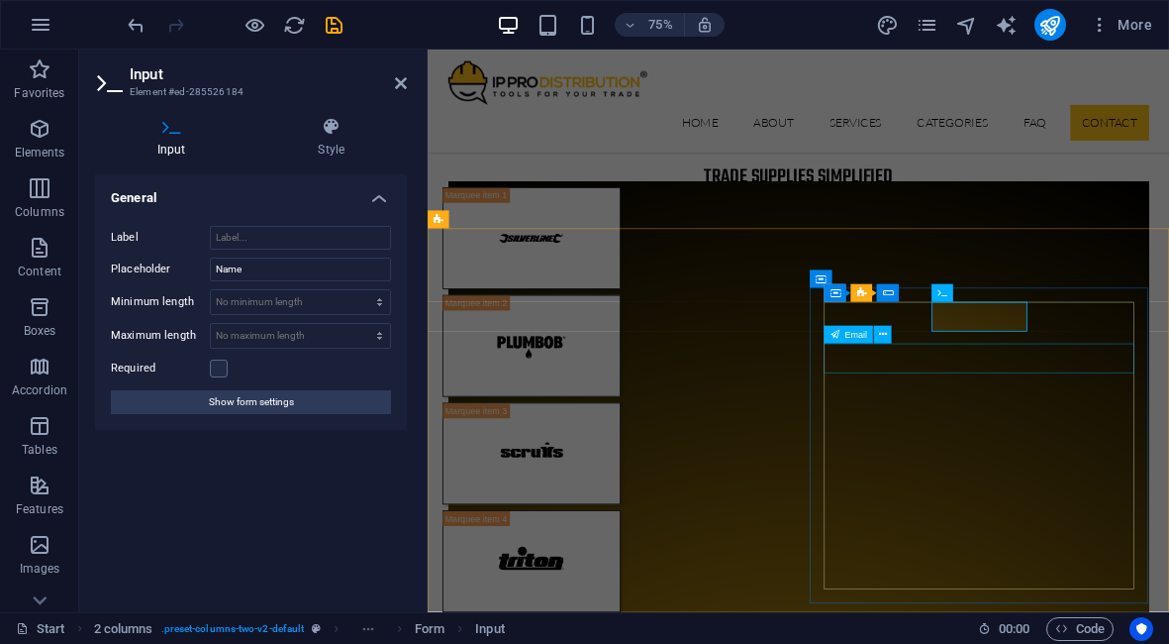
scroll to position [18497, 0]
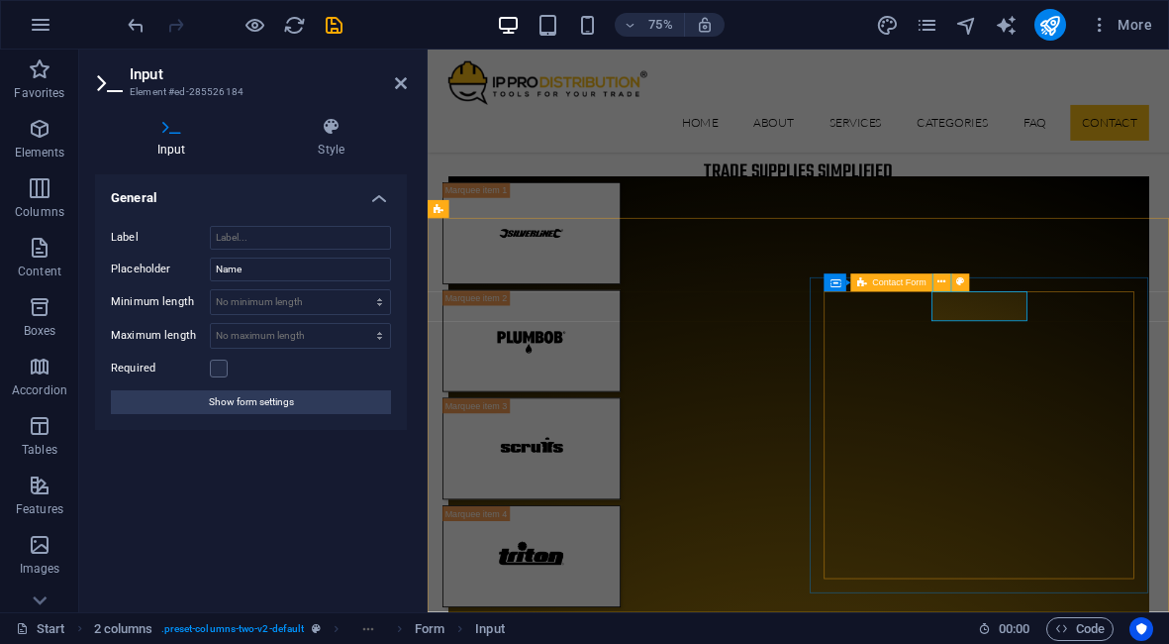
click at [873, 283] on span "Contact Form" at bounding box center [899, 282] width 54 height 9
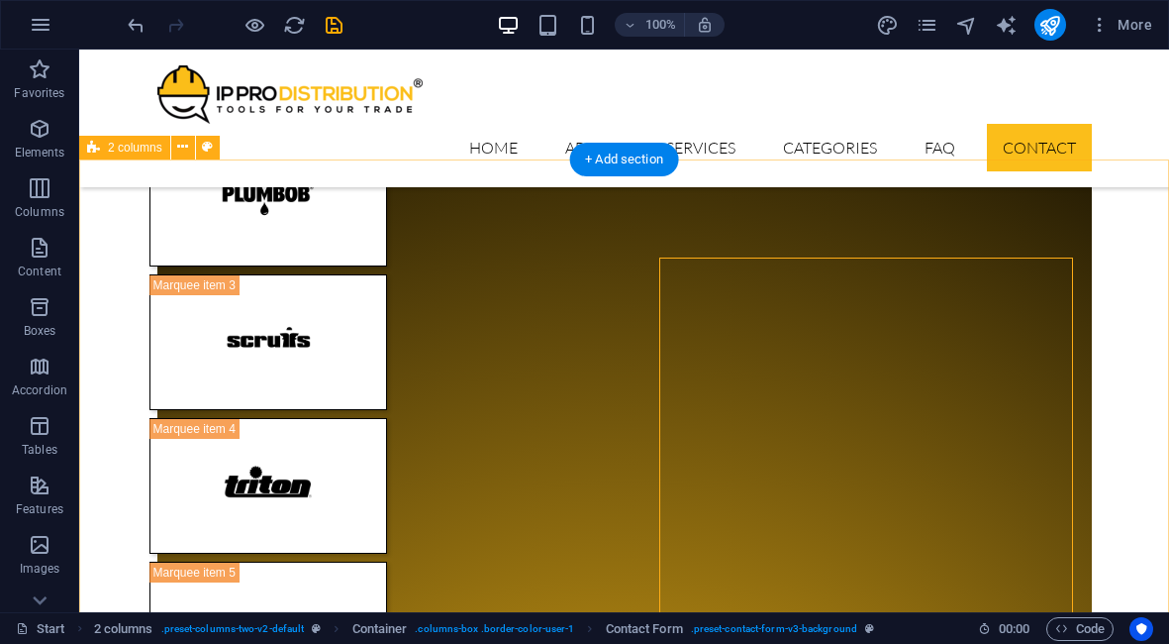
scroll to position [18285, 0]
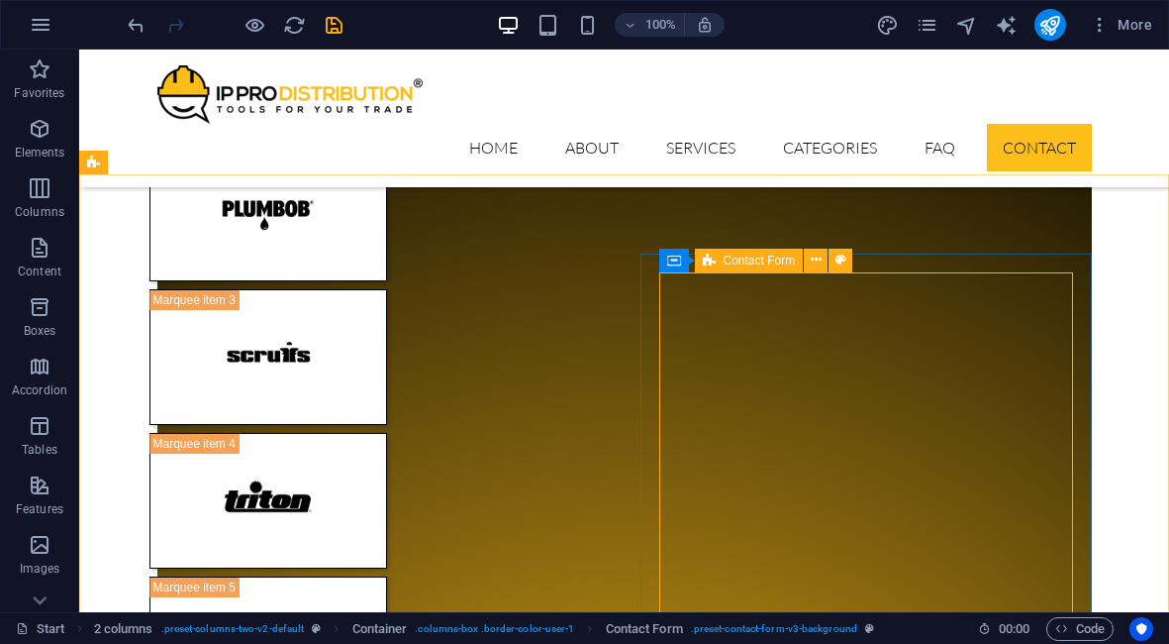
click at [764, 262] on span "Contact Form" at bounding box center [760, 260] width 72 height 12
click at [746, 256] on span "Contact Form" at bounding box center [760, 260] width 72 height 12
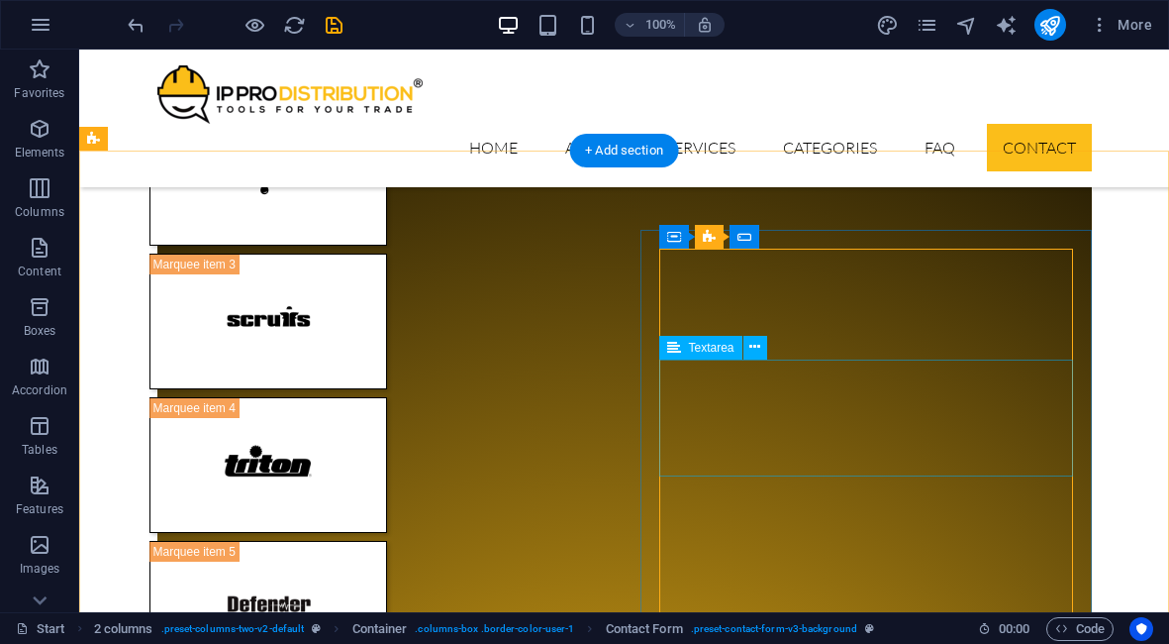
scroll to position [18309, 0]
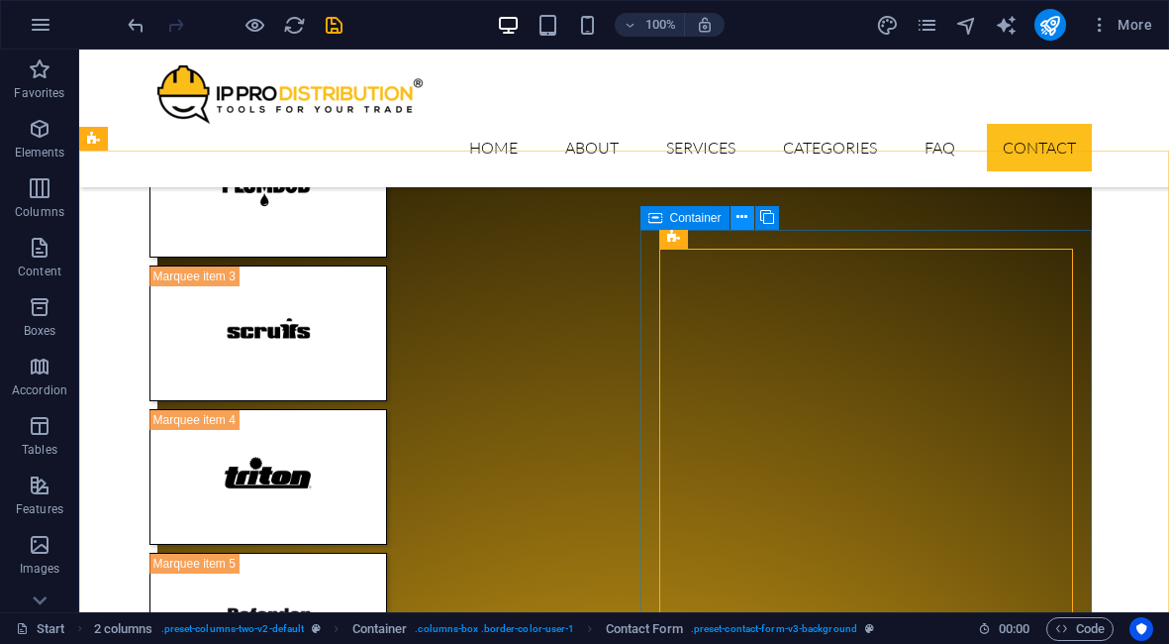
click at [743, 218] on icon at bounding box center [742, 217] width 11 height 21
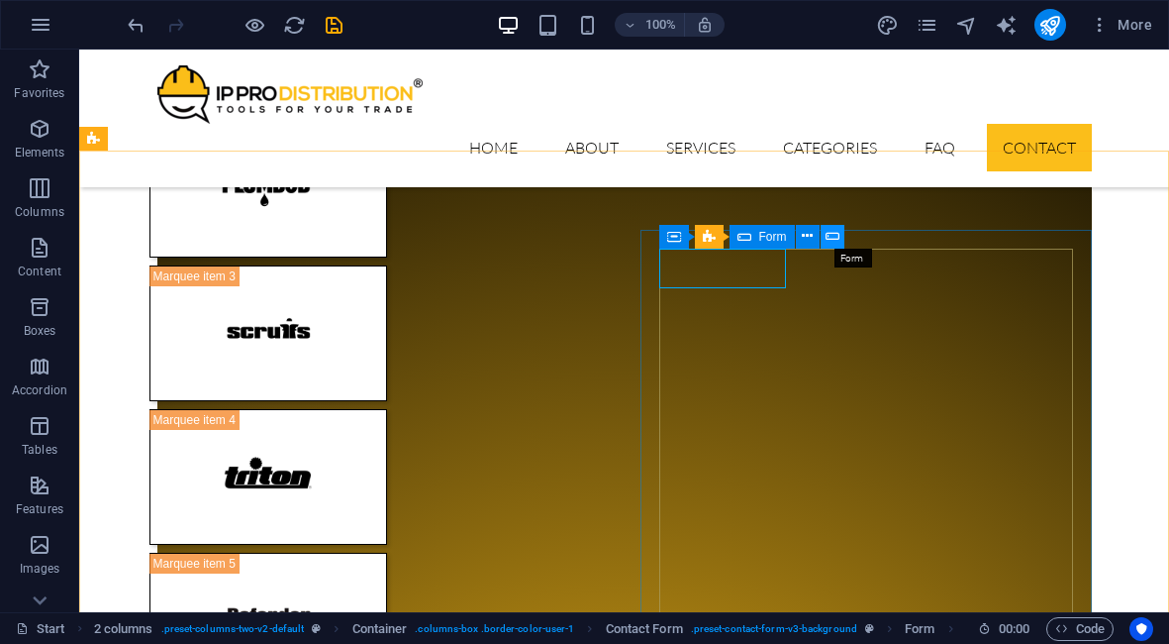
click at [836, 237] on icon at bounding box center [833, 236] width 14 height 21
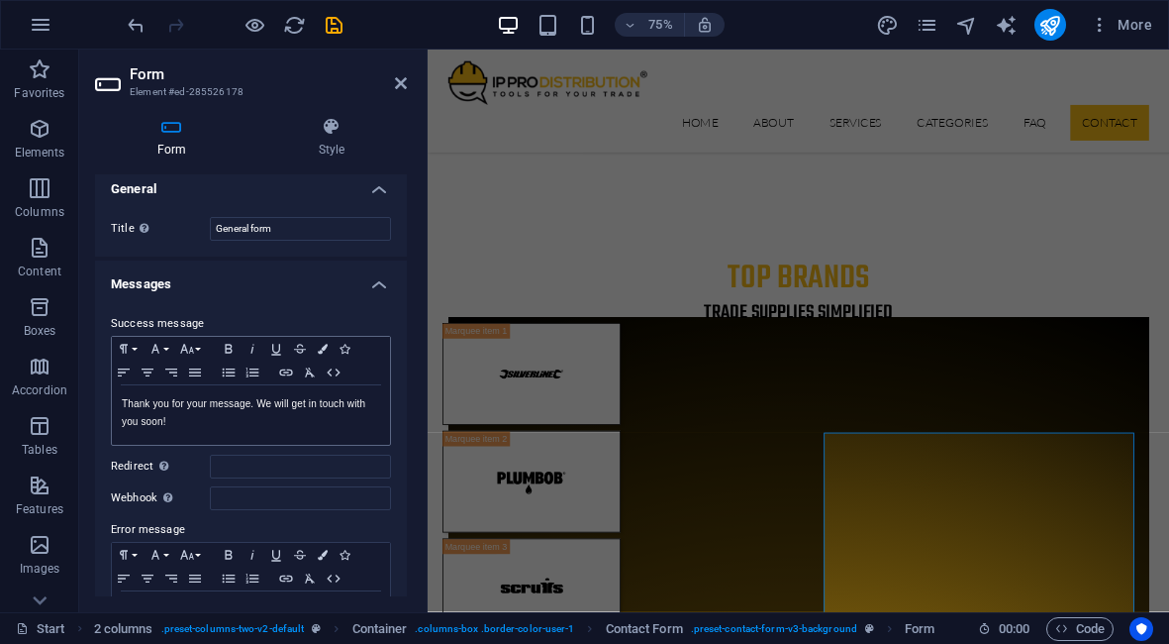
scroll to position [0, 0]
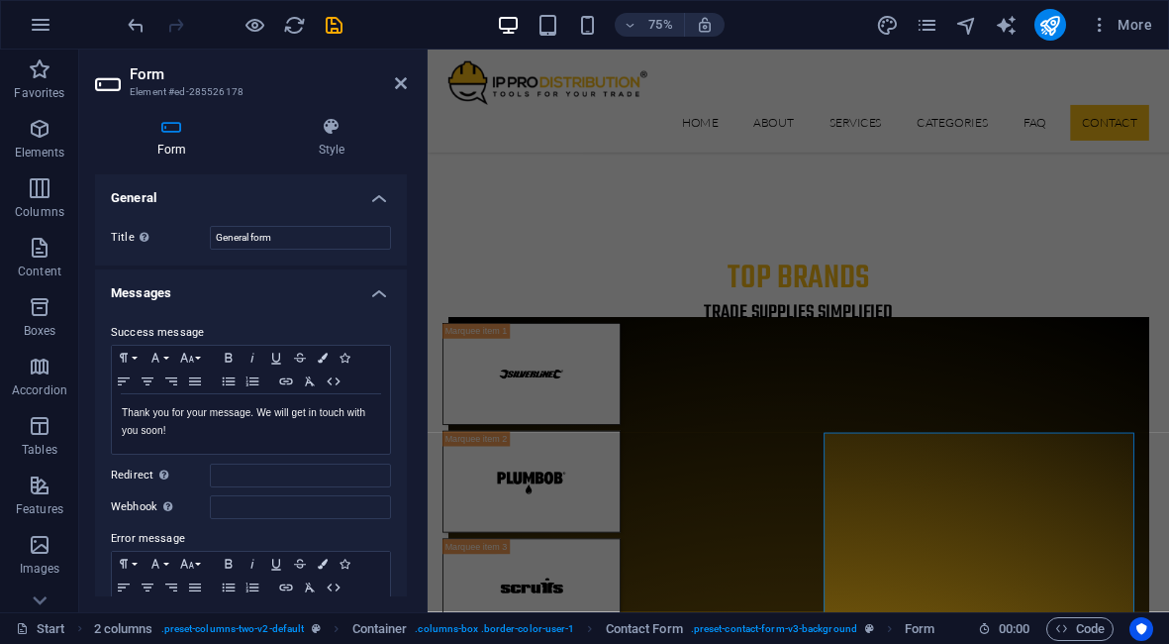
click at [176, 136] on icon at bounding box center [171, 127] width 153 height 20
click at [406, 82] on icon at bounding box center [401, 83] width 12 height 16
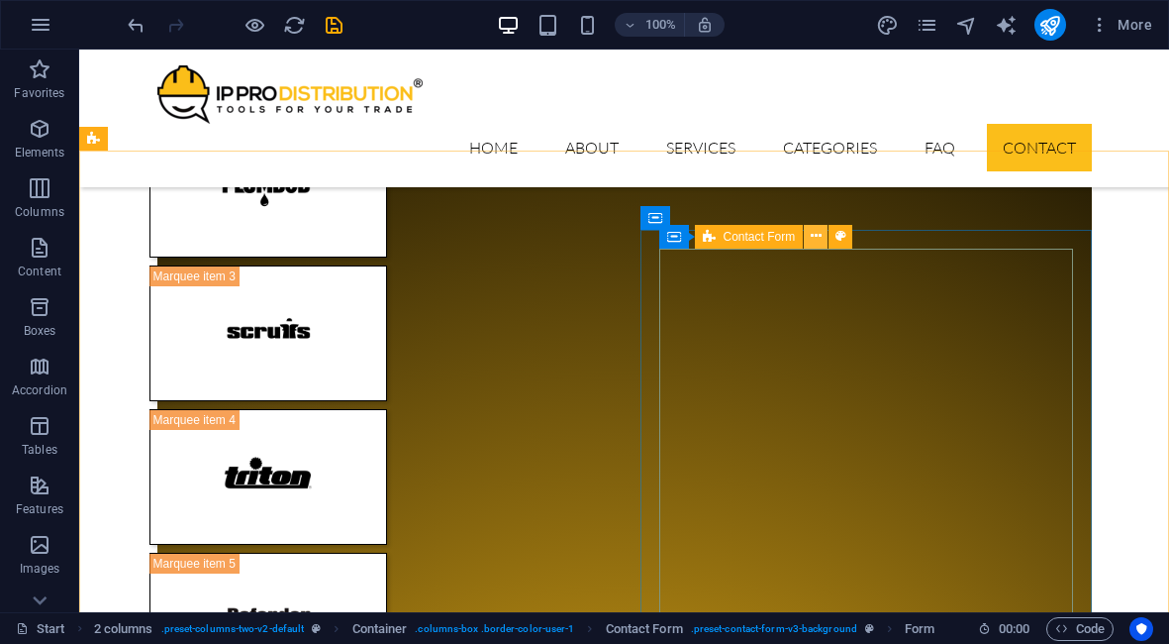
click at [818, 237] on icon at bounding box center [816, 236] width 11 height 21
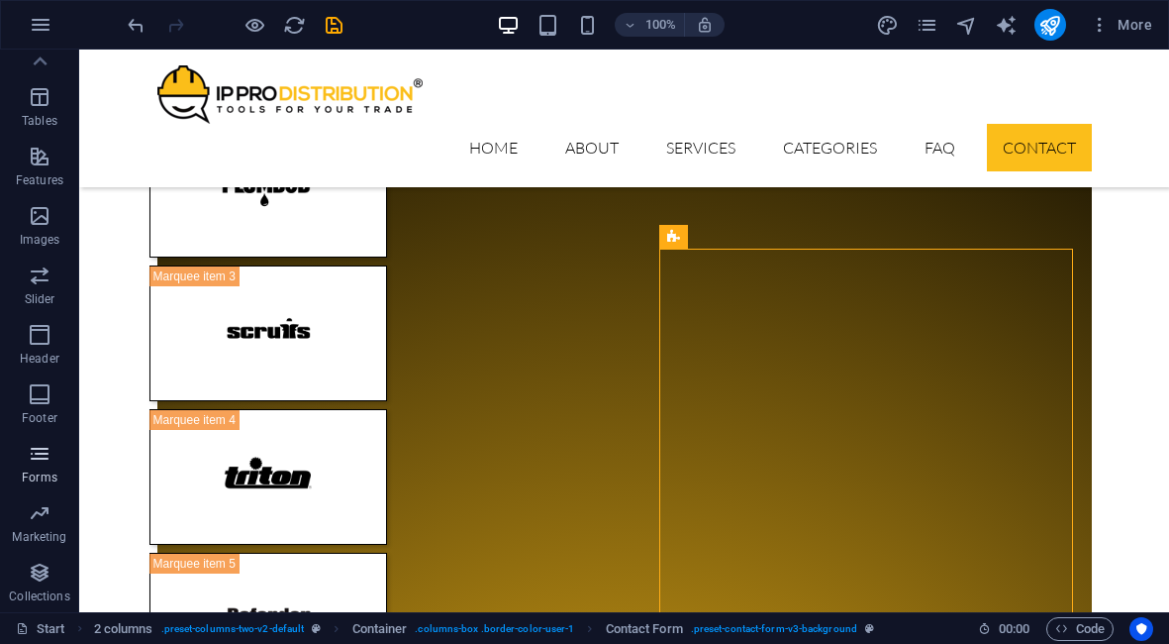
scroll to position [328, 0]
click at [41, 452] on icon "button" at bounding box center [40, 455] width 24 height 24
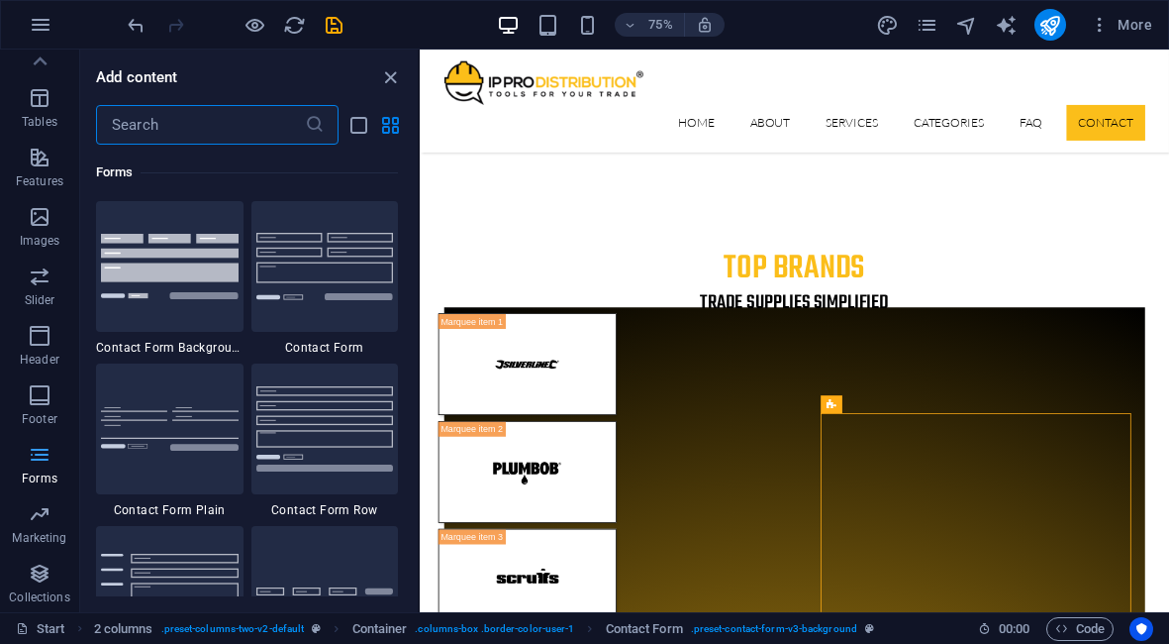
scroll to position [329, 0]
click at [39, 396] on icon "button" at bounding box center [40, 394] width 24 height 24
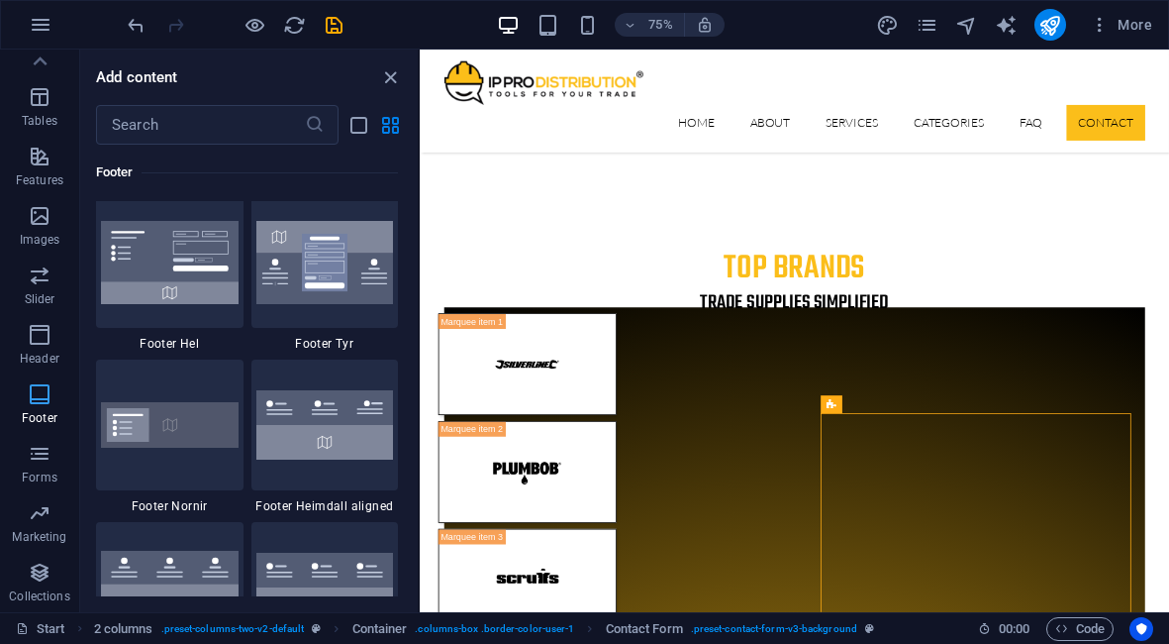
scroll to position [13108, 0]
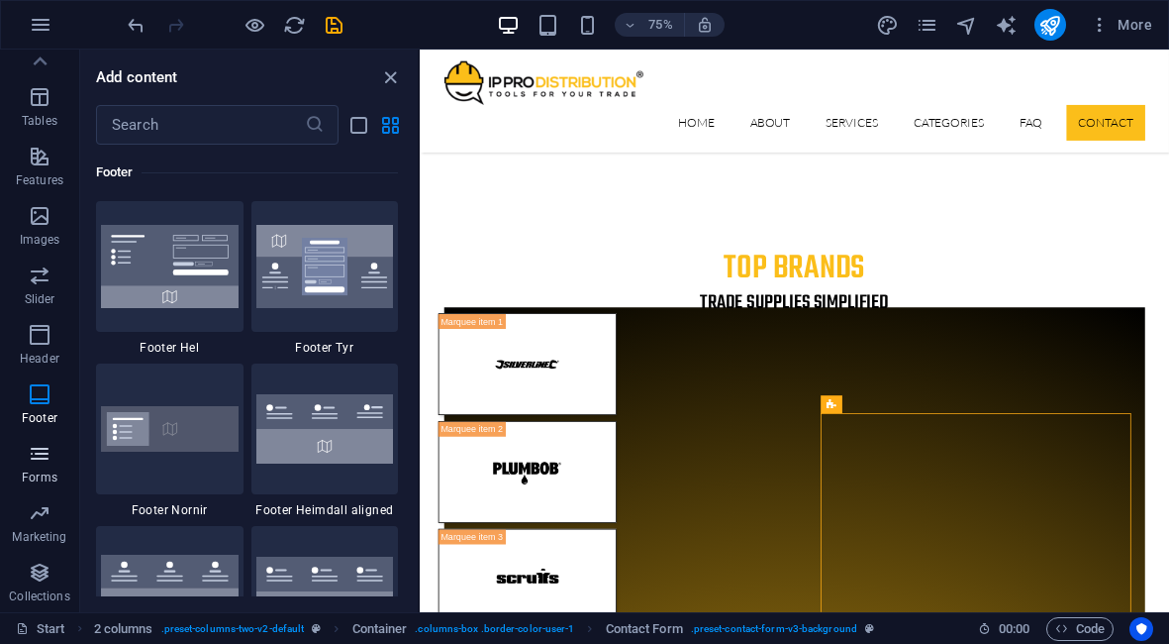
click at [42, 455] on icon "button" at bounding box center [40, 454] width 24 height 24
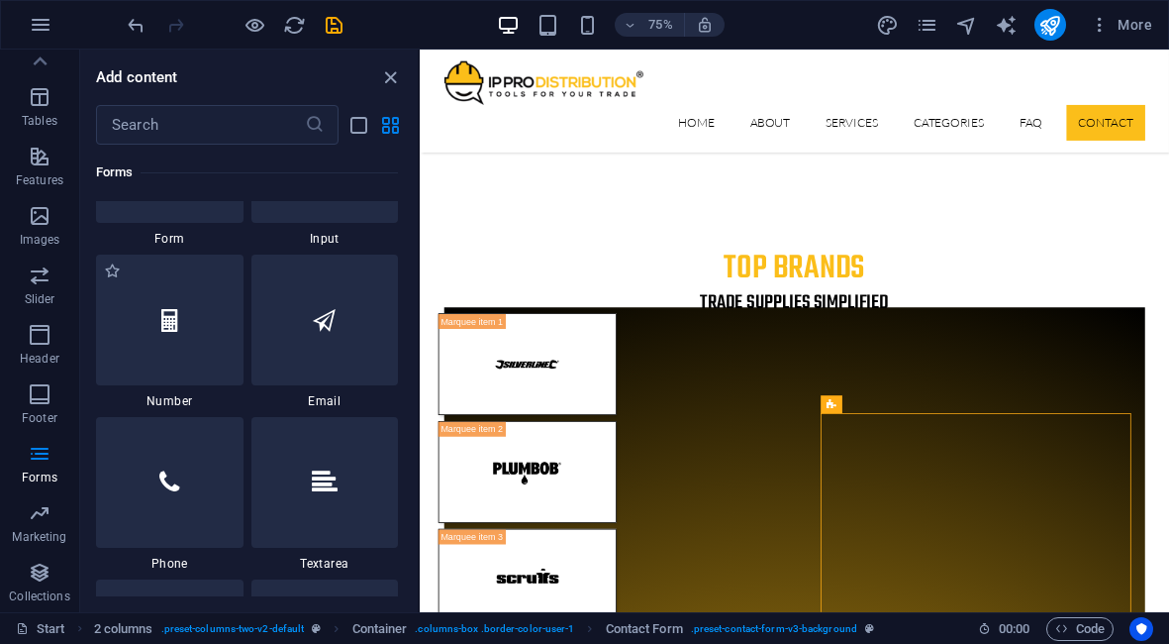
scroll to position [15051, 0]
click at [296, 338] on div at bounding box center [325, 320] width 148 height 131
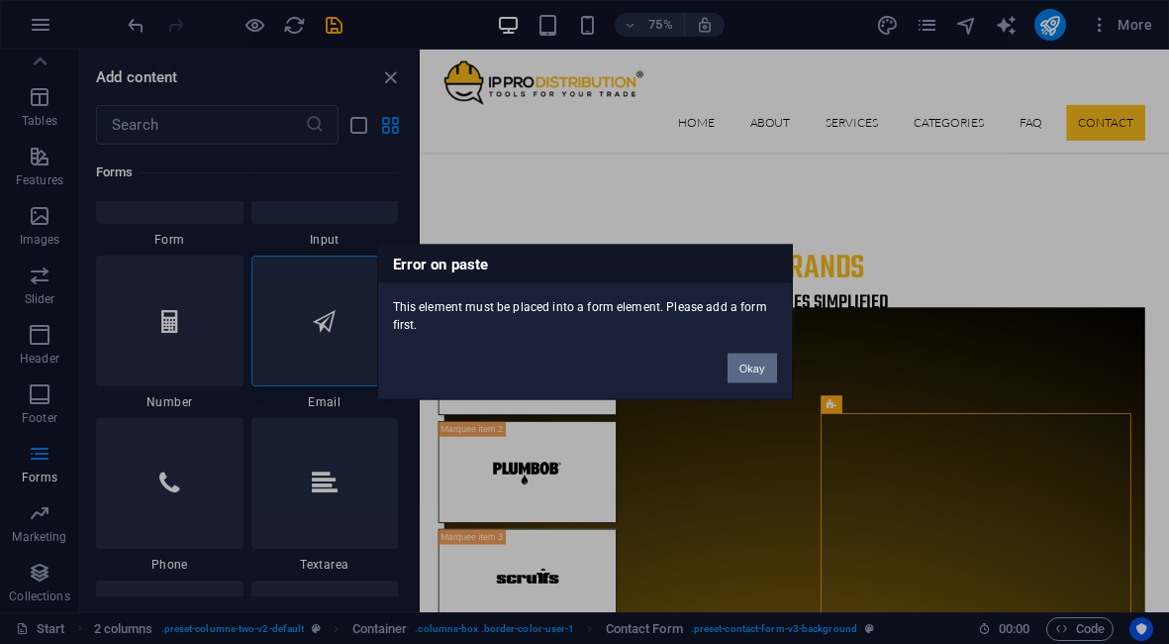
click at [764, 360] on button "Okay" at bounding box center [753, 368] width 50 height 30
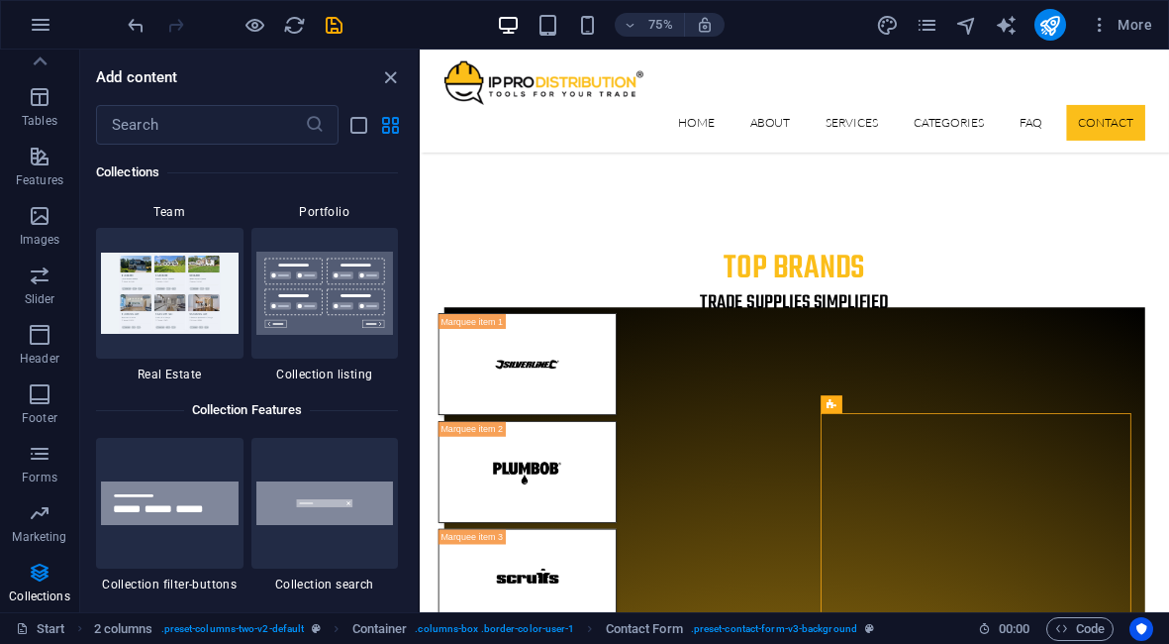
scroll to position [18976, 0]
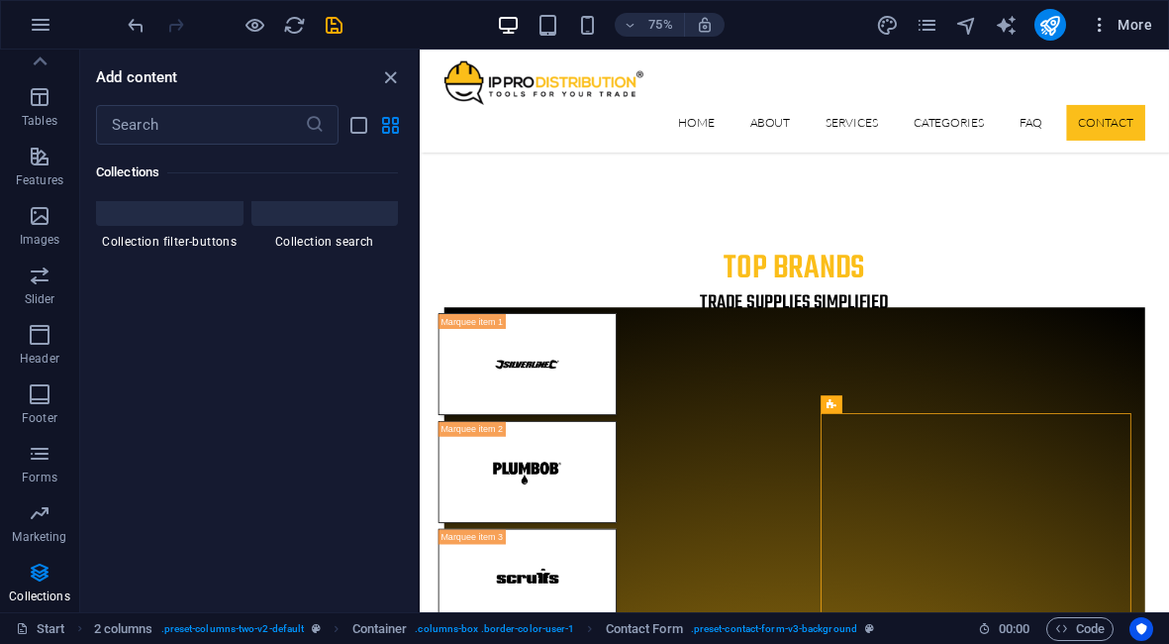
click at [1138, 16] on span "More" at bounding box center [1121, 25] width 62 height 20
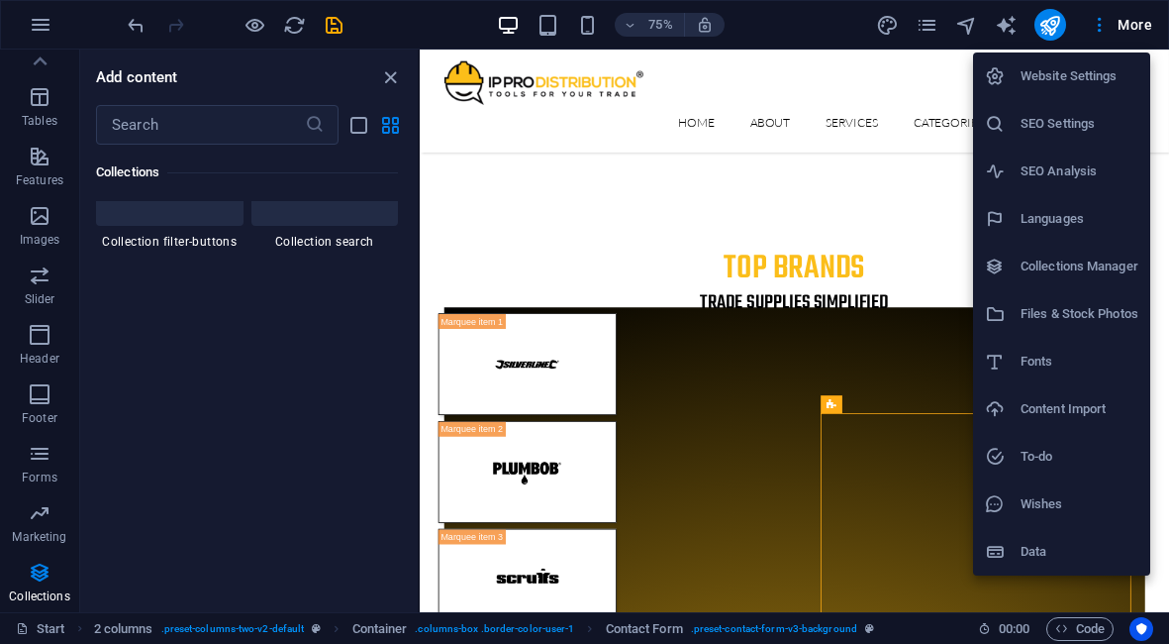
click at [1095, 78] on h6 "Website Settings" at bounding box center [1080, 76] width 118 height 24
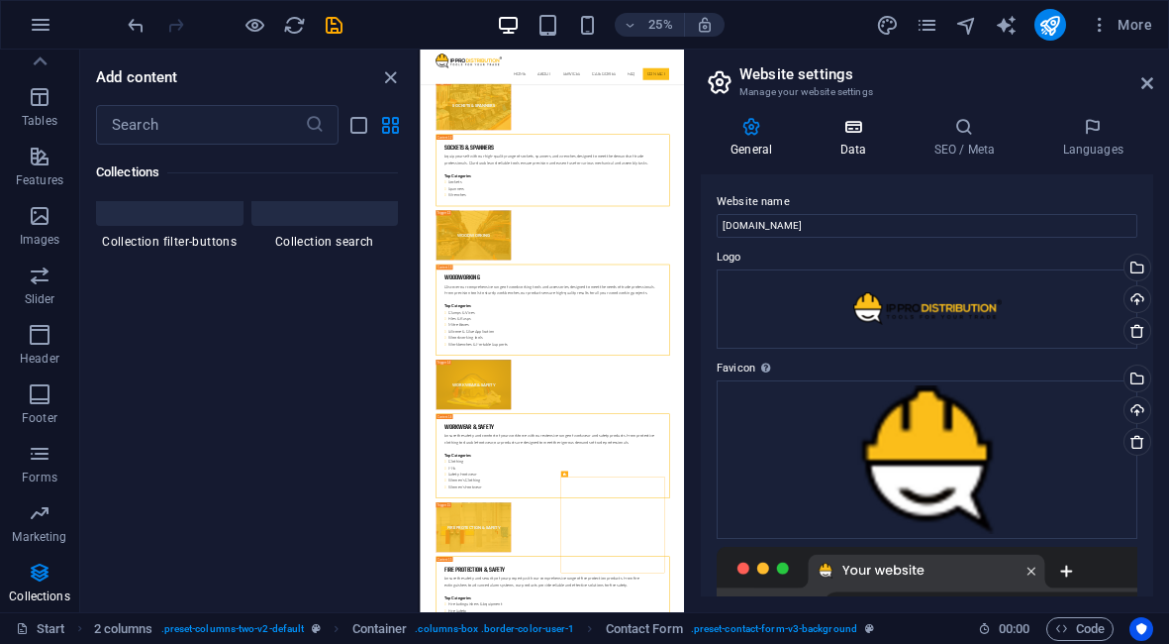
click at [868, 139] on h4 "Data" at bounding box center [857, 138] width 94 height 42
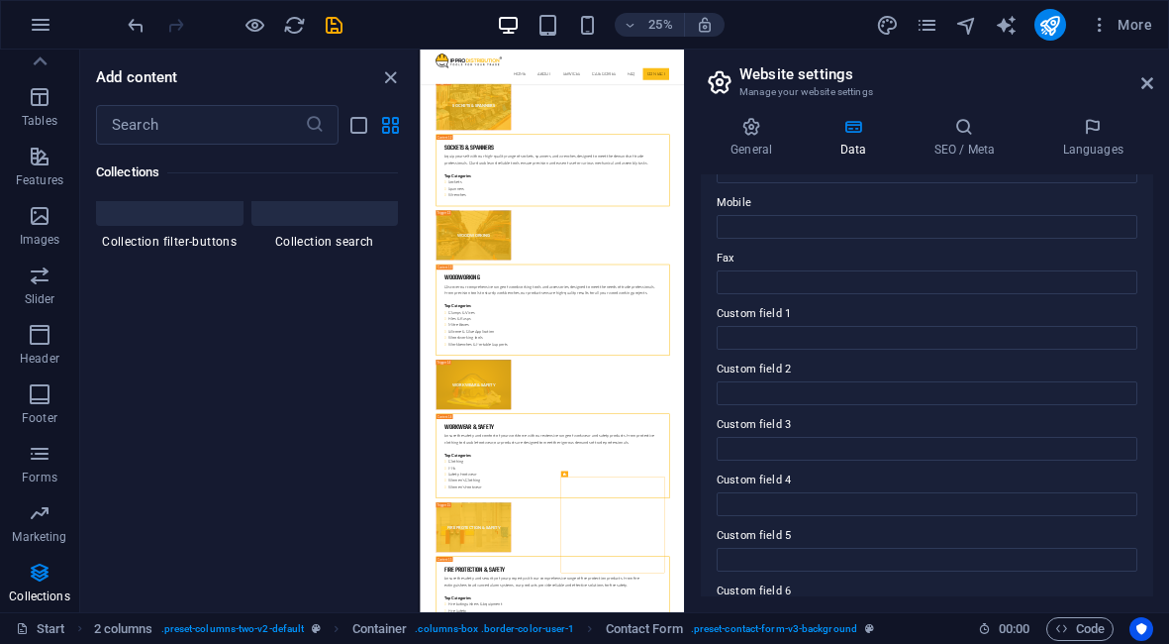
scroll to position [529, 0]
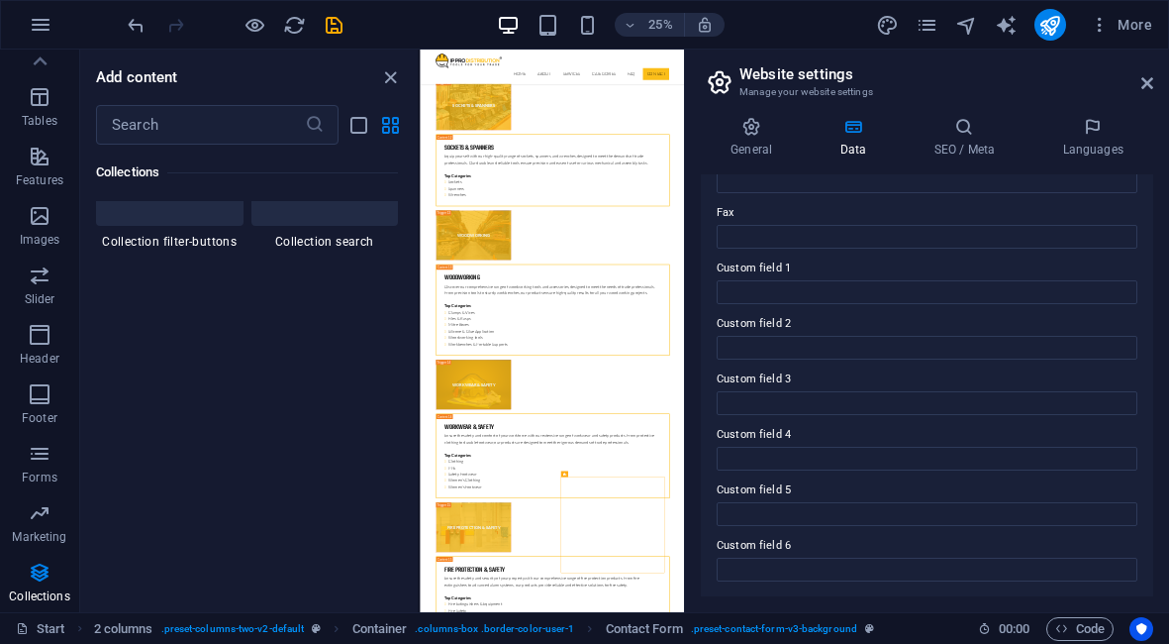
click at [1140, 83] on header "Website settings Manage your website settings" at bounding box center [929, 75] width 449 height 51
click at [1143, 85] on icon at bounding box center [1148, 83] width 12 height 16
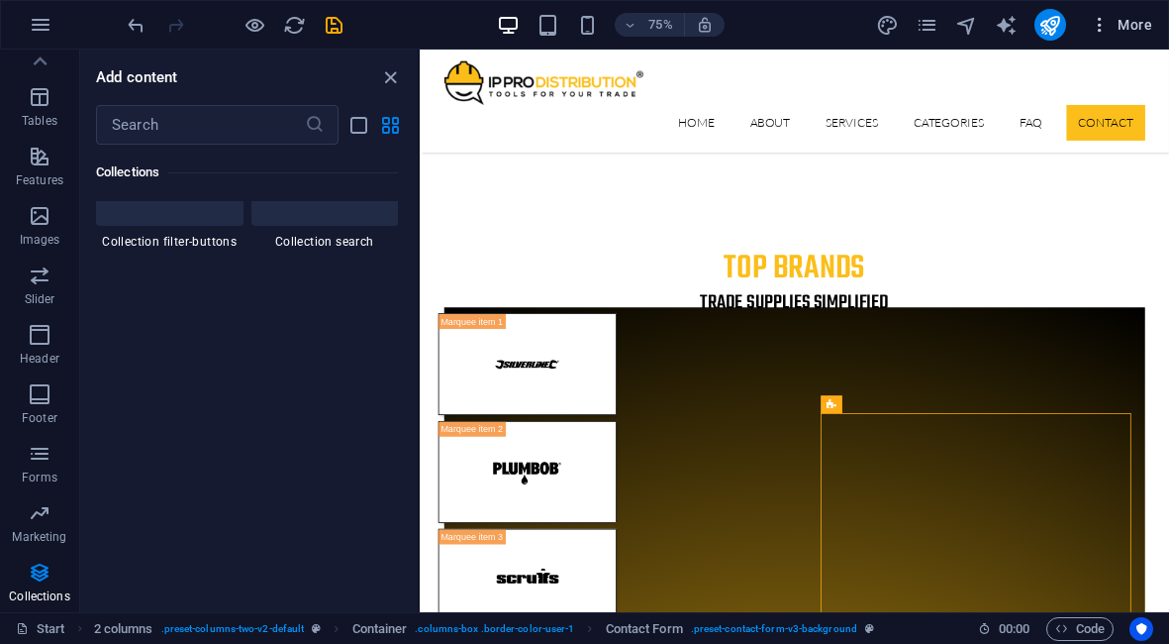
click at [1136, 39] on button "More" at bounding box center [1121, 25] width 78 height 32
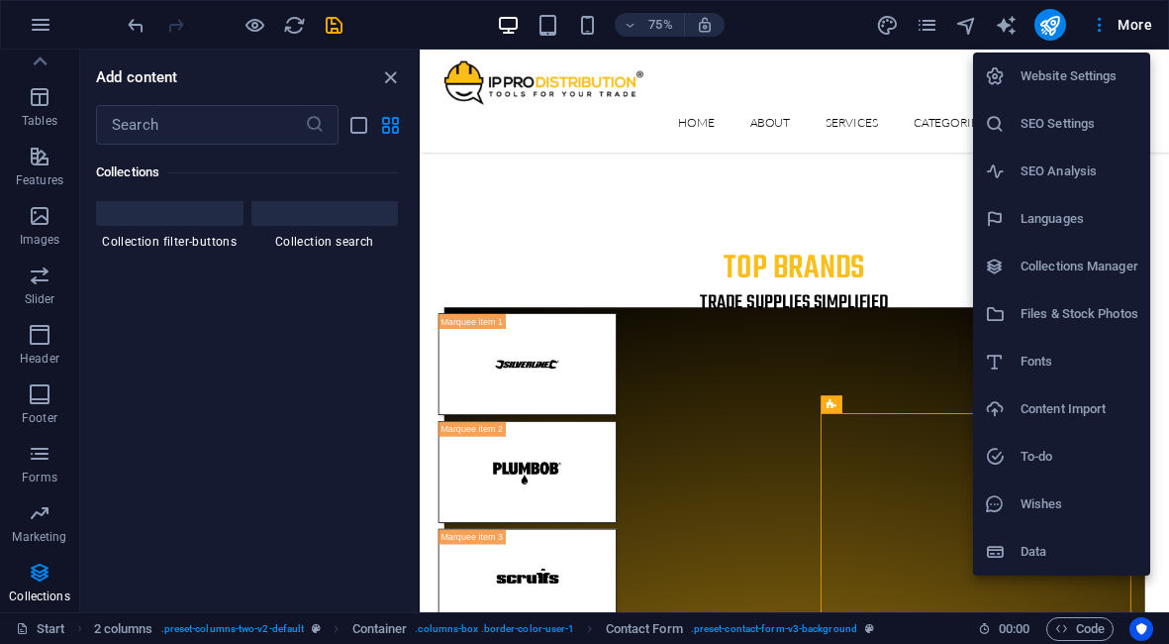
click at [1057, 554] on h6 "Data" at bounding box center [1080, 552] width 118 height 24
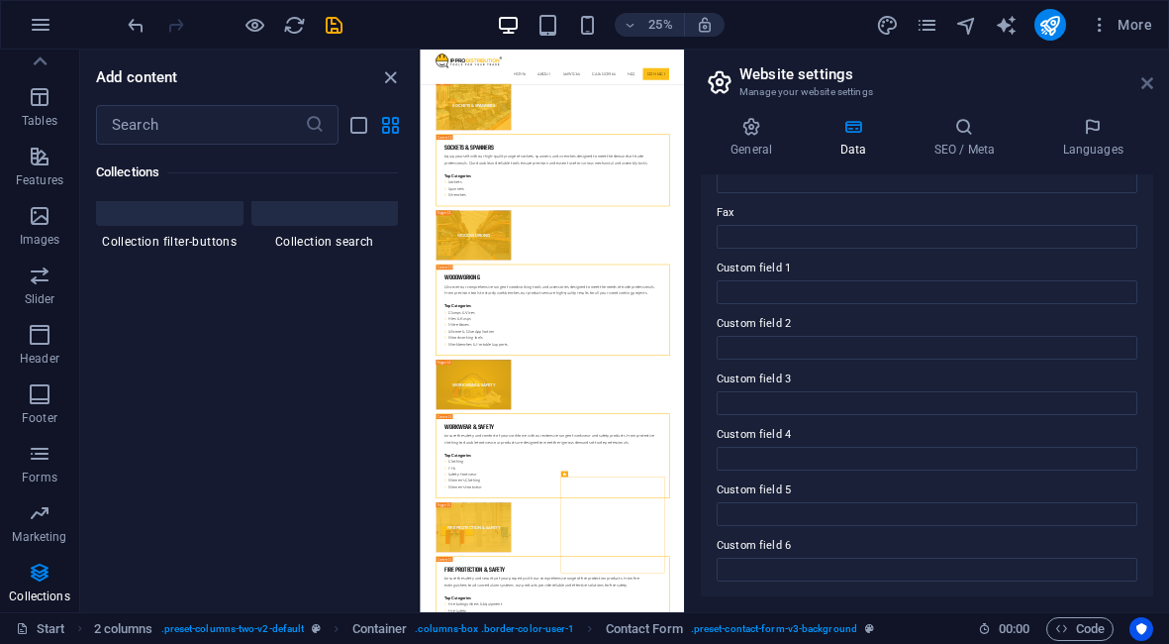
click at [1143, 81] on icon at bounding box center [1148, 83] width 12 height 16
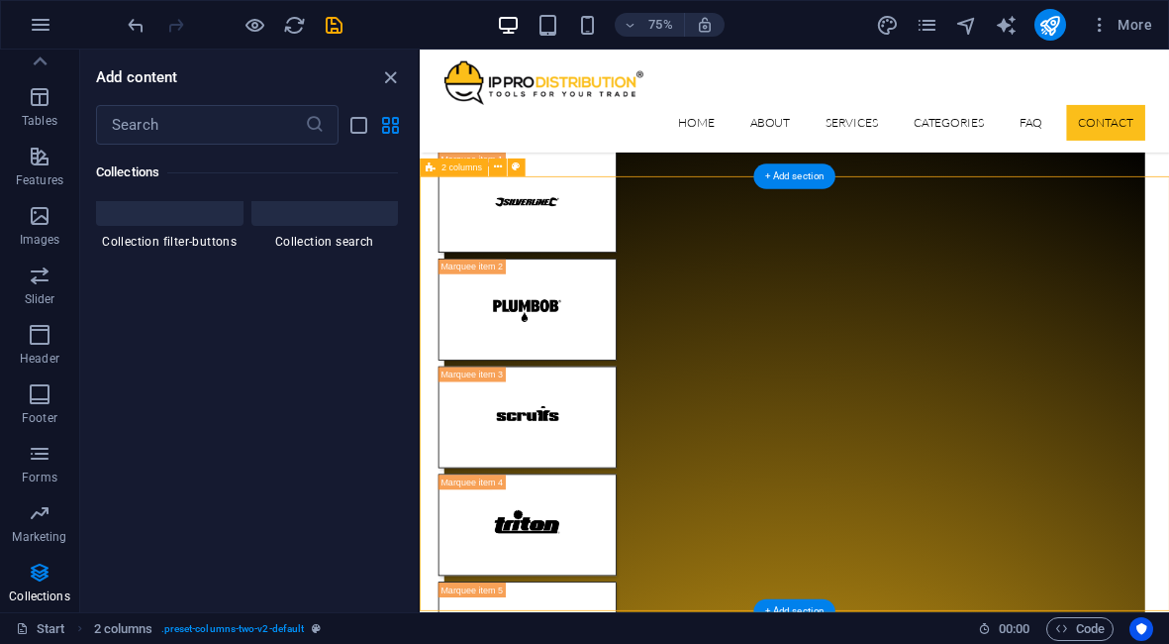
scroll to position [18526, 0]
